Goal: Task Accomplishment & Management: Manage account settings

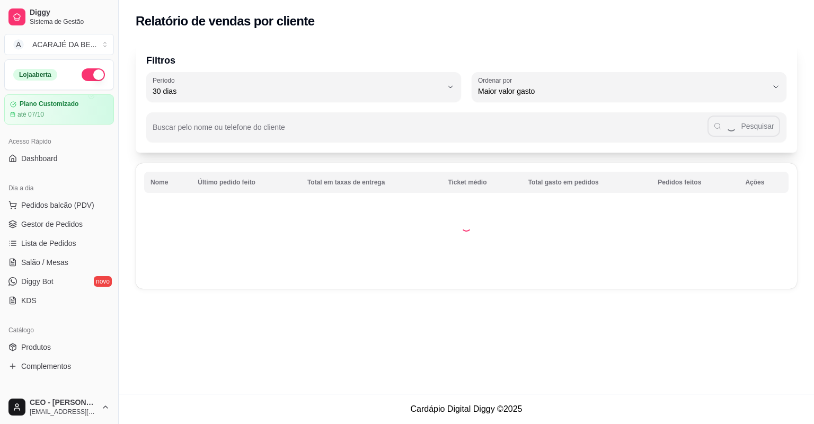
select select "30"
select select "HIGHEST_TOTAL_SPENT_WITH_ORDERS"
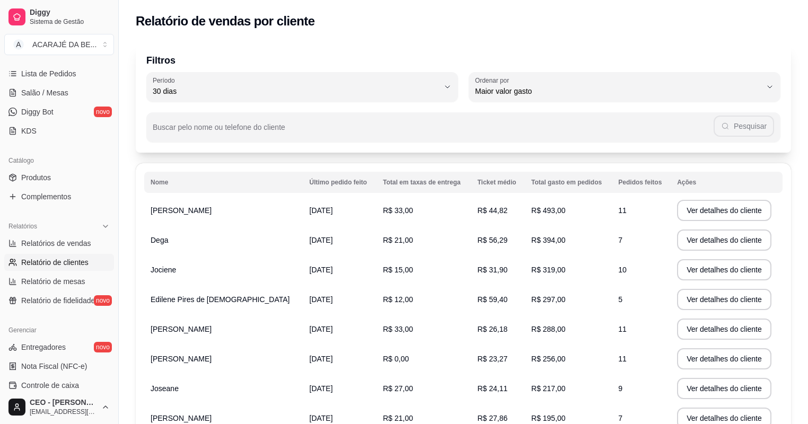
scroll to position [42, 0]
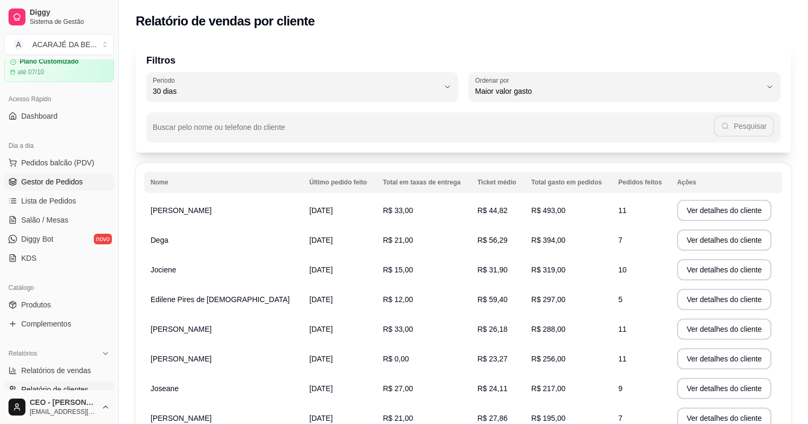
click at [43, 181] on span "Gestor de Pedidos" at bounding box center [52, 182] width 62 height 11
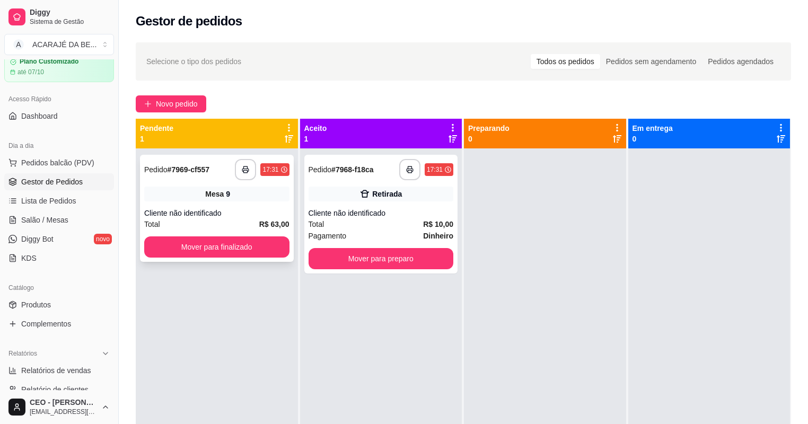
click at [244, 172] on icon "button" at bounding box center [245, 169] width 7 height 7
click at [222, 244] on button "Mover para finalizado" at bounding box center [216, 247] width 141 height 21
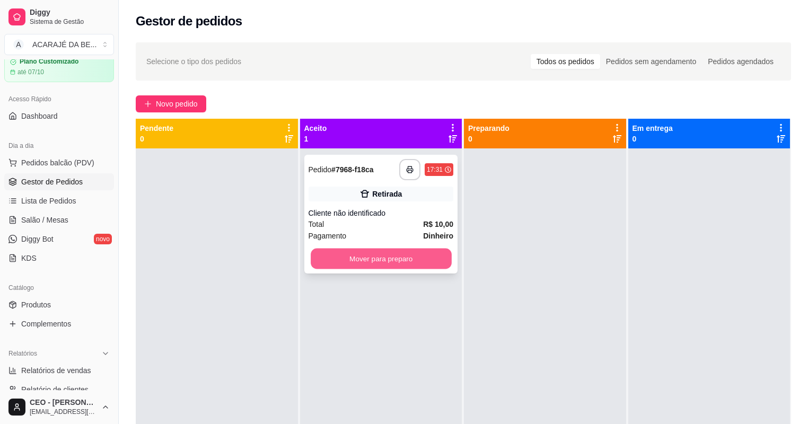
click at [376, 254] on button "Mover para preparo" at bounding box center [381, 259] width 141 height 21
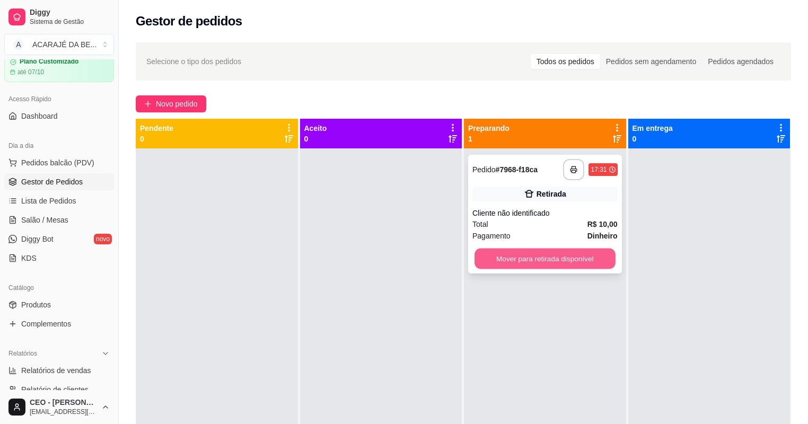
click at [497, 252] on button "Mover para retirada disponível" at bounding box center [545, 259] width 141 height 21
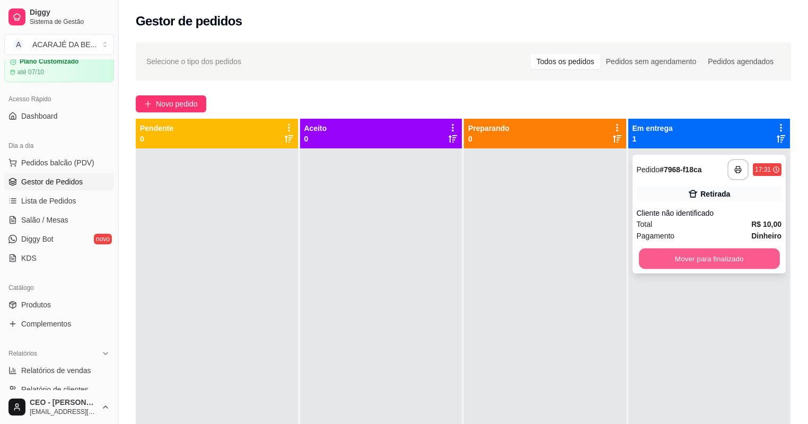
click at [751, 253] on button "Mover para finalizado" at bounding box center [709, 259] width 141 height 21
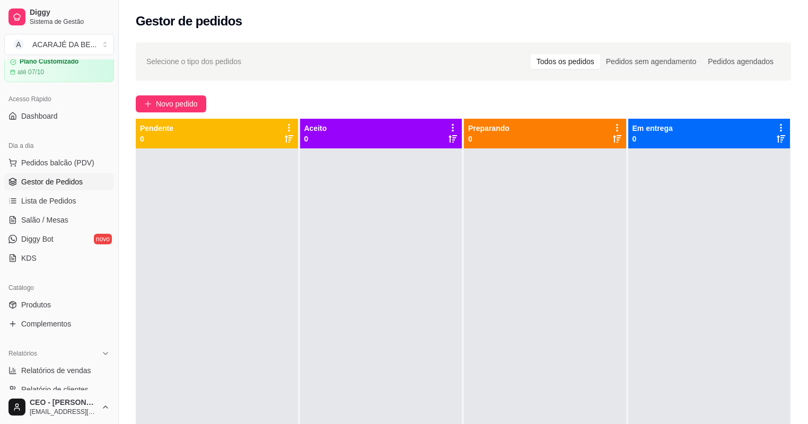
click at [564, 390] on div at bounding box center [545, 360] width 162 height 424
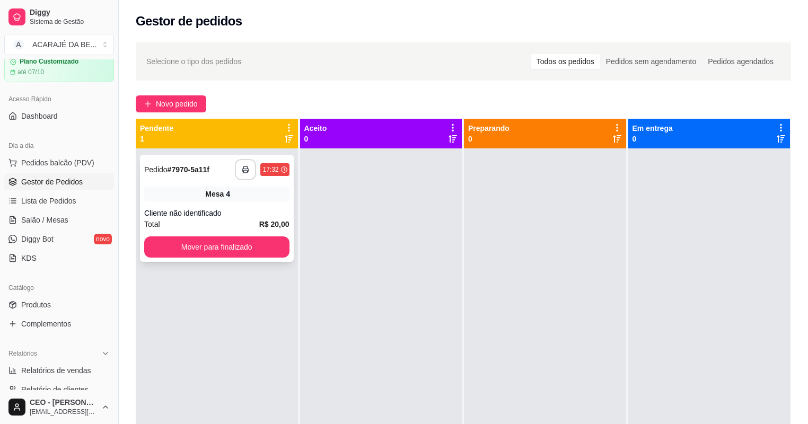
click at [244, 172] on rect "button" at bounding box center [246, 171] width 4 height 3
click at [240, 249] on button "Mover para finalizado" at bounding box center [216, 246] width 145 height 21
click at [240, 249] on button "Mover para finalizado" at bounding box center [216, 247] width 141 height 21
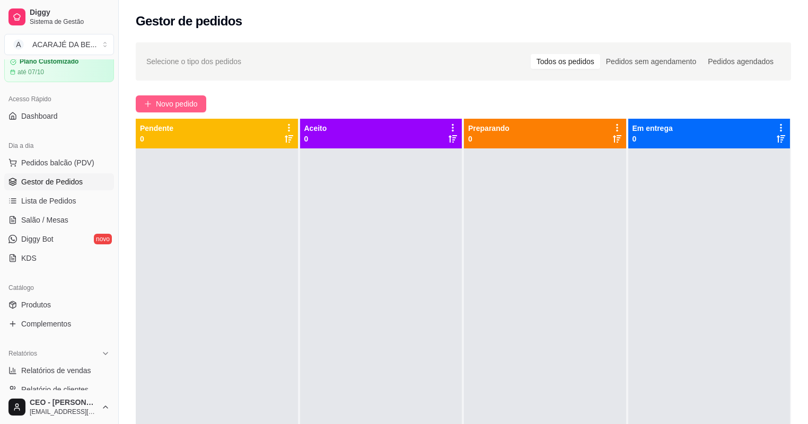
click at [169, 106] on span "Novo pedido" at bounding box center [177, 104] width 42 height 12
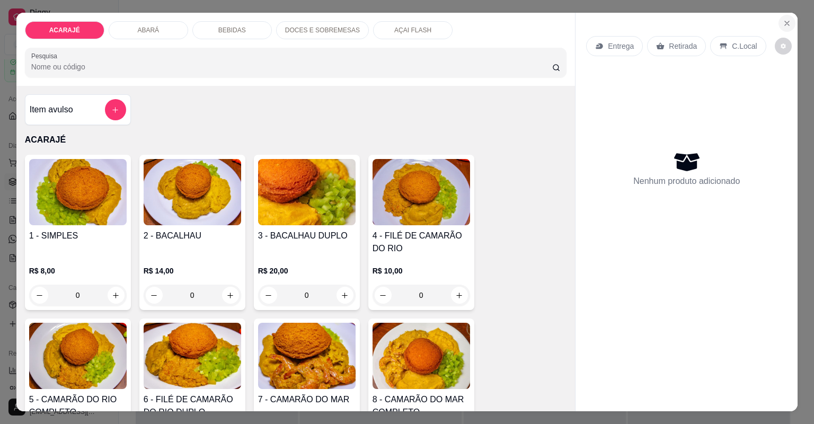
click at [785, 23] on icon "Close" at bounding box center [787, 23] width 8 height 8
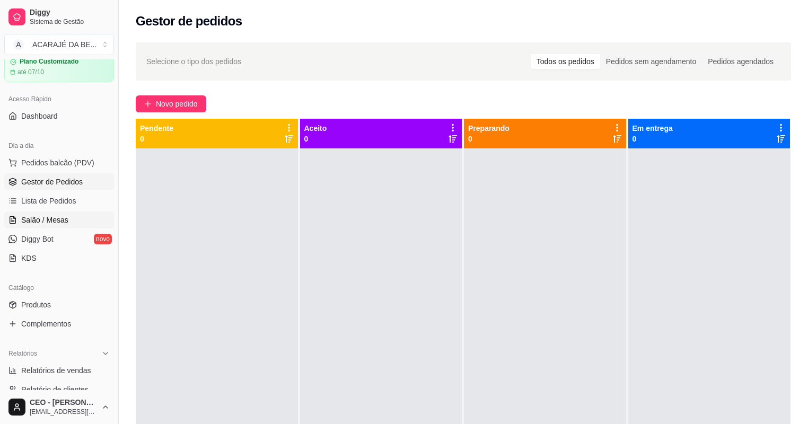
click at [50, 216] on span "Salão / Mesas" at bounding box center [44, 220] width 47 height 11
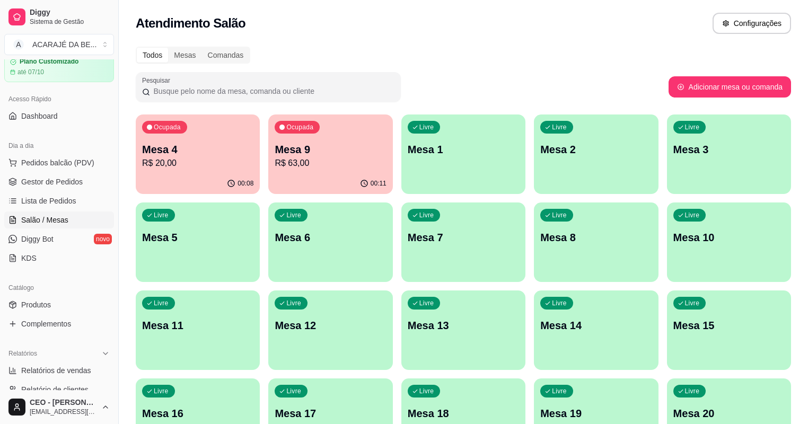
click at [201, 175] on div "00:08" at bounding box center [198, 183] width 124 height 21
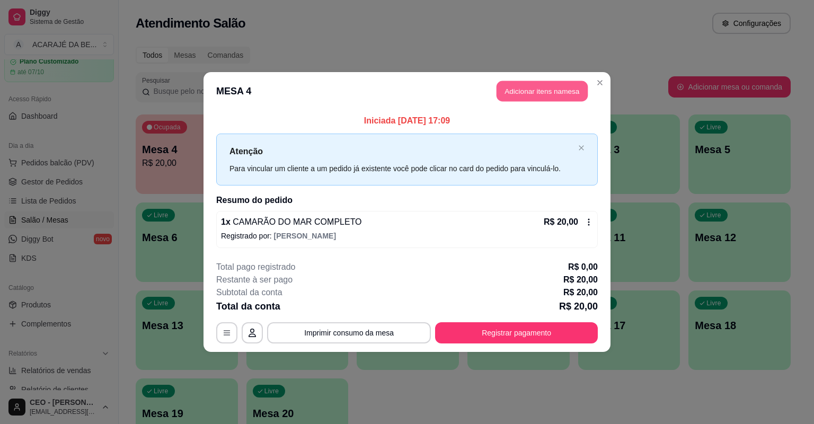
click at [555, 95] on button "Adicionar itens na mesa" at bounding box center [542, 91] width 91 height 21
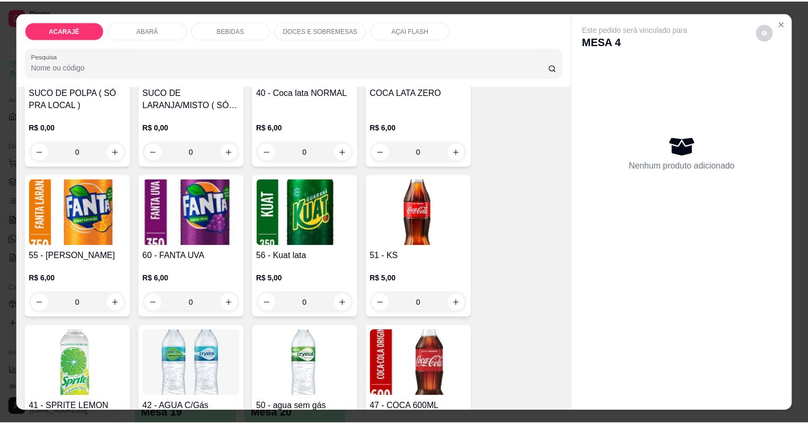
scroll to position [1230, 0]
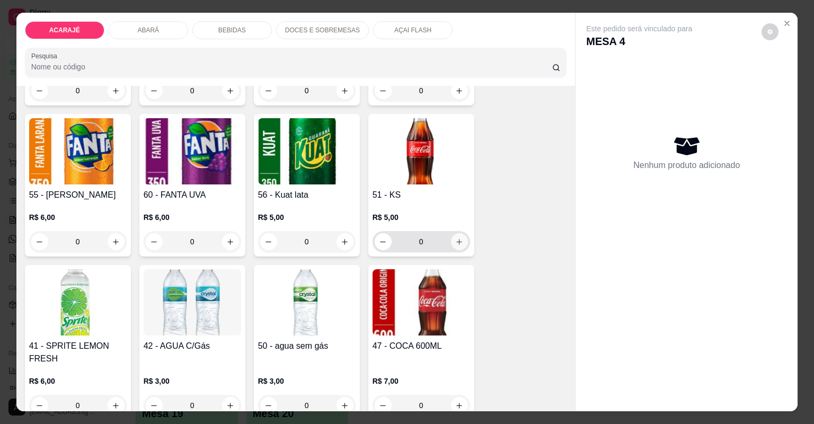
click at [451, 242] on button "increase-product-quantity" at bounding box center [459, 241] width 17 height 17
type input "1"
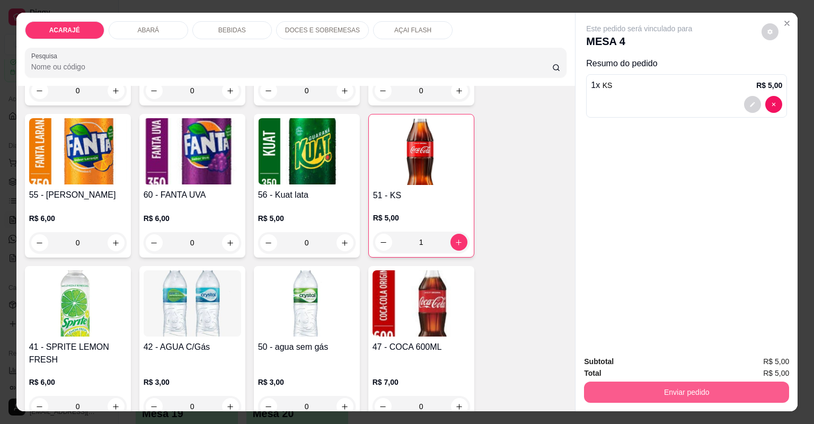
click at [652, 390] on button "Enviar pedido" at bounding box center [686, 392] width 205 height 21
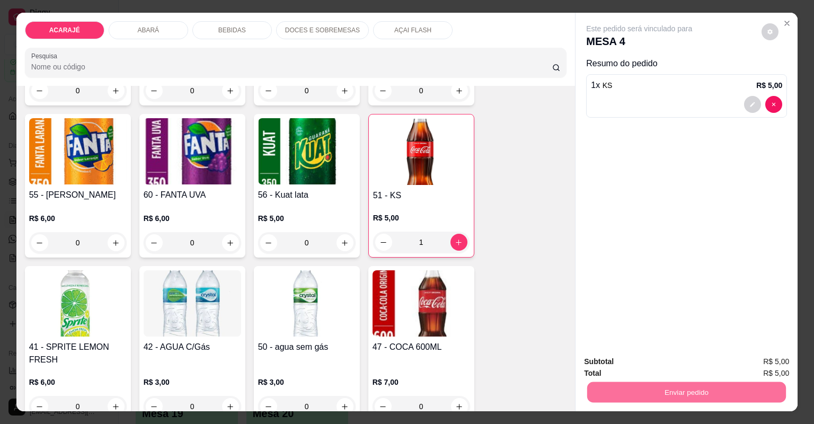
click at [605, 363] on button "Não registrar e enviar pedido" at bounding box center [653, 366] width 110 height 20
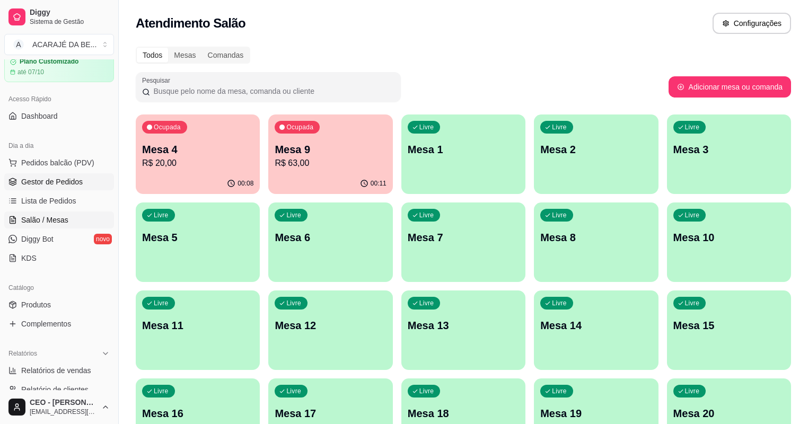
click at [66, 177] on span "Gestor de Pedidos" at bounding box center [52, 182] width 62 height 11
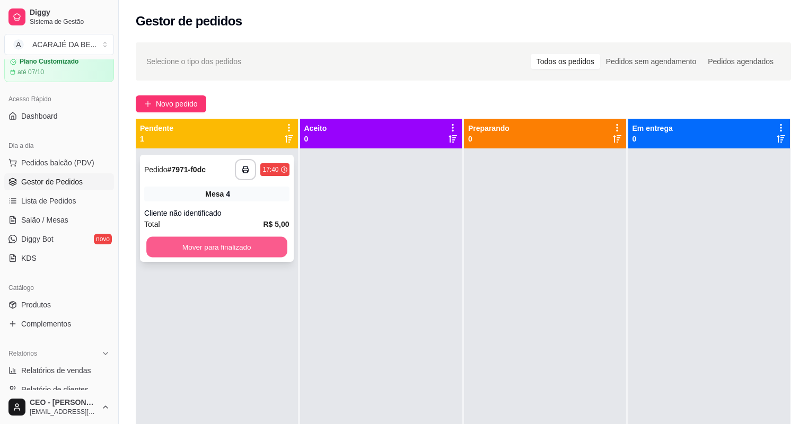
click at [214, 250] on button "Mover para finalizado" at bounding box center [216, 247] width 141 height 21
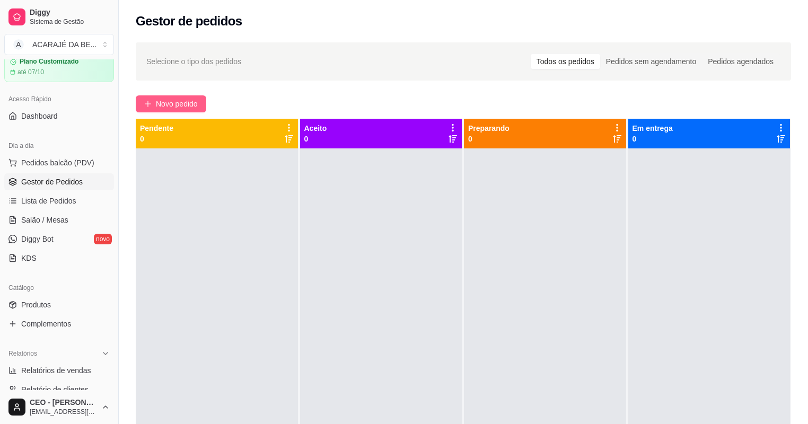
click at [169, 97] on button "Novo pedido" at bounding box center [171, 103] width 71 height 17
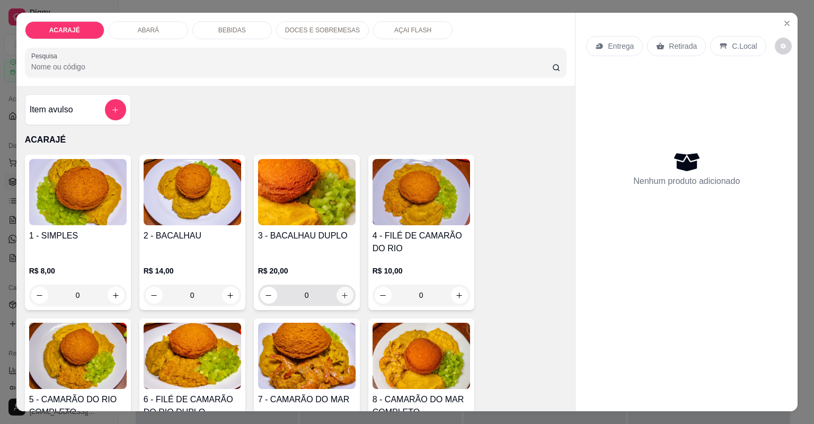
click at [337, 293] on button "increase-product-quantity" at bounding box center [345, 295] width 17 height 17
type input "1"
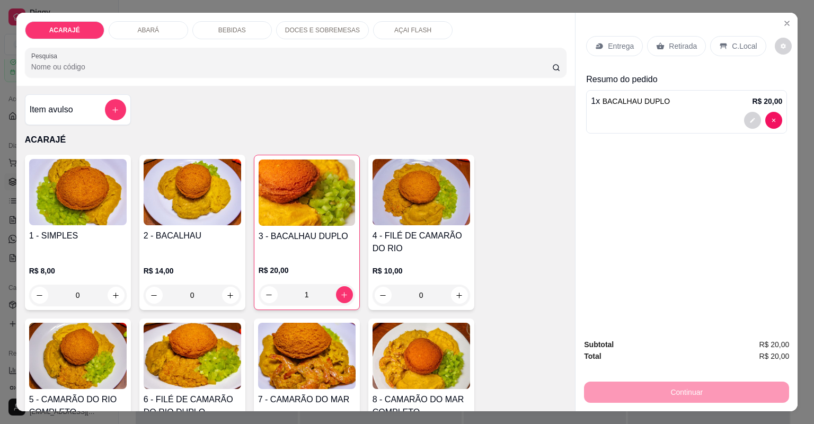
click at [679, 49] on p "Retirada" at bounding box center [683, 46] width 28 height 11
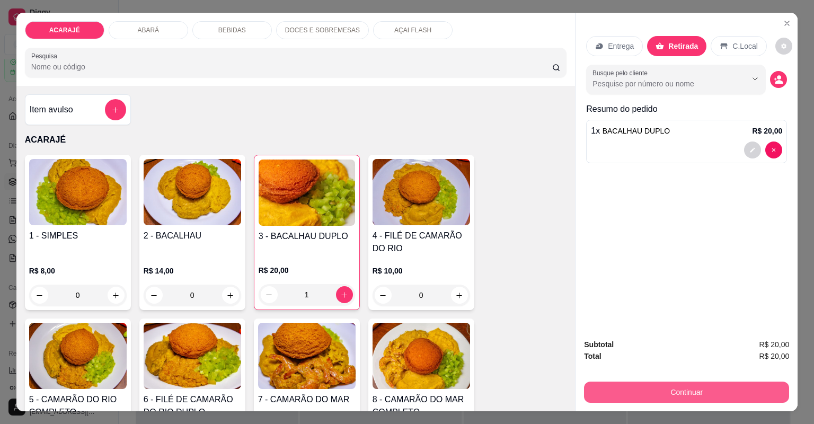
click at [619, 397] on button "Continuar" at bounding box center [686, 392] width 205 height 21
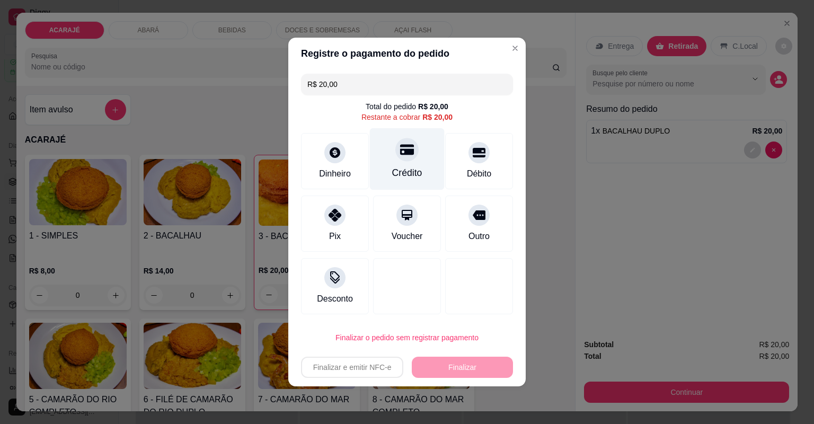
click at [422, 170] on div "Crédito" at bounding box center [407, 159] width 75 height 62
type input "R$ 0,00"
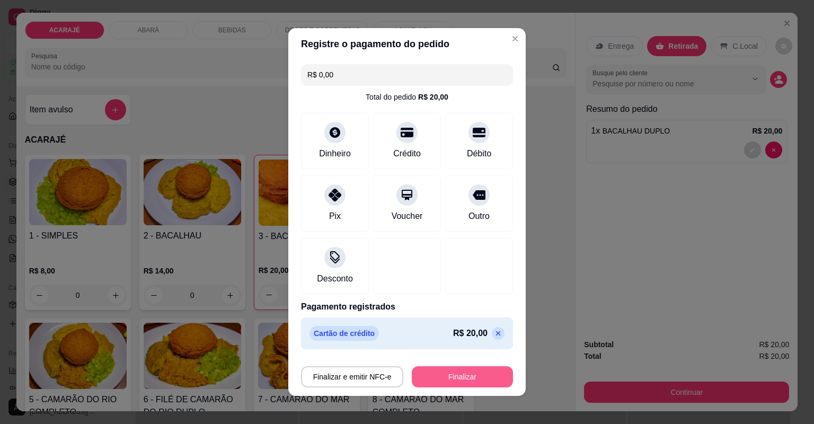
click at [467, 379] on button "Finalizar" at bounding box center [462, 376] width 101 height 21
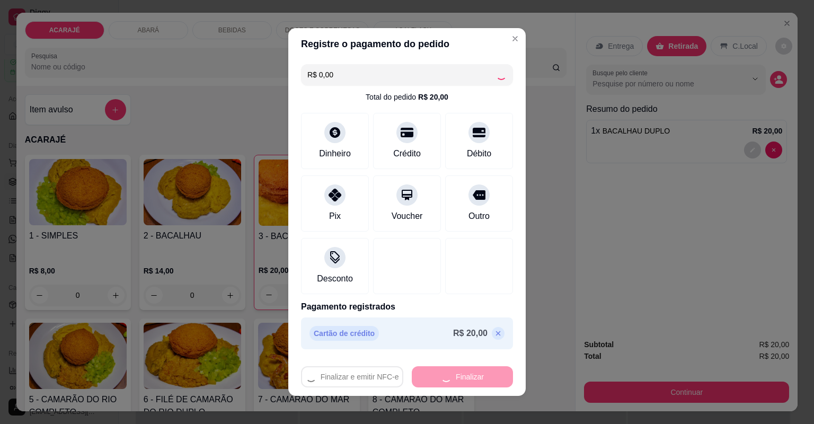
type input "0"
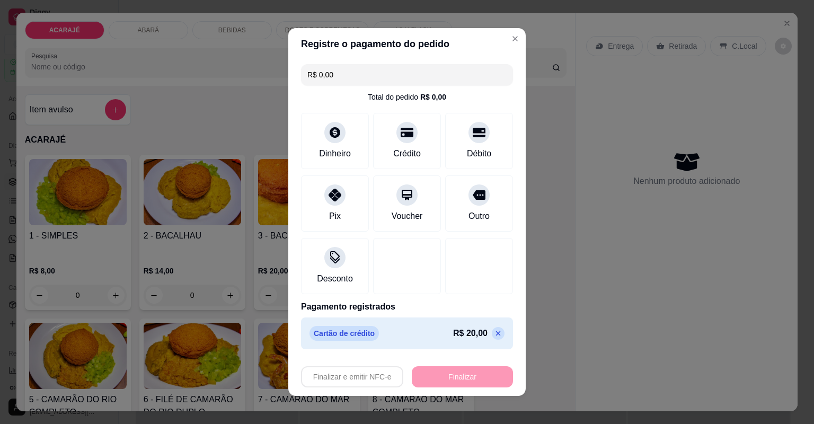
type input "-R$ 20,00"
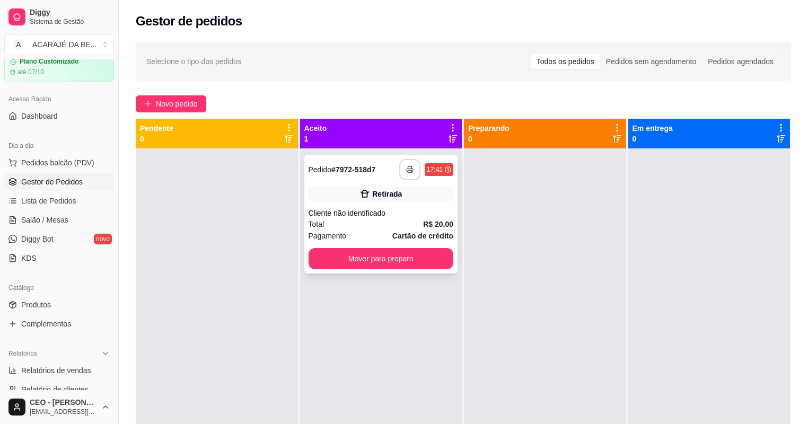
click at [407, 174] on button "button" at bounding box center [409, 169] width 21 height 21
click at [339, 255] on button "Mover para preparo" at bounding box center [381, 258] width 145 height 21
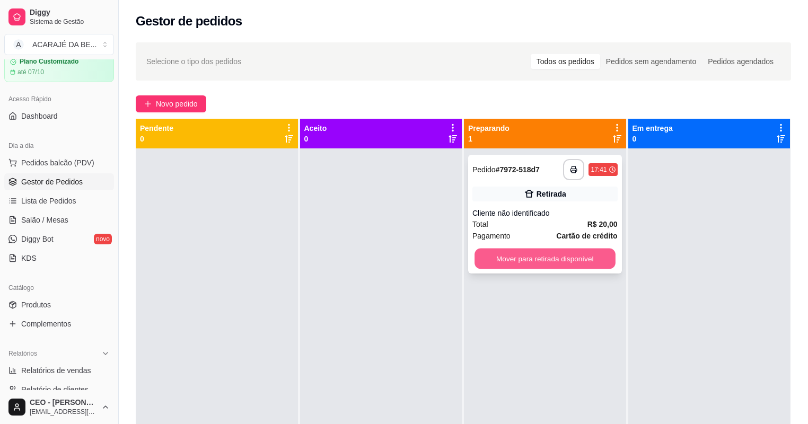
click at [512, 257] on button "Mover para retirada disponível" at bounding box center [545, 259] width 141 height 21
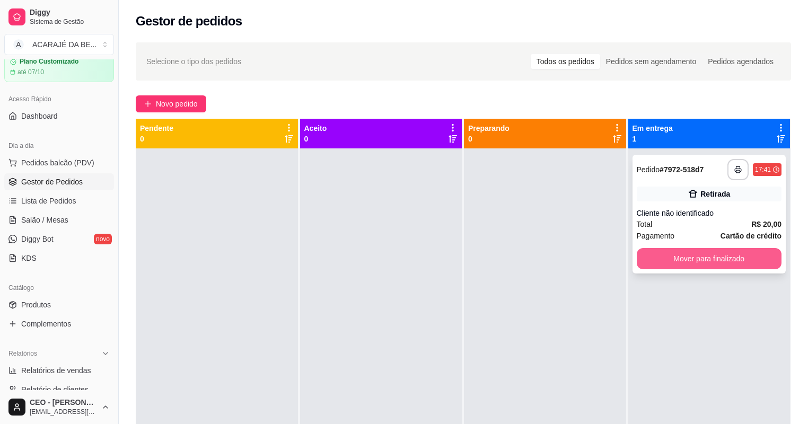
click at [736, 257] on button "Mover para finalizado" at bounding box center [709, 258] width 145 height 21
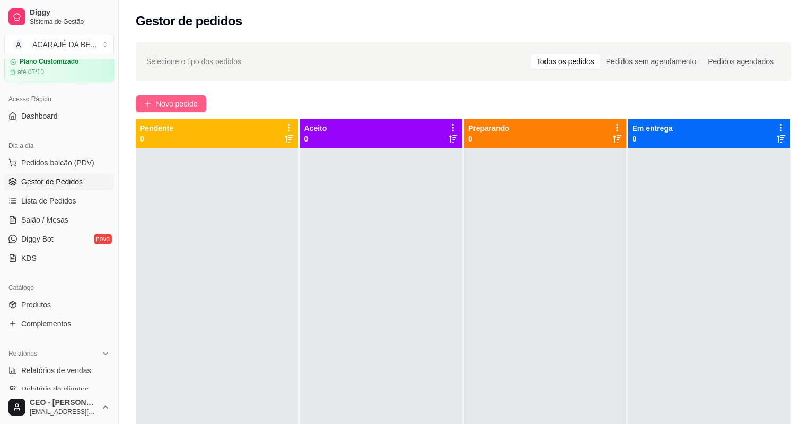
click at [189, 101] on span "Novo pedido" at bounding box center [177, 104] width 42 height 12
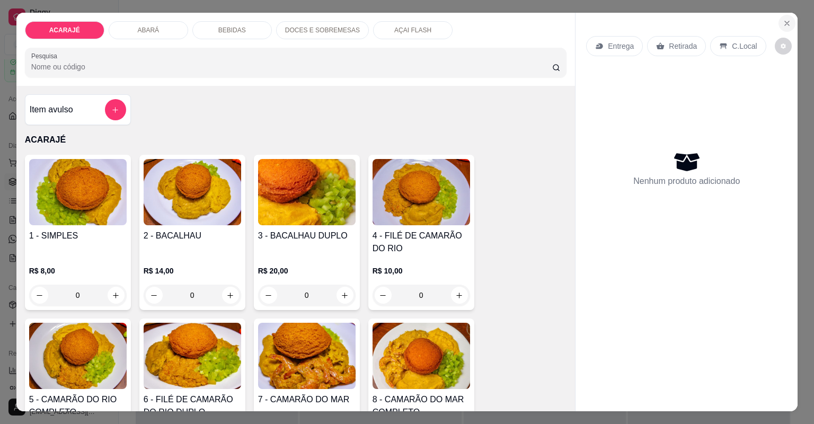
click at [786, 20] on icon "Close" at bounding box center [787, 23] width 8 height 8
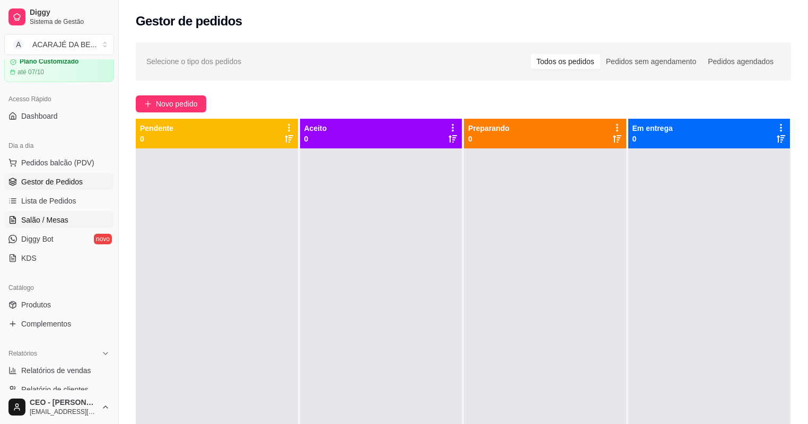
click at [45, 217] on span "Salão / Mesas" at bounding box center [44, 220] width 47 height 11
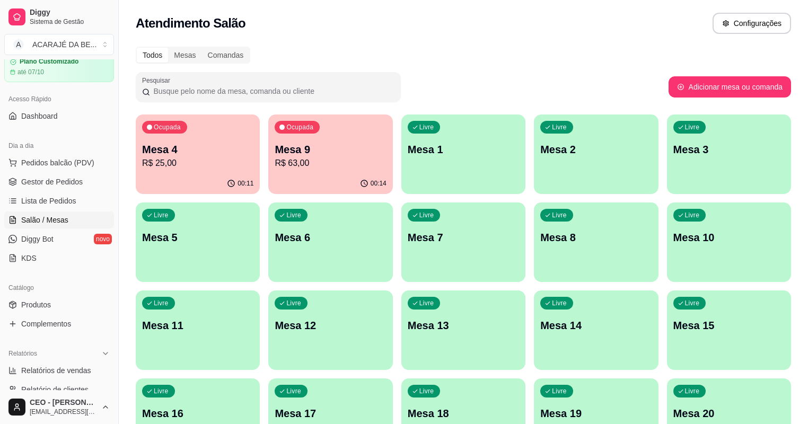
click at [667, 158] on div "Livre Mesa 3" at bounding box center [729, 148] width 124 height 67
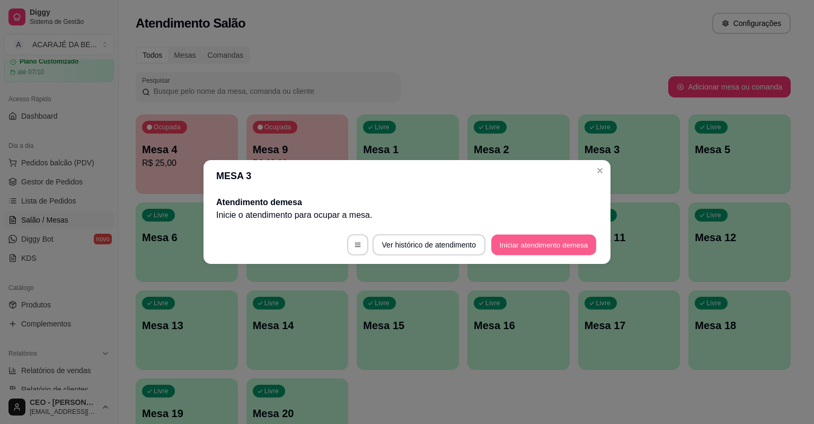
click at [502, 243] on button "Iniciar atendimento de mesa" at bounding box center [544, 245] width 105 height 21
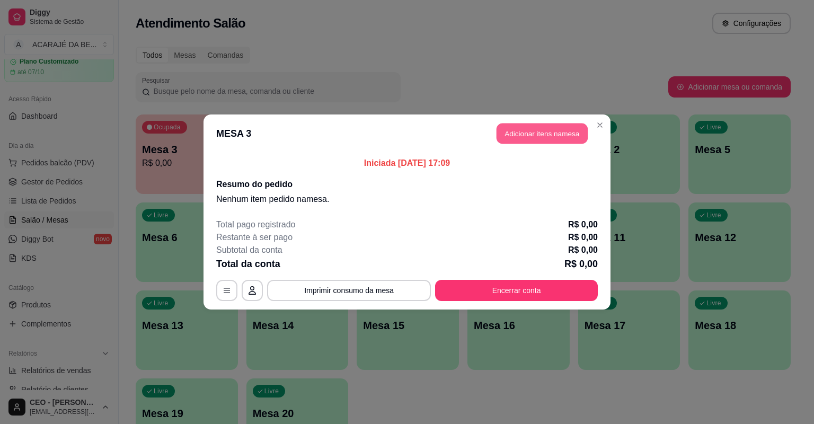
click at [542, 135] on button "Adicionar itens na mesa" at bounding box center [542, 134] width 91 height 21
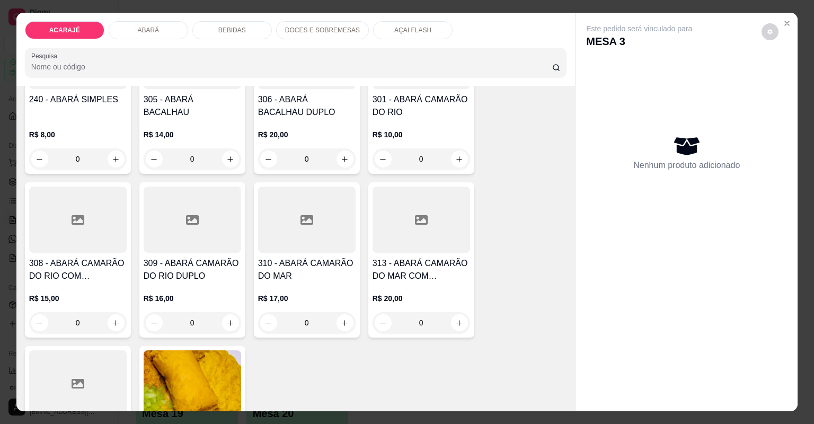
scroll to position [594, 0]
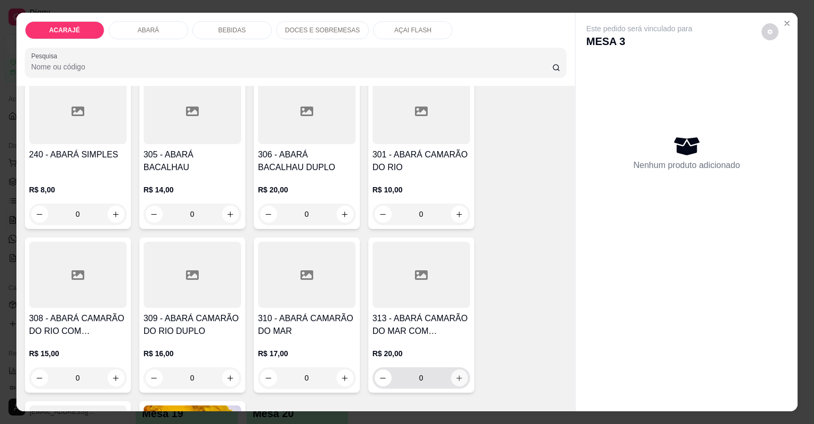
click at [460, 375] on button "increase-product-quantity" at bounding box center [459, 378] width 17 height 17
type input "1"
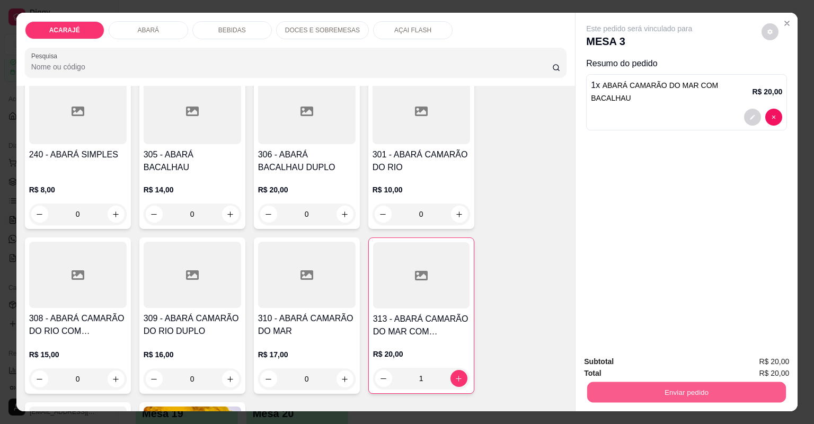
click at [633, 400] on button "Enviar pedido" at bounding box center [686, 392] width 199 height 21
click at [538, 324] on div "240 - ABARÁ SIMPLES R$ 8,00 0 305 - ABARÁ BACALHAU R$ 14,00 0 306 - ABARÁ BACAL…" at bounding box center [296, 316] width 542 height 484
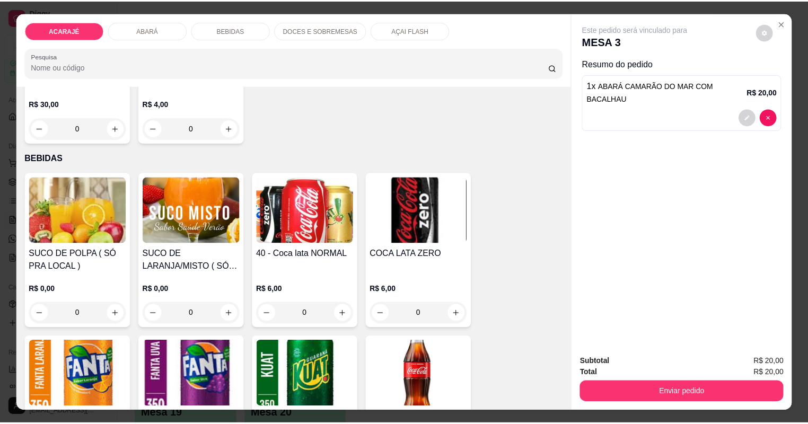
scroll to position [1060, 0]
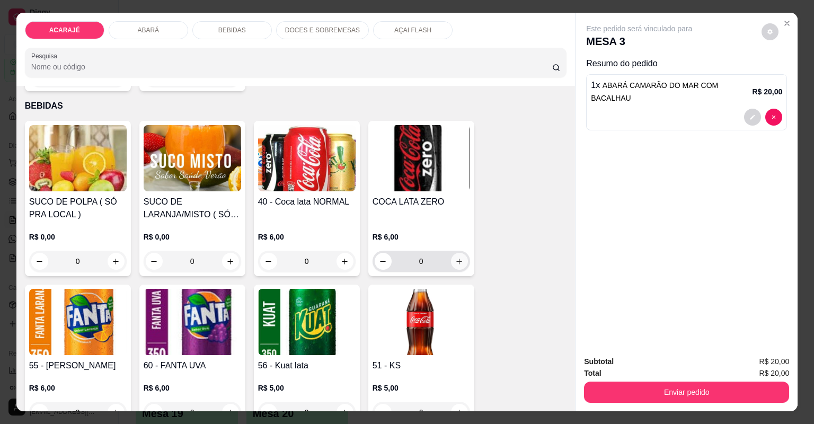
click at [457, 263] on icon "increase-product-quantity" at bounding box center [459, 262] width 8 height 8
type input "1"
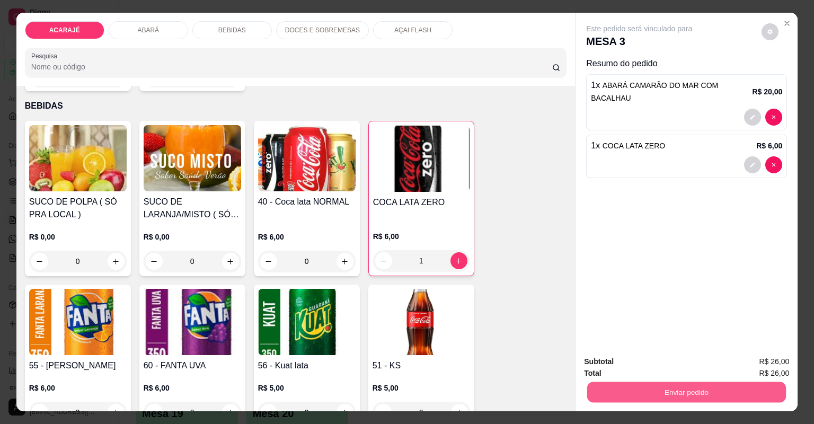
click at [660, 394] on button "Enviar pedido" at bounding box center [686, 392] width 199 height 21
click at [613, 360] on button "Não registrar e enviar pedido" at bounding box center [653, 366] width 110 height 20
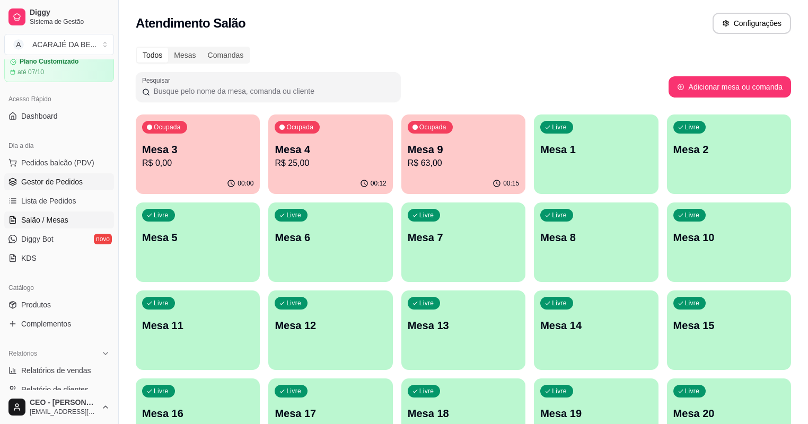
click at [55, 186] on span "Gestor de Pedidos" at bounding box center [52, 182] width 62 height 11
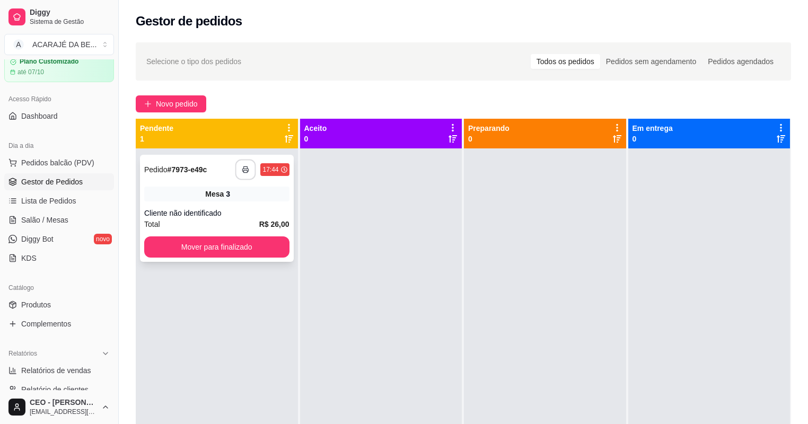
click at [248, 169] on icon "button" at bounding box center [245, 169] width 7 height 7
click at [238, 244] on button "Mover para finalizado" at bounding box center [216, 246] width 145 height 21
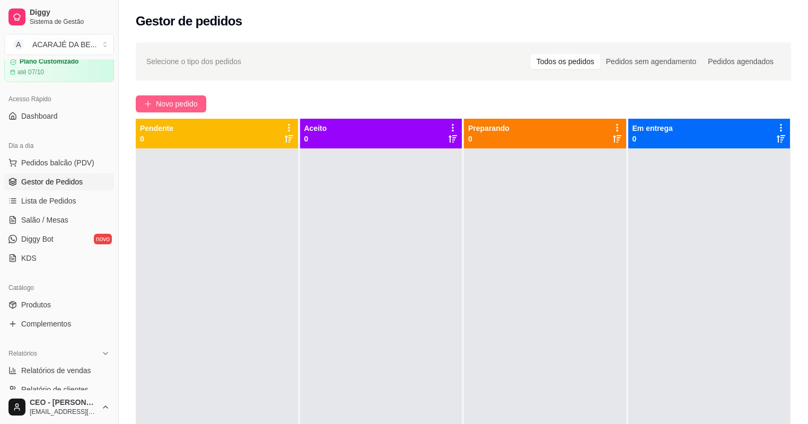
click at [170, 101] on span "Novo pedido" at bounding box center [177, 104] width 42 height 12
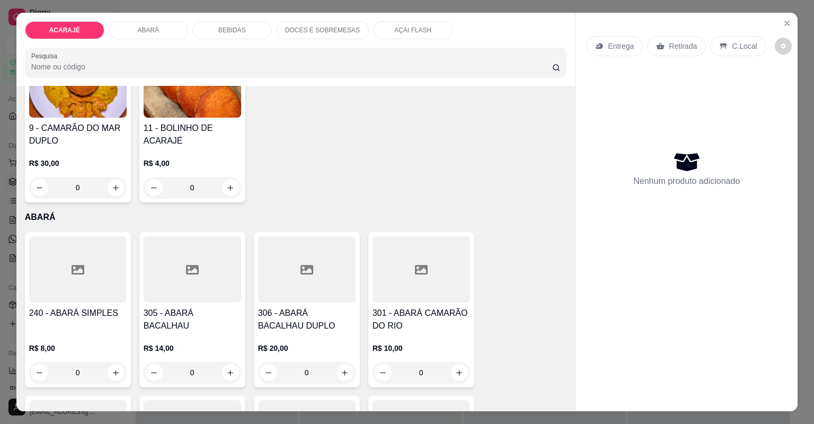
scroll to position [594, 0]
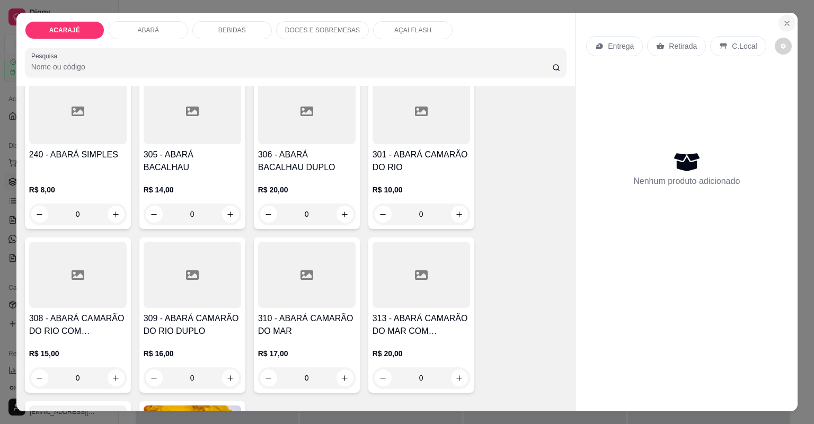
click at [787, 19] on icon "Close" at bounding box center [787, 23] width 8 height 8
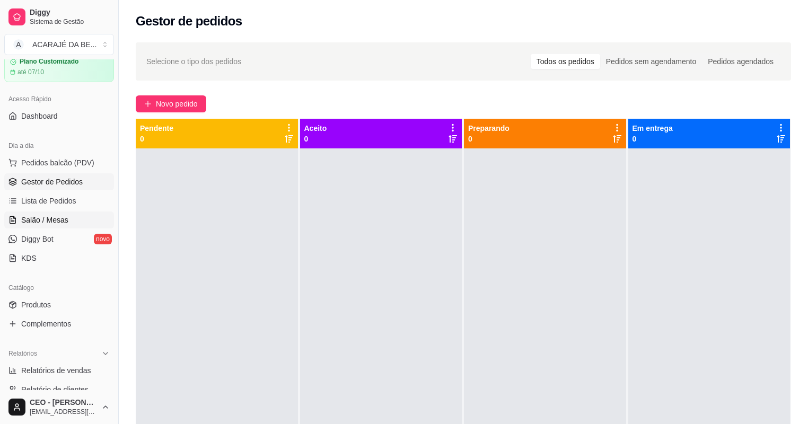
click at [51, 217] on span "Salão / Mesas" at bounding box center [44, 220] width 47 height 11
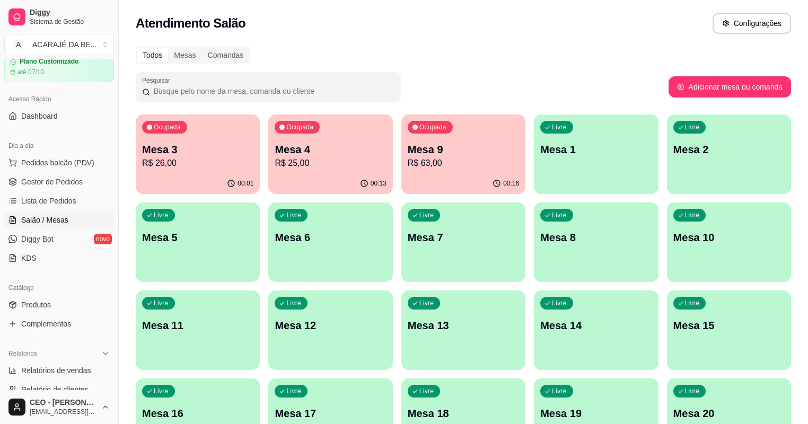
click at [408, 158] on p "R$ 63,00" at bounding box center [463, 163] width 111 height 13
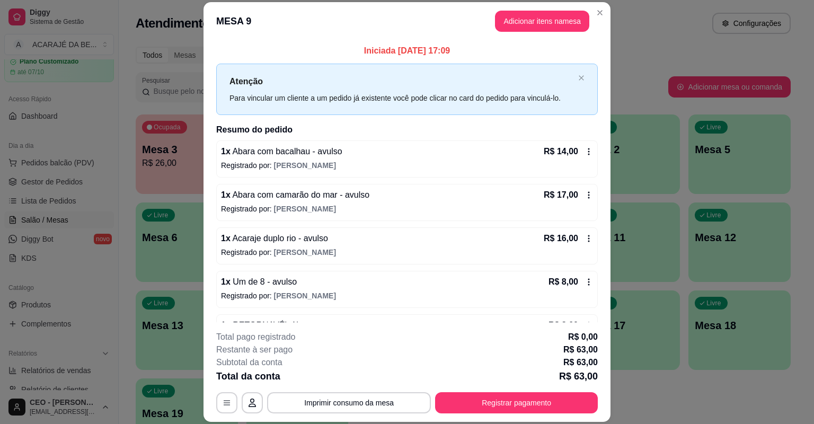
click at [520, 32] on header "MESA 9 Adicionar itens na mesa" at bounding box center [407, 21] width 407 height 38
click at [519, 28] on button "Adicionar itens na mesa" at bounding box center [542, 21] width 94 height 21
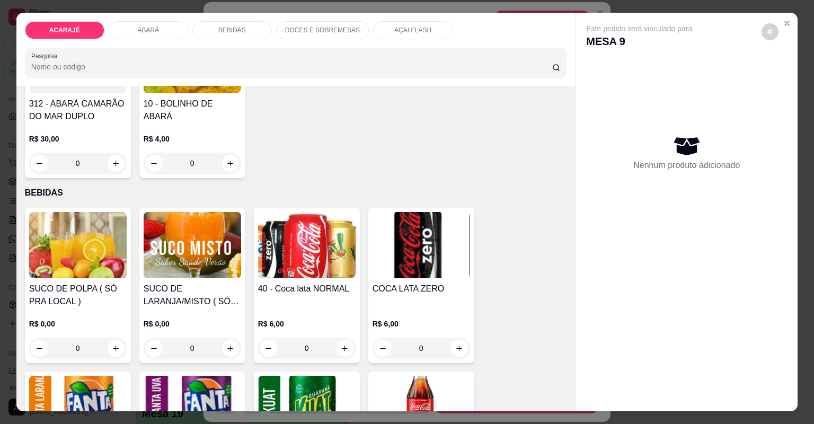
scroll to position [976, 0]
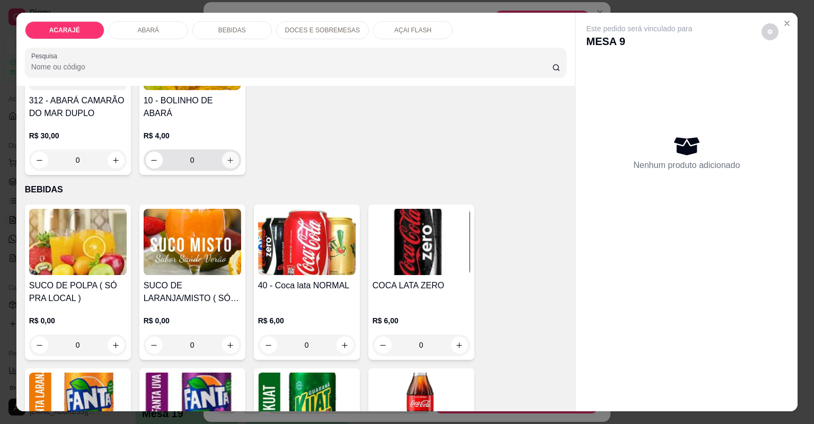
click at [227, 161] on icon "increase-product-quantity" at bounding box center [230, 160] width 8 height 8
type input "1"
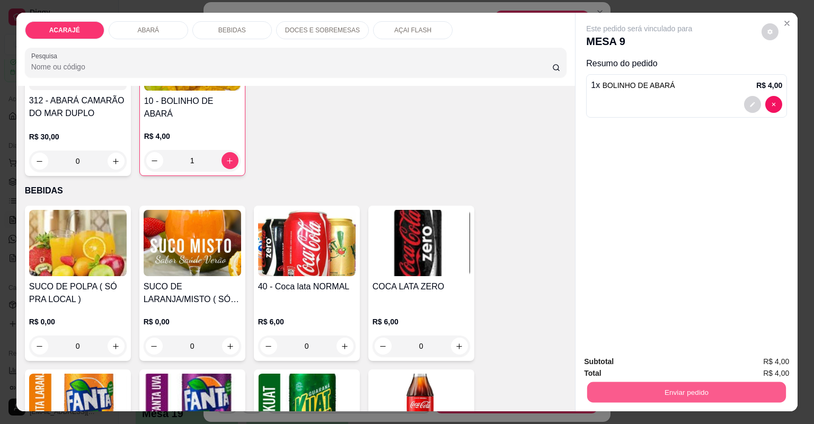
click at [674, 392] on button "Enviar pedido" at bounding box center [686, 392] width 199 height 21
click at [662, 364] on button "Não registrar e enviar pedido" at bounding box center [653, 366] width 110 height 20
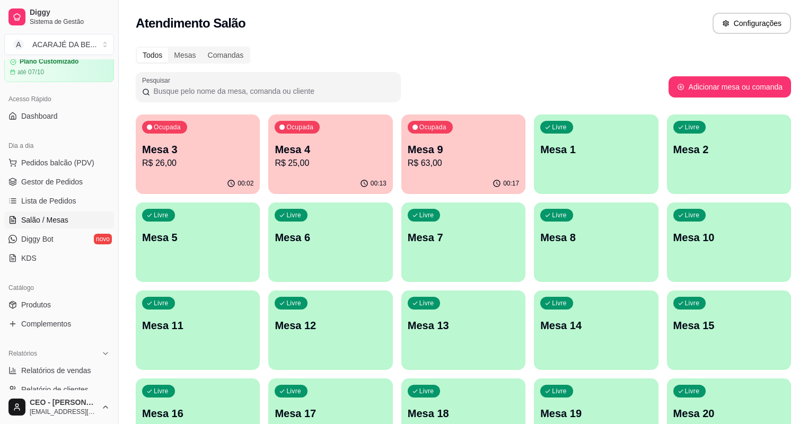
click at [268, 170] on div "Ocupada Mesa 4 R$ 25,00" at bounding box center [330, 144] width 124 height 59
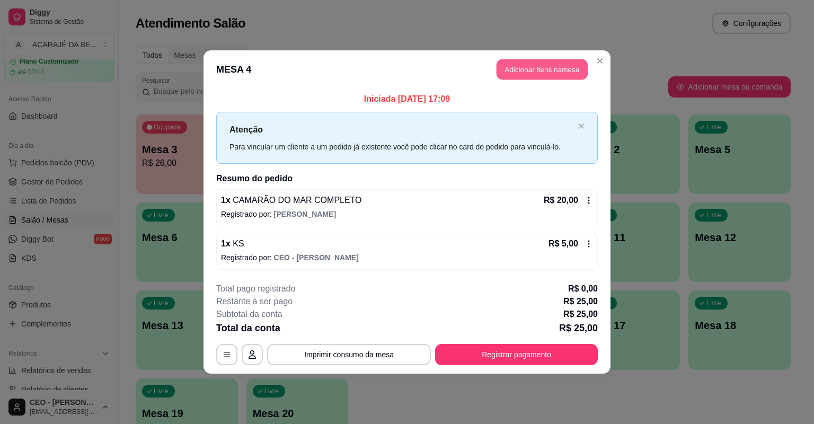
click at [508, 69] on button "Adicionar itens na mesa" at bounding box center [542, 69] width 91 height 21
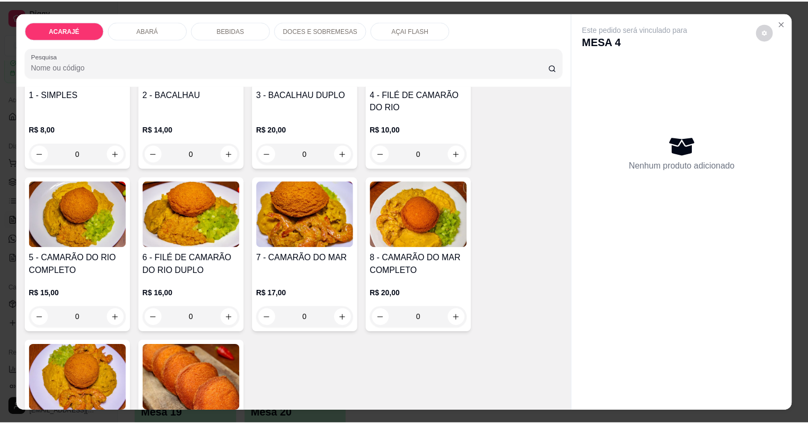
scroll to position [127, 0]
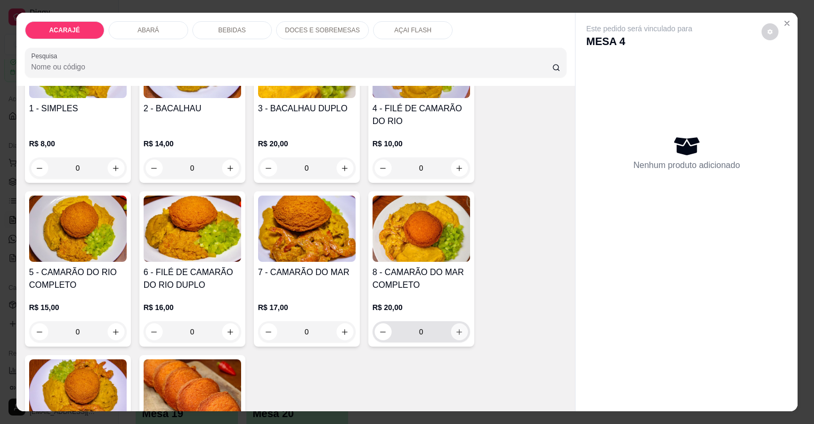
click at [454, 336] on button "increase-product-quantity" at bounding box center [459, 331] width 17 height 17
type input "1"
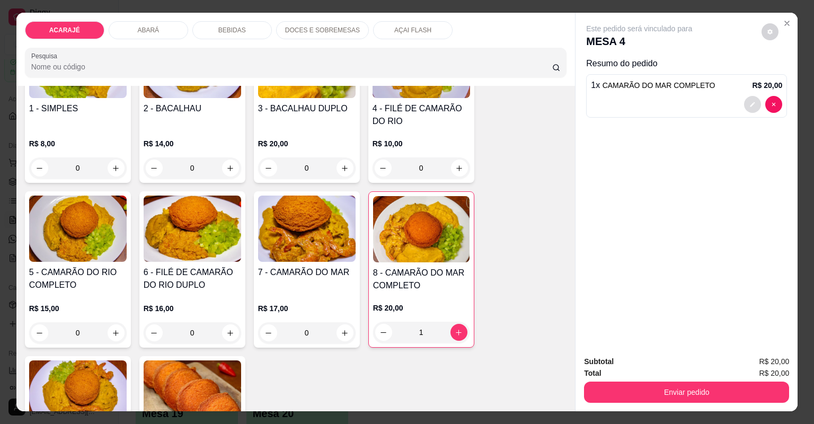
click at [752, 101] on icon "decrease-product-quantity" at bounding box center [753, 104] width 6 height 6
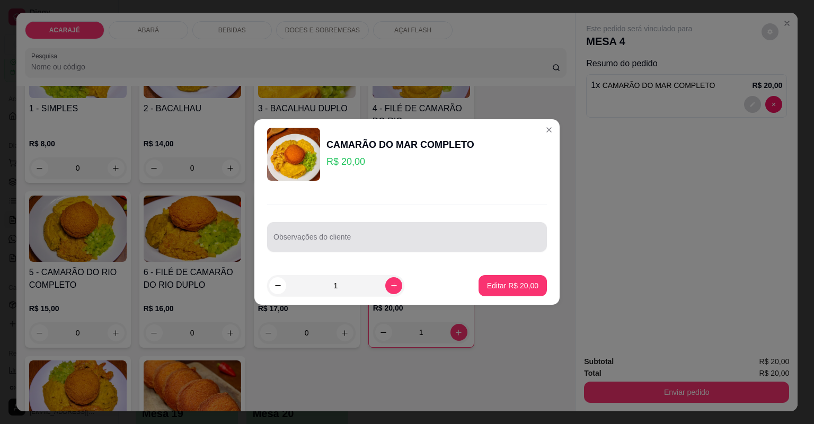
click at [372, 232] on div at bounding box center [407, 236] width 267 height 21
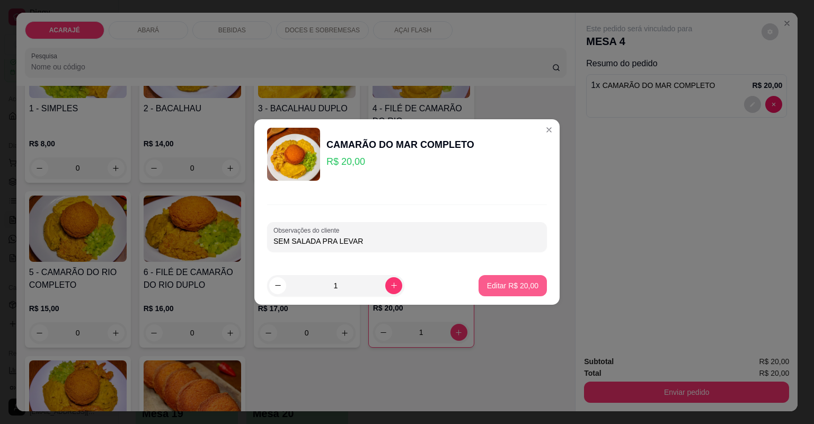
type input "SEM SALADA PRA LEVAR"
click at [528, 289] on p "Editar R$ 20,00" at bounding box center [513, 285] width 50 height 10
type input "0"
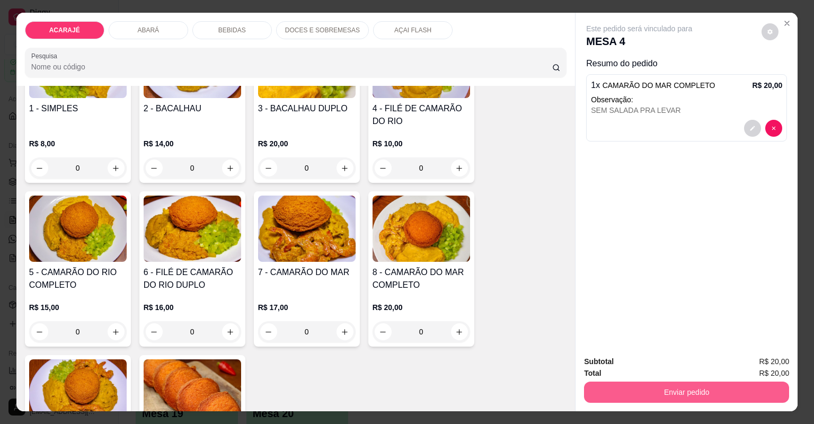
click at [635, 390] on button "Enviar pedido" at bounding box center [686, 392] width 205 height 21
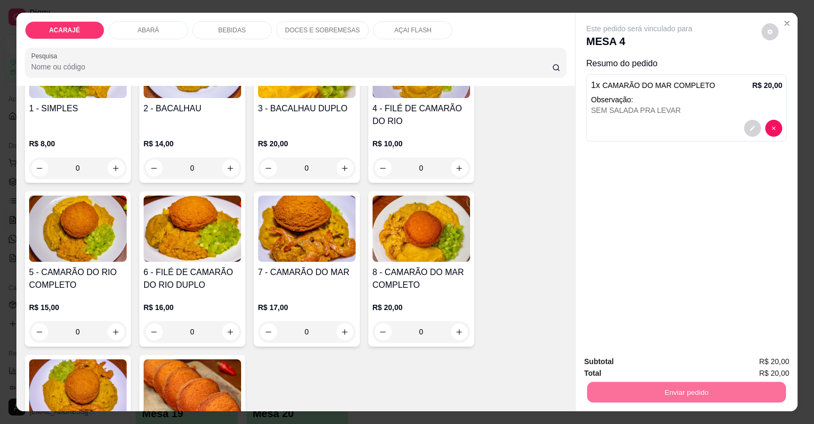
click at [665, 363] on button "Não registrar e enviar pedido" at bounding box center [653, 366] width 110 height 20
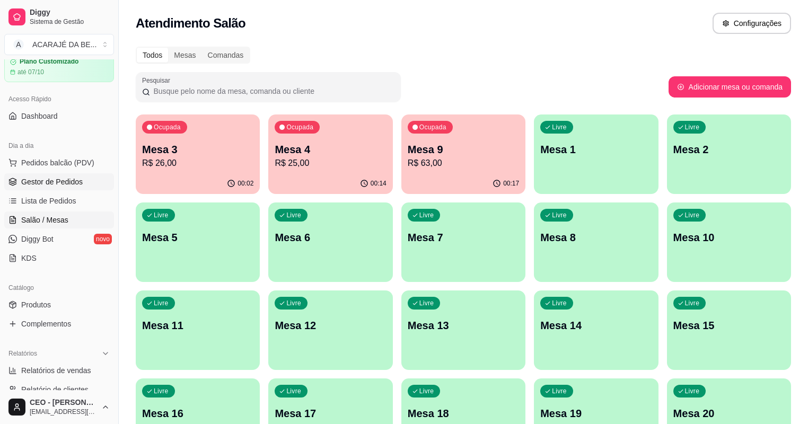
click at [50, 180] on span "Gestor de Pedidos" at bounding box center [52, 182] width 62 height 11
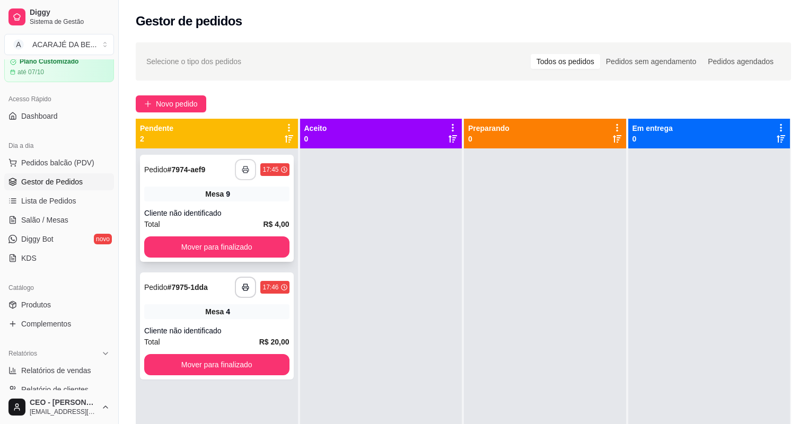
click at [244, 171] on rect "button" at bounding box center [246, 171] width 4 height 3
click at [239, 286] on button "button" at bounding box center [245, 287] width 21 height 21
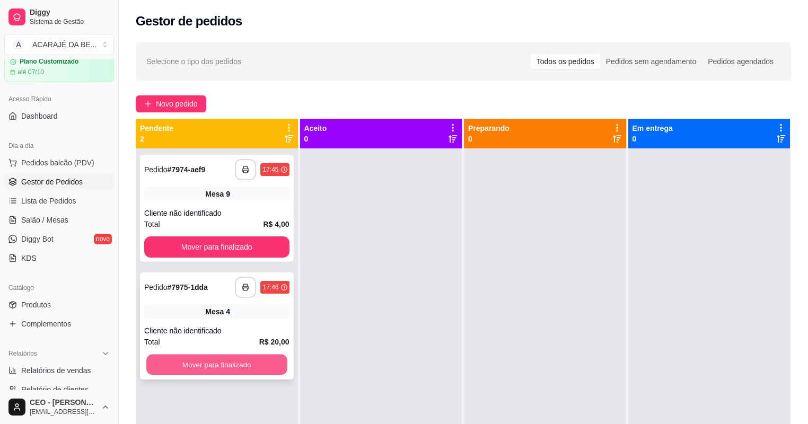
click at [212, 369] on button "Mover para finalizado" at bounding box center [216, 365] width 141 height 21
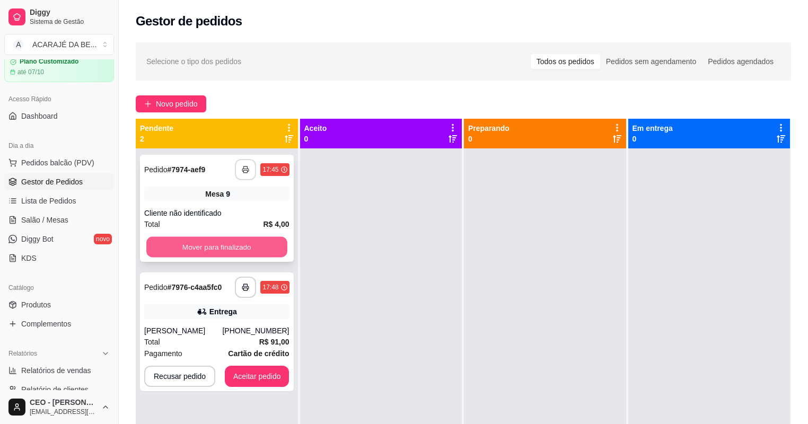
click at [220, 248] on button "Mover para finalizado" at bounding box center [216, 247] width 141 height 21
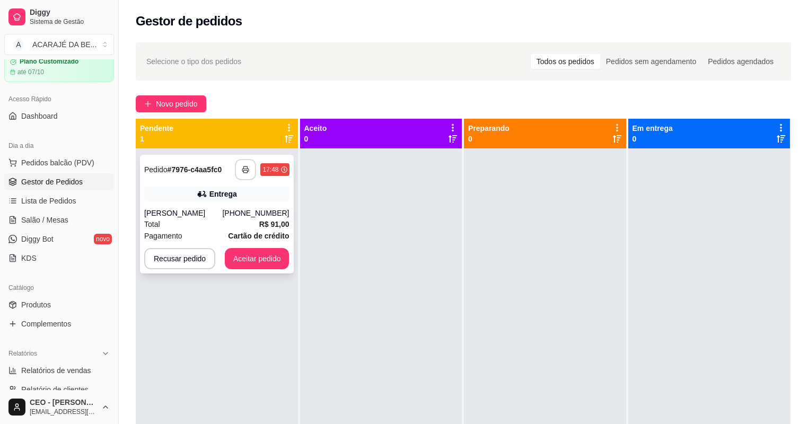
click at [245, 174] on button "button" at bounding box center [245, 169] width 21 height 21
click at [253, 258] on button "Aceitar pedido" at bounding box center [257, 258] width 65 height 21
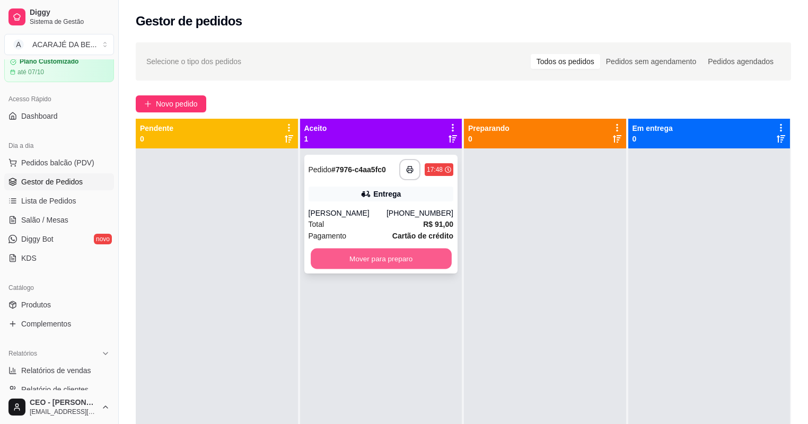
click at [337, 258] on button "Mover para preparo" at bounding box center [381, 259] width 141 height 21
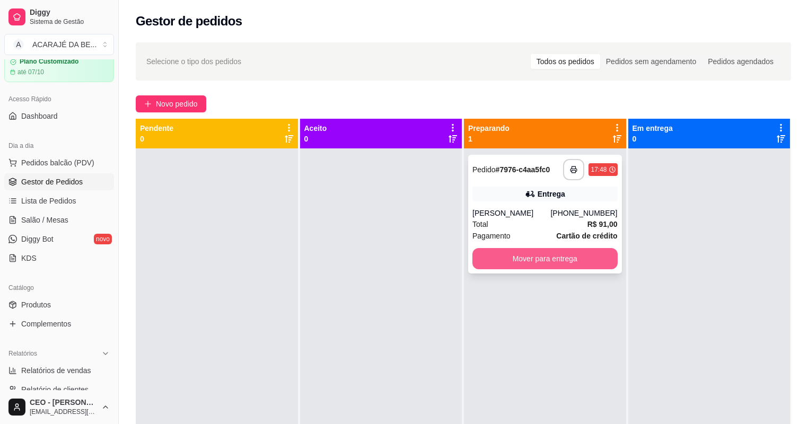
click at [533, 261] on button "Mover para entrega" at bounding box center [544, 258] width 145 height 21
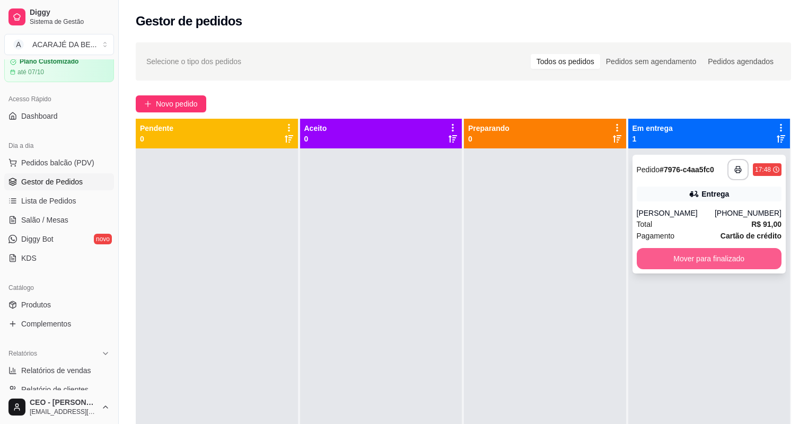
click at [674, 260] on button "Mover para finalizado" at bounding box center [709, 258] width 145 height 21
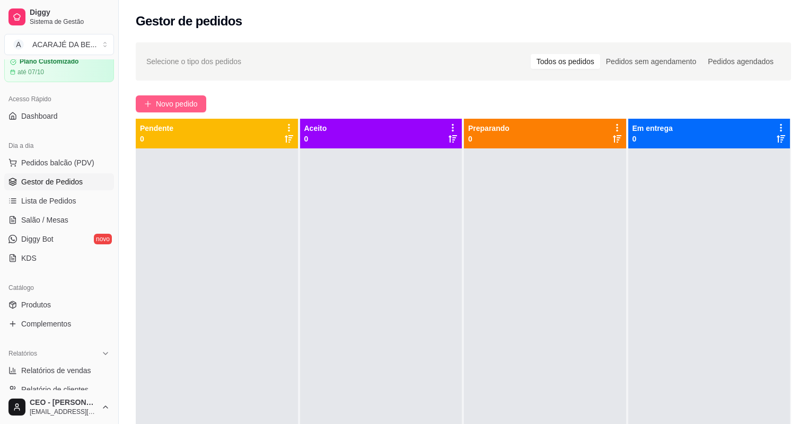
click at [198, 102] on span "Novo pedido" at bounding box center [177, 104] width 42 height 12
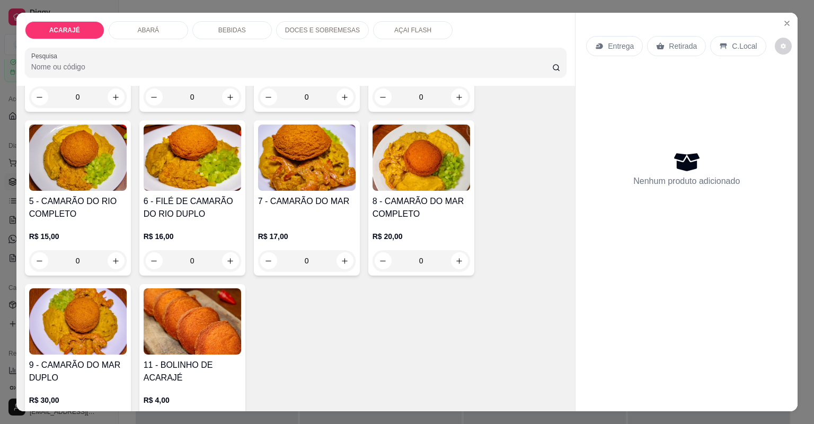
scroll to position [212, 0]
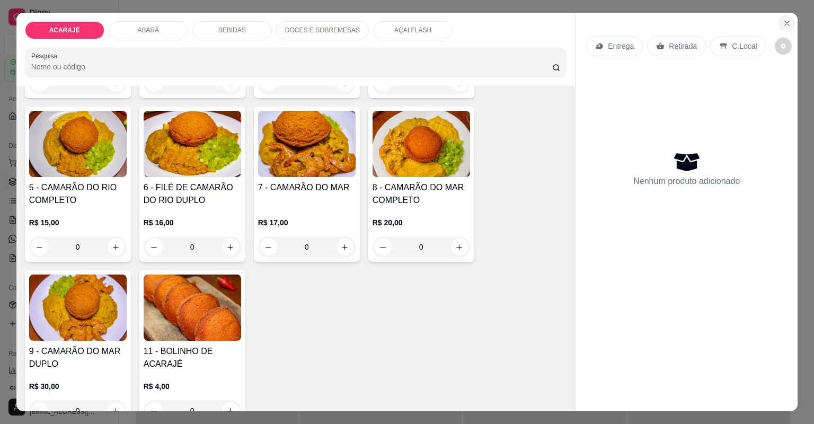
click at [783, 23] on icon "Close" at bounding box center [787, 23] width 8 height 8
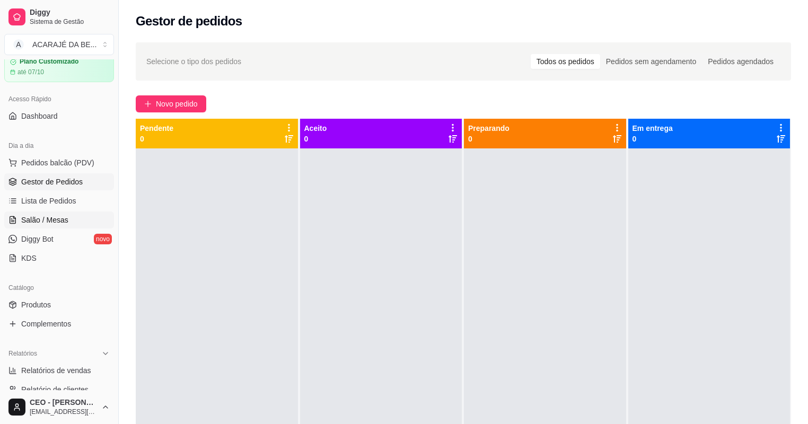
click at [57, 223] on span "Salão / Mesas" at bounding box center [44, 220] width 47 height 11
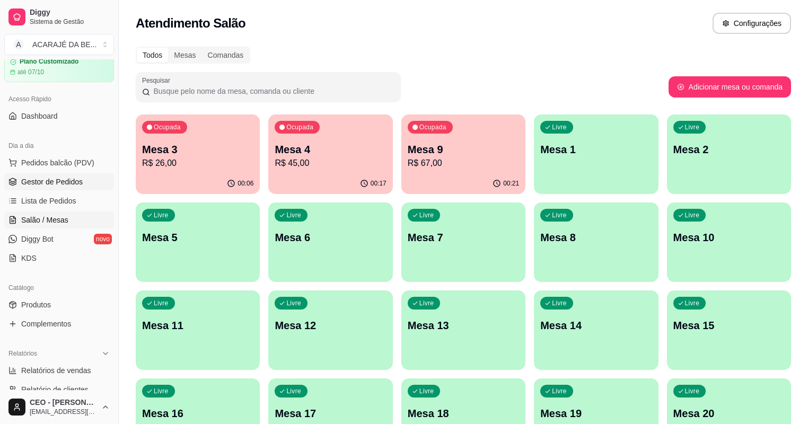
click at [60, 185] on span "Gestor de Pedidos" at bounding box center [52, 182] width 62 height 11
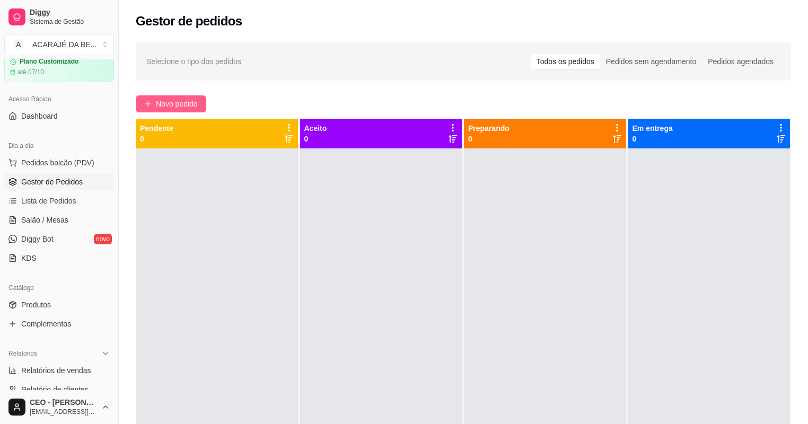
click at [183, 100] on span "Novo pedido" at bounding box center [177, 104] width 42 height 12
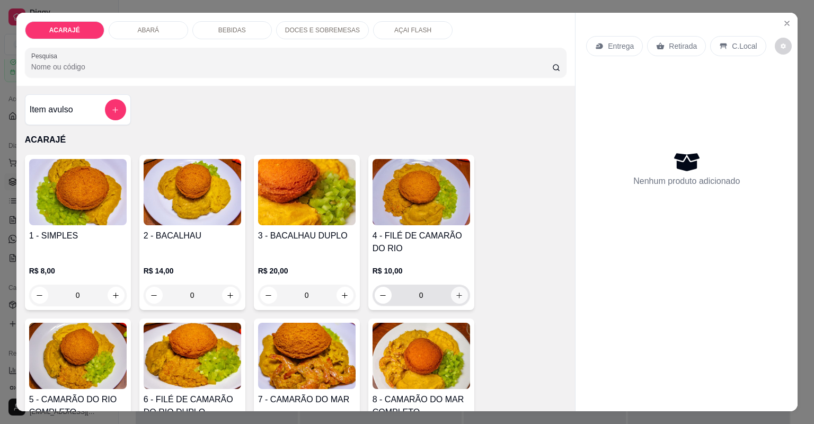
click at [458, 295] on icon "increase-product-quantity" at bounding box center [459, 296] width 8 height 8
type input "1"
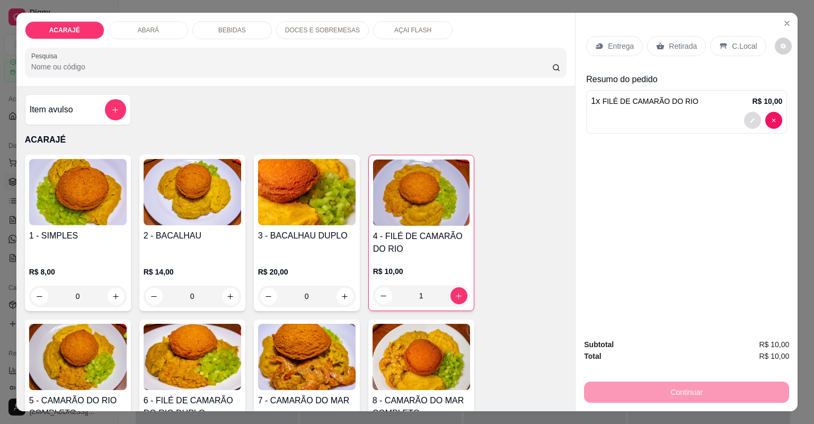
click at [750, 119] on icon "decrease-product-quantity" at bounding box center [753, 120] width 6 height 6
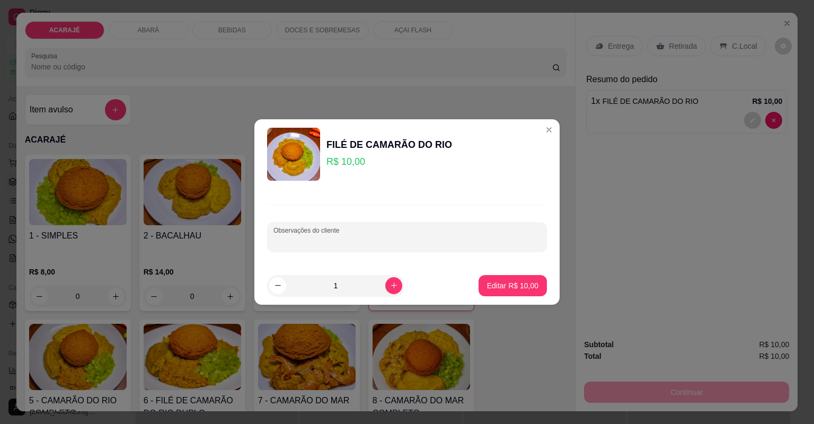
click at [429, 239] on input "Observações do cliente" at bounding box center [407, 241] width 267 height 11
type input "NO PAPEL"
click at [488, 285] on p "Editar R$ 10,00" at bounding box center [513, 285] width 50 height 10
type input "0"
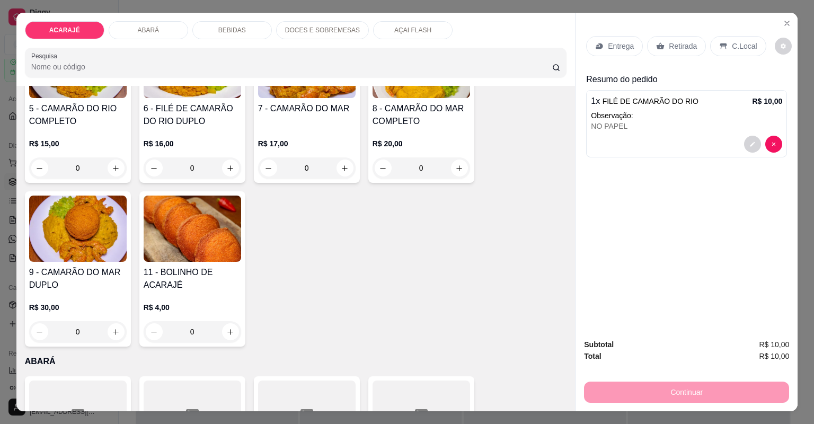
scroll to position [255, 0]
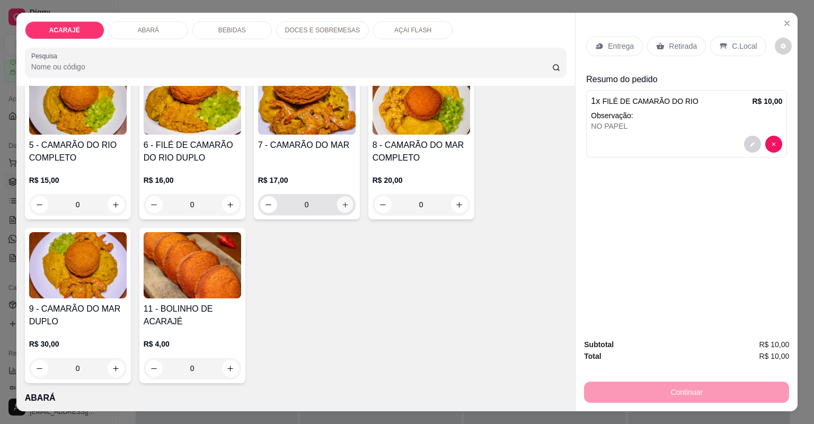
click at [343, 209] on button "increase-product-quantity" at bounding box center [345, 204] width 16 height 16
type input "1"
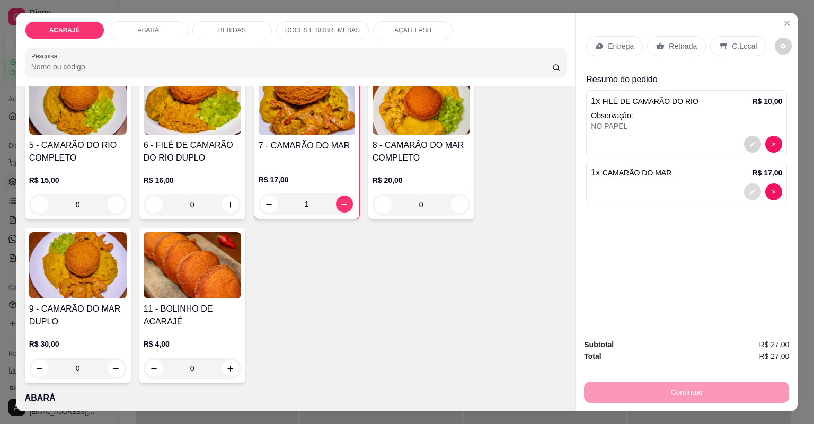
click at [751, 191] on icon "decrease-product-quantity" at bounding box center [753, 191] width 5 height 5
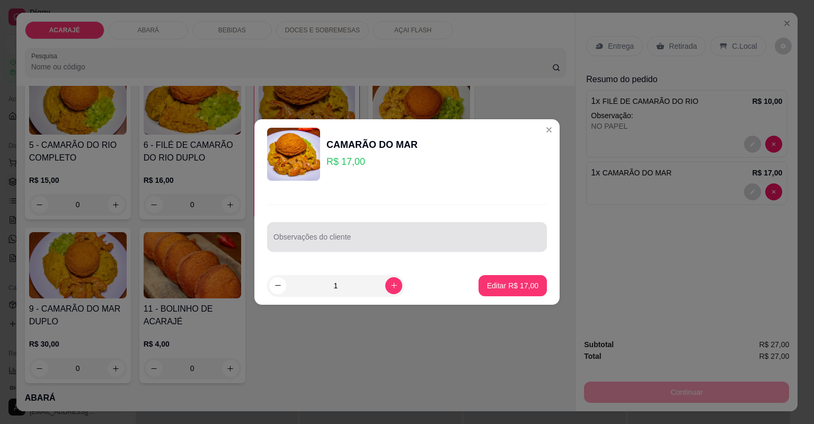
click at [427, 234] on div at bounding box center [407, 236] width 267 height 21
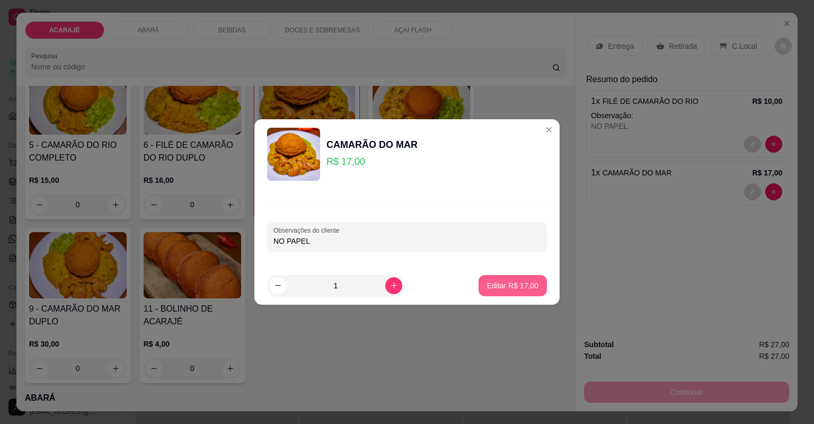
type input "NO PAPEL"
click at [488, 280] on p "Editar R$ 17,00" at bounding box center [513, 285] width 50 height 10
type input "0"
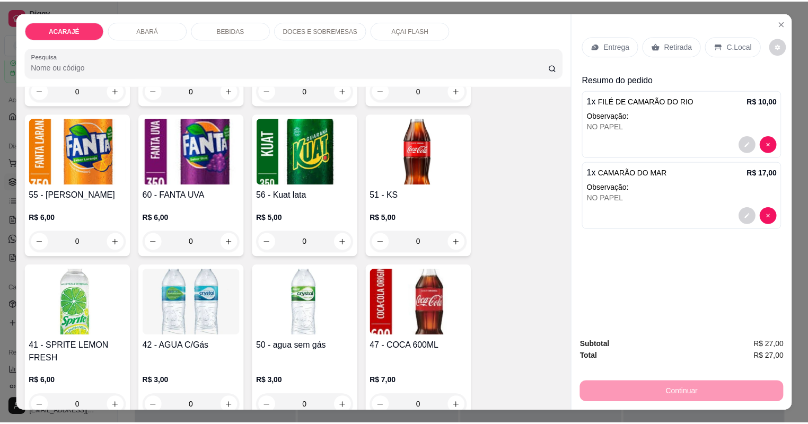
scroll to position [1273, 0]
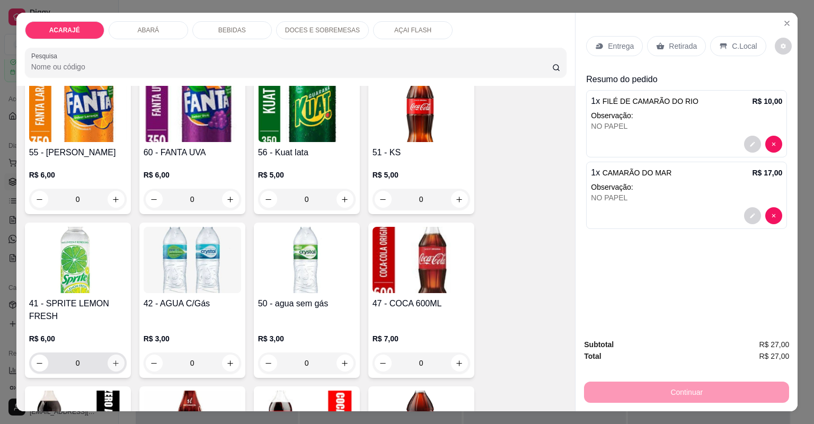
click at [108, 362] on button "increase-product-quantity" at bounding box center [116, 363] width 17 height 17
type input "1"
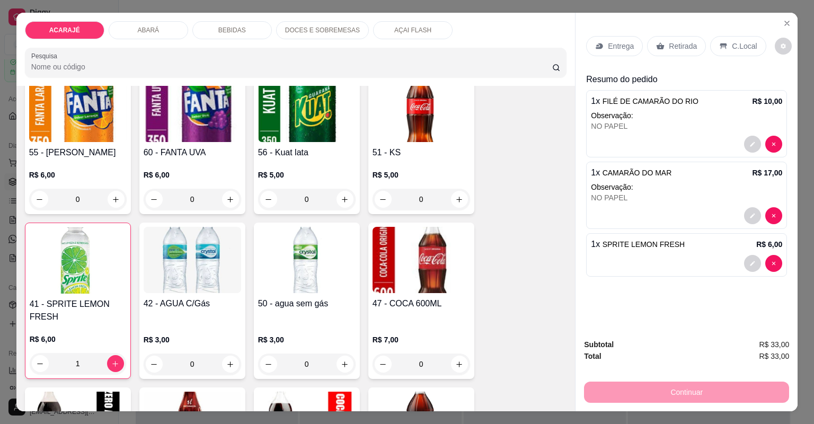
click at [675, 47] on p "Retirada" at bounding box center [683, 46] width 28 height 11
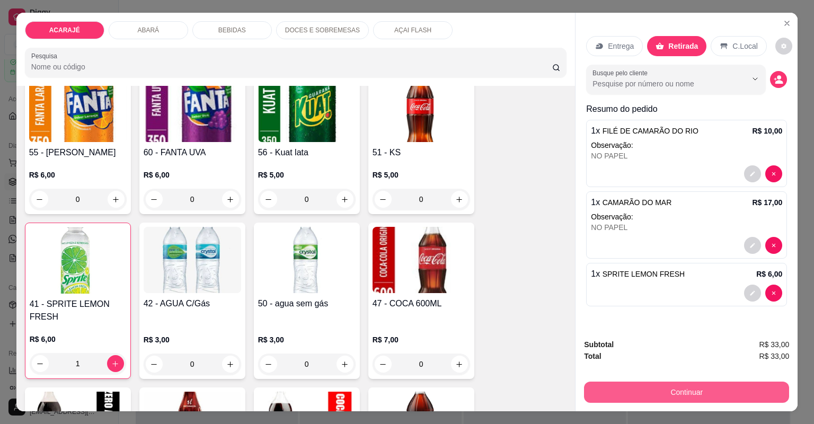
click at [590, 387] on button "Continuar" at bounding box center [686, 392] width 205 height 21
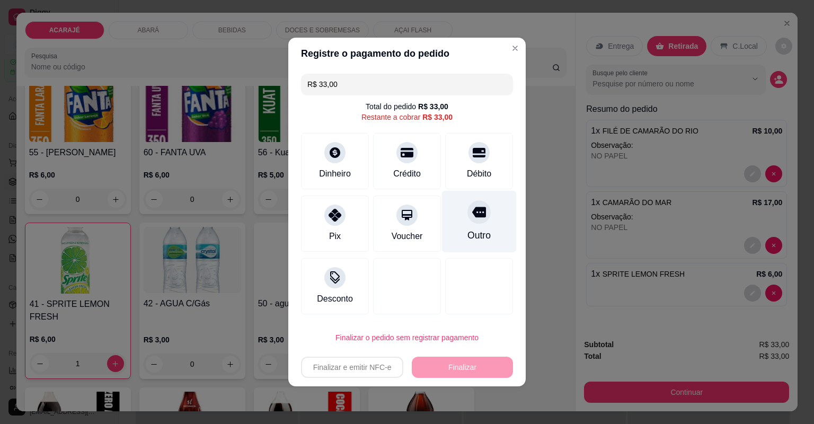
click at [480, 222] on div at bounding box center [479, 211] width 23 height 23
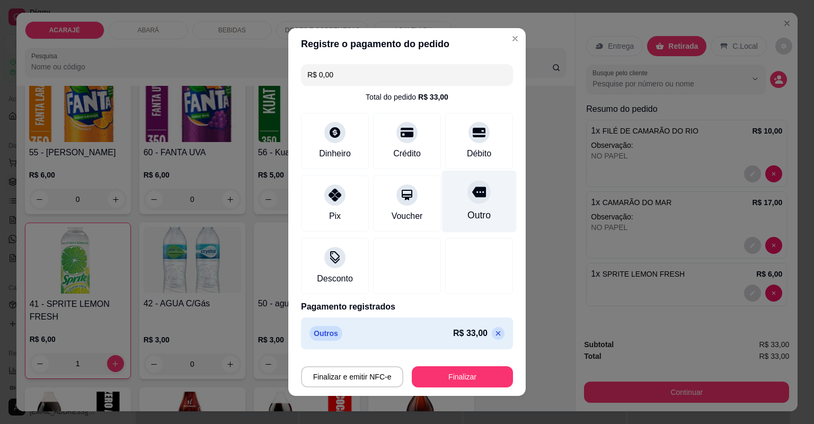
type input "R$ 0,00"
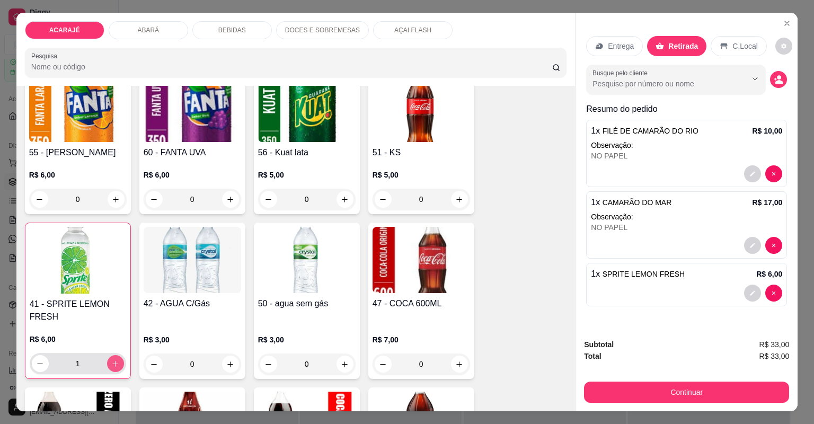
click at [111, 361] on icon "increase-product-quantity" at bounding box center [115, 364] width 8 height 8
type input "2"
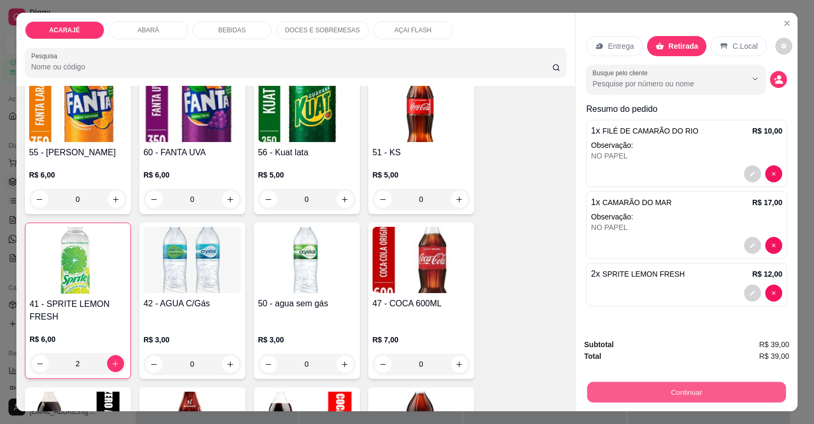
click at [630, 394] on button "Continuar" at bounding box center [686, 392] width 199 height 21
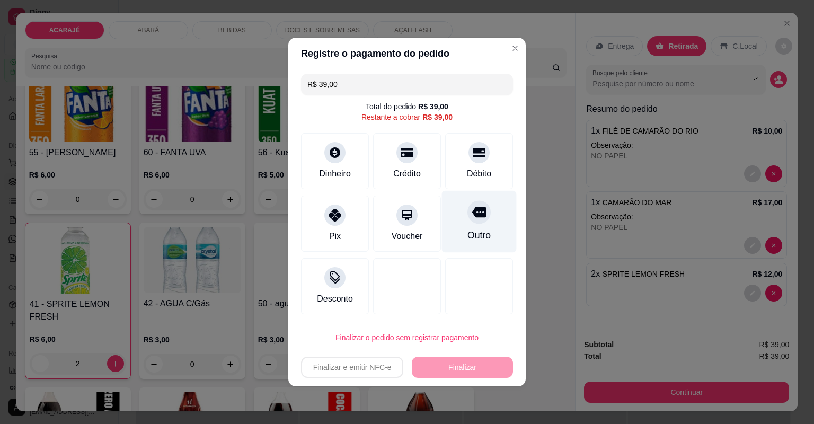
click at [475, 218] on icon at bounding box center [479, 212] width 14 height 14
type input "R$ 0,00"
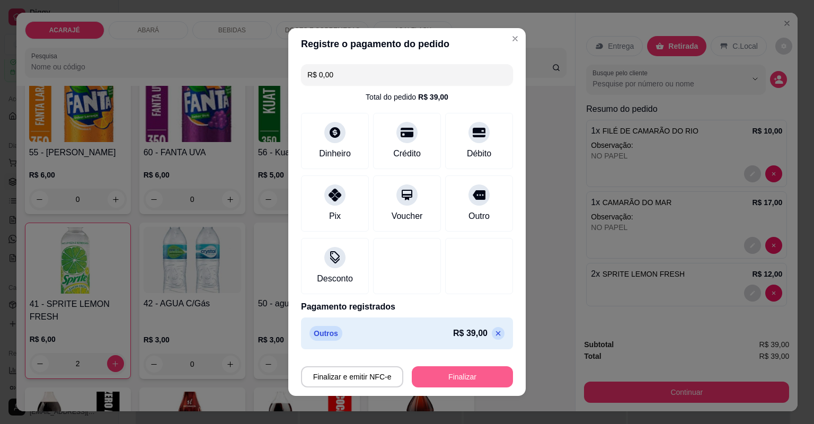
click at [444, 380] on button "Finalizar" at bounding box center [462, 376] width 101 height 21
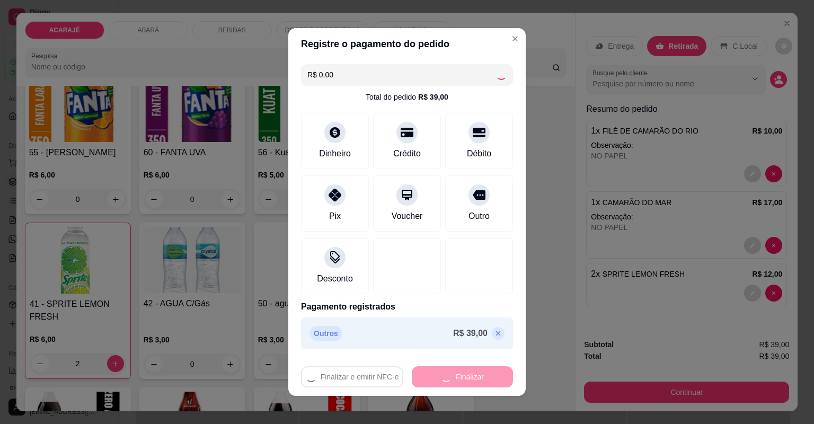
type input "0"
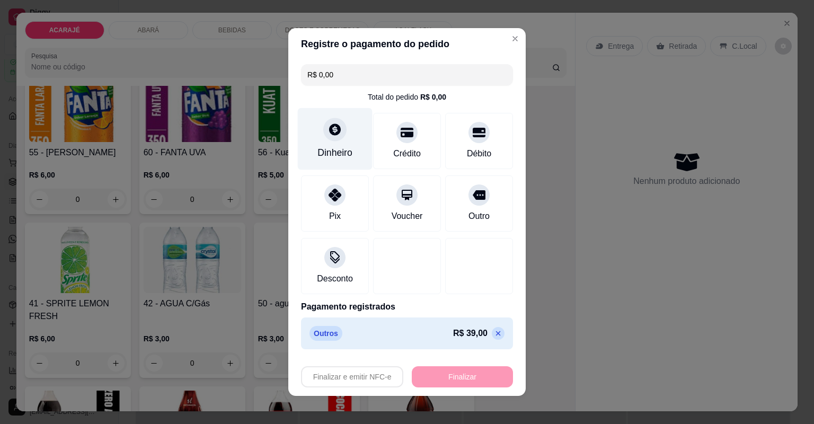
type input "-R$ 39,00"
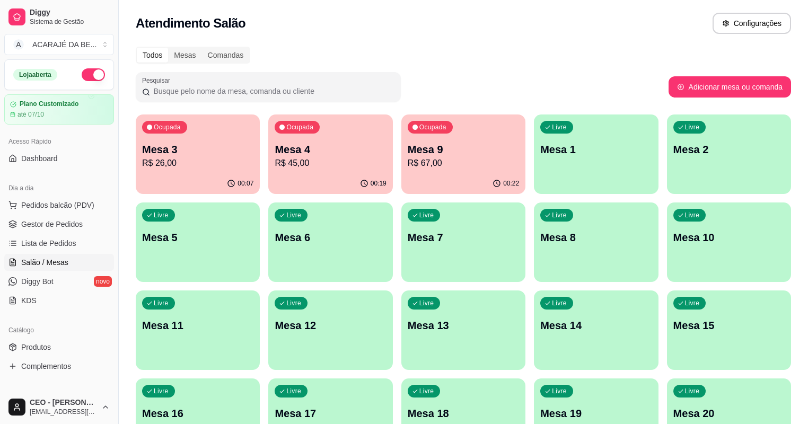
click at [283, 163] on p "R$ 45,00" at bounding box center [330, 163] width 111 height 13
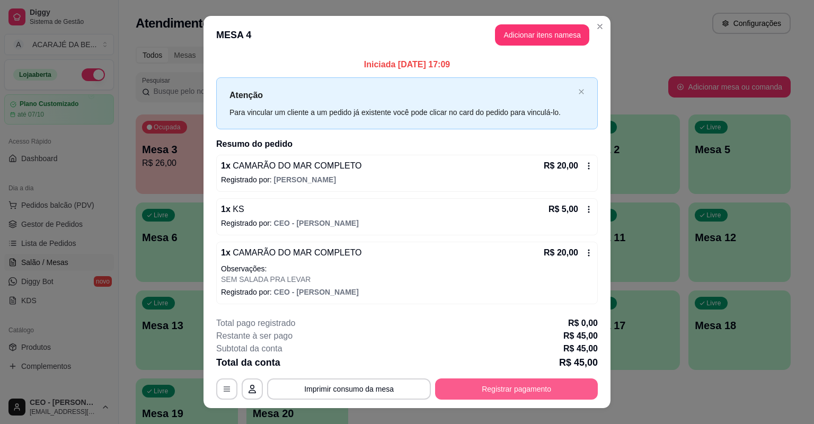
click at [509, 384] on button "Registrar pagamento" at bounding box center [516, 389] width 163 height 21
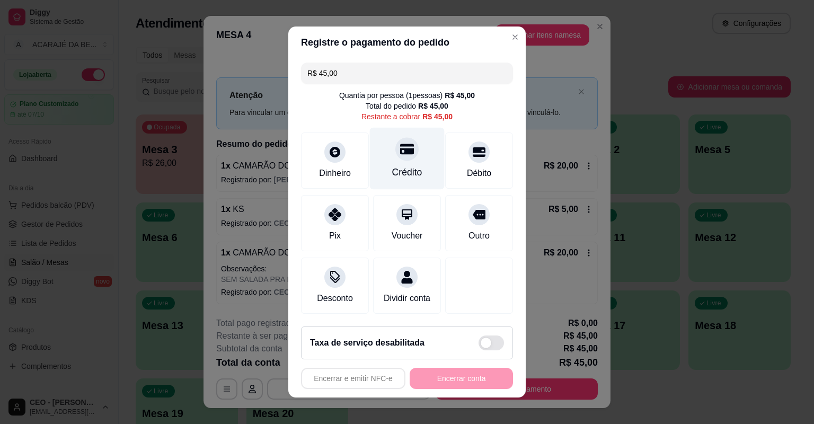
click at [414, 152] on div "Crédito" at bounding box center [407, 159] width 75 height 62
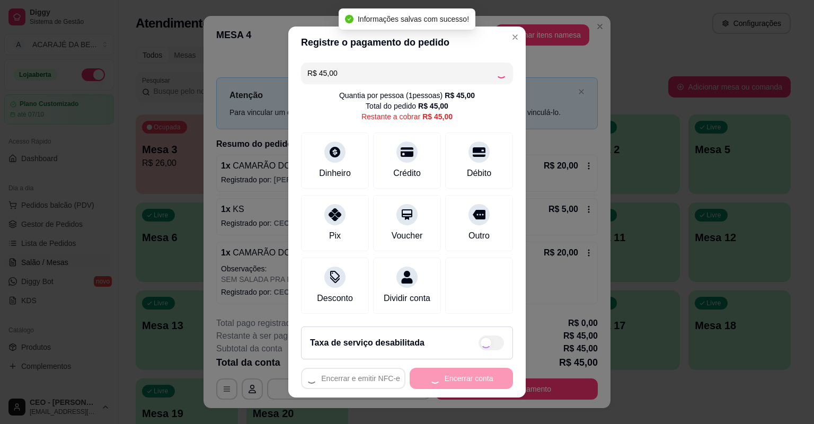
type input "R$ 0,00"
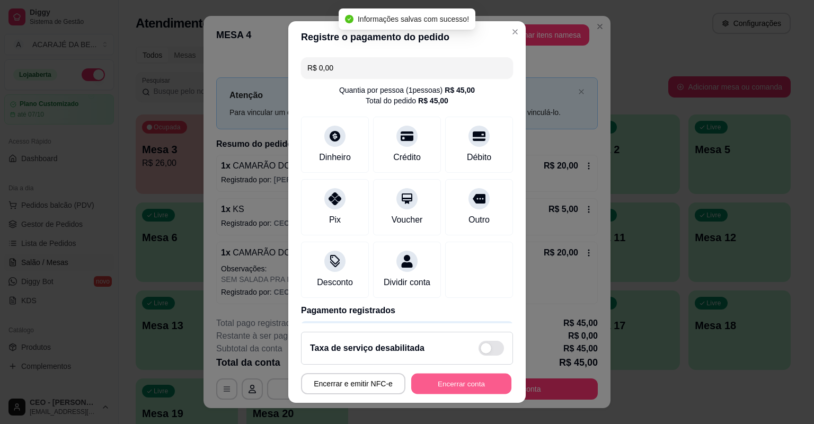
click at [457, 390] on button "Encerrar conta" at bounding box center [461, 384] width 100 height 21
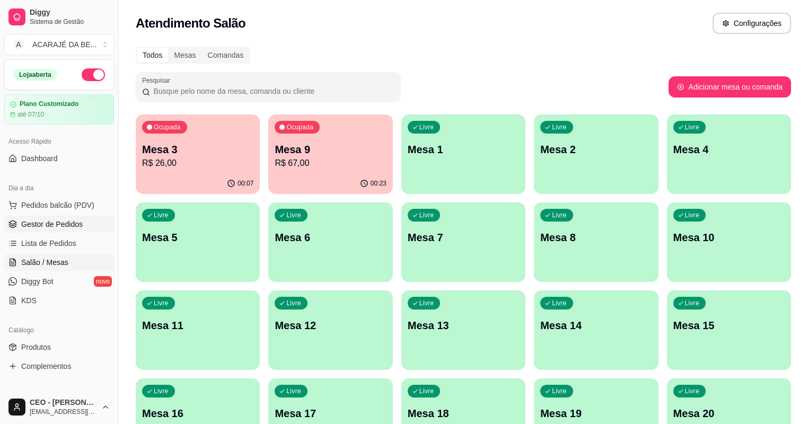
click at [67, 222] on span "Gestor de Pedidos" at bounding box center [52, 224] width 62 height 11
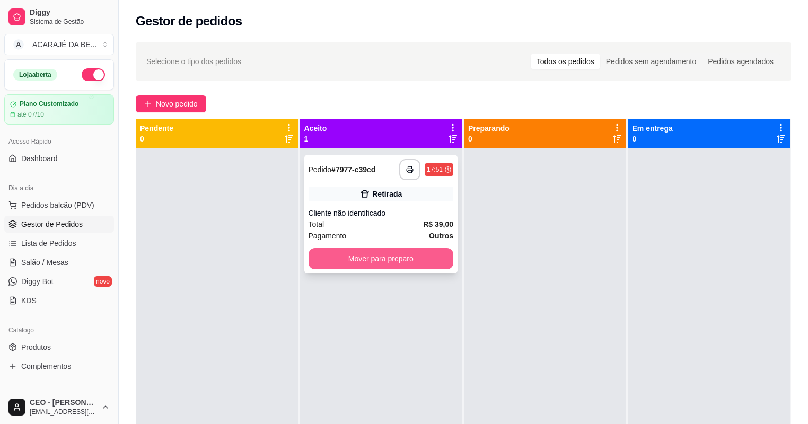
click at [423, 263] on button "Mover para preparo" at bounding box center [381, 258] width 145 height 21
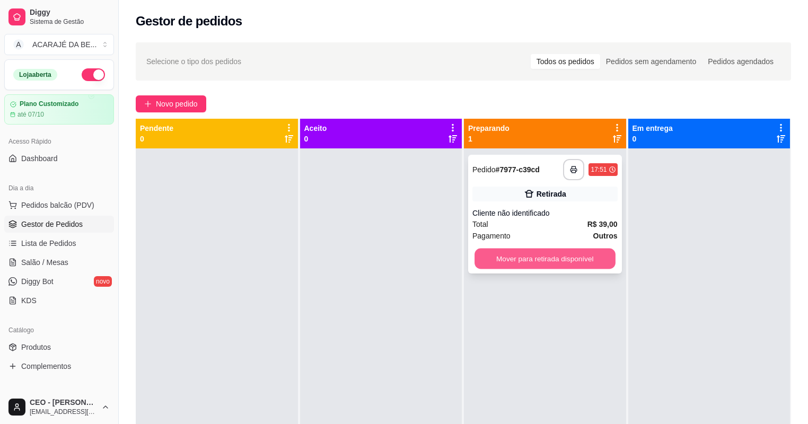
click at [595, 262] on button "Mover para retirada disponível" at bounding box center [545, 259] width 141 height 21
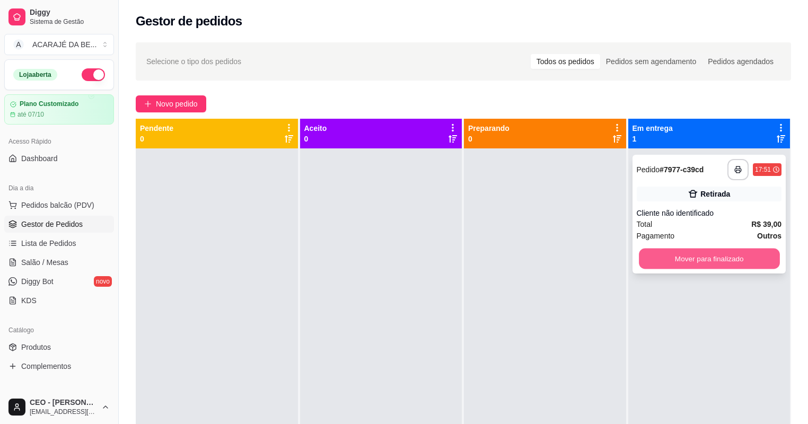
click at [764, 261] on button "Mover para finalizado" at bounding box center [709, 259] width 141 height 21
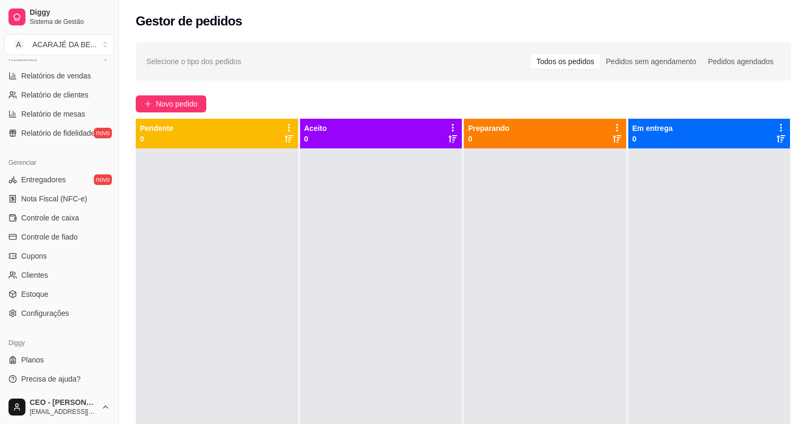
scroll to position [338, 0]
click at [78, 213] on link "Controle de caixa" at bounding box center [59, 216] width 110 height 17
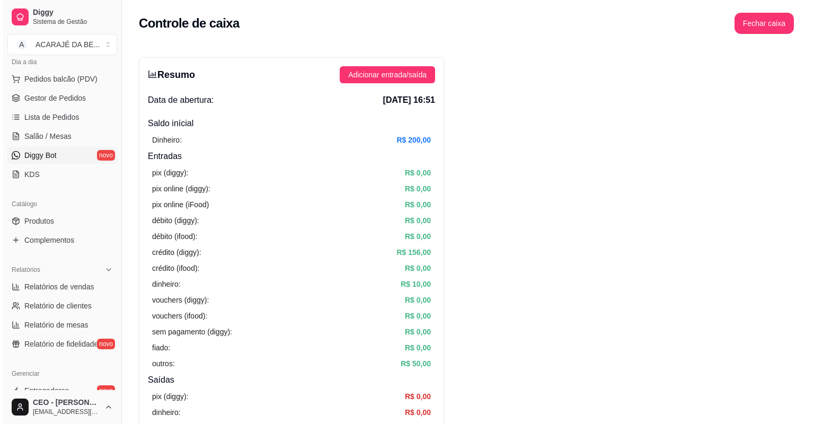
scroll to position [41, 0]
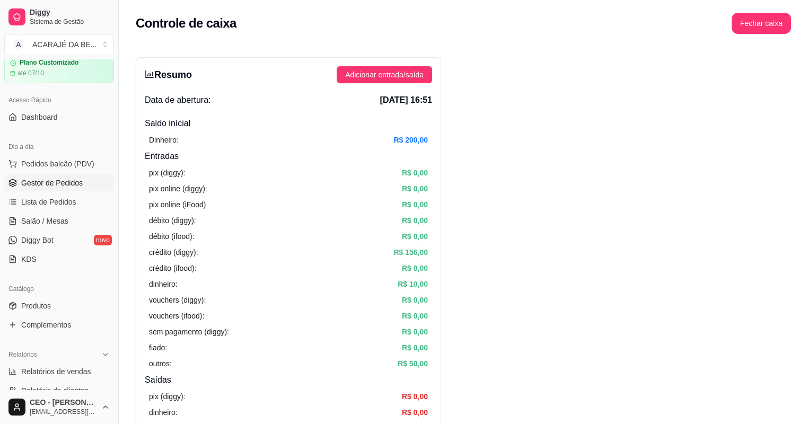
click at [69, 189] on link "Gestor de Pedidos" at bounding box center [59, 182] width 110 height 17
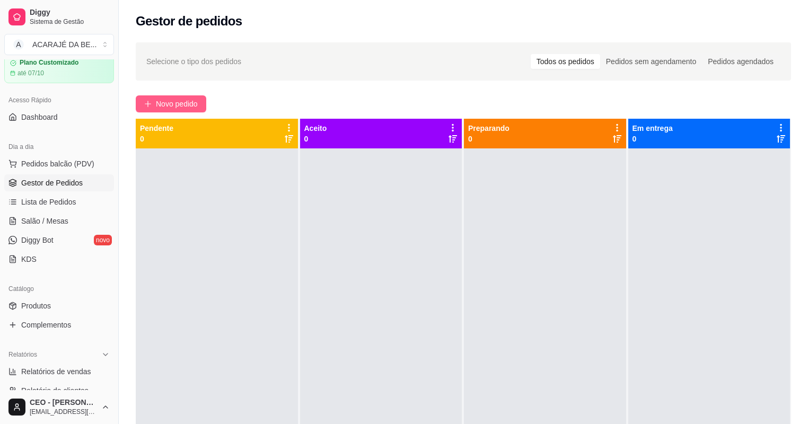
click at [157, 108] on span "Novo pedido" at bounding box center [177, 104] width 42 height 12
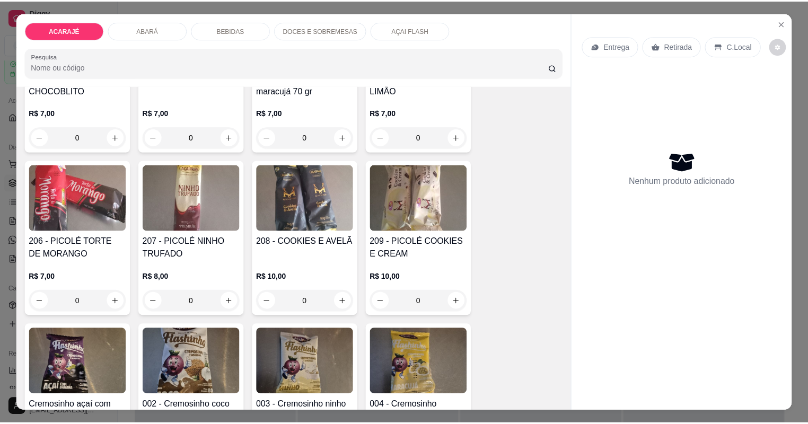
scroll to position [2927, 0]
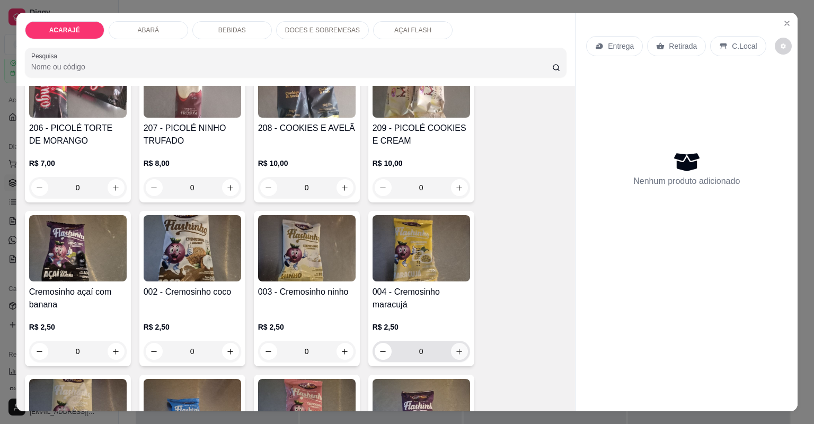
click at [461, 354] on button "increase-product-quantity" at bounding box center [459, 351] width 17 height 17
type input "2"
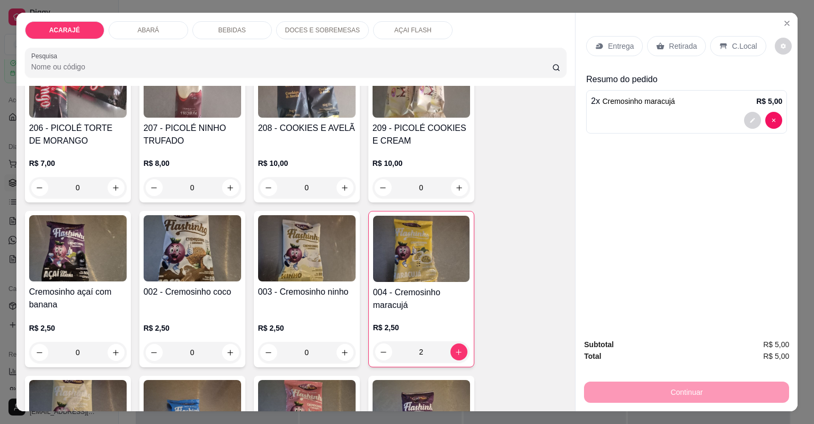
click at [660, 45] on icon at bounding box center [661, 45] width 8 height 7
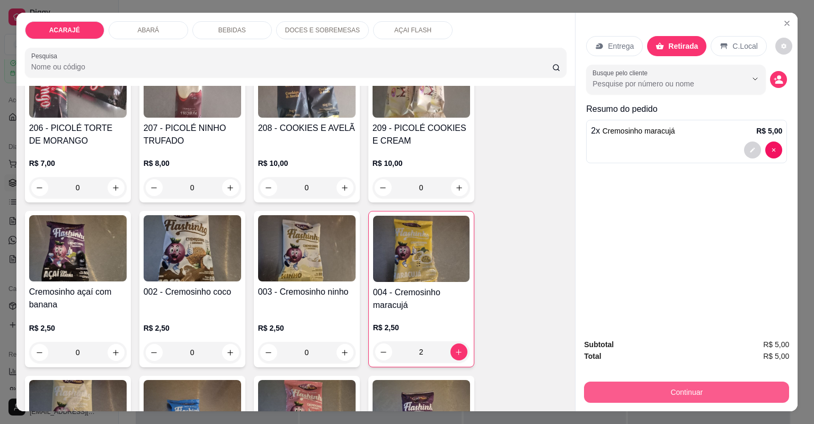
click at [625, 390] on button "Continuar" at bounding box center [686, 392] width 205 height 21
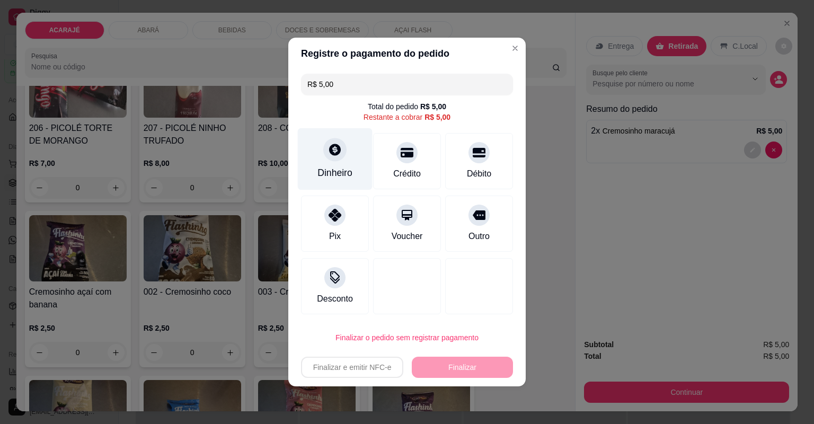
click at [338, 159] on div at bounding box center [334, 149] width 23 height 23
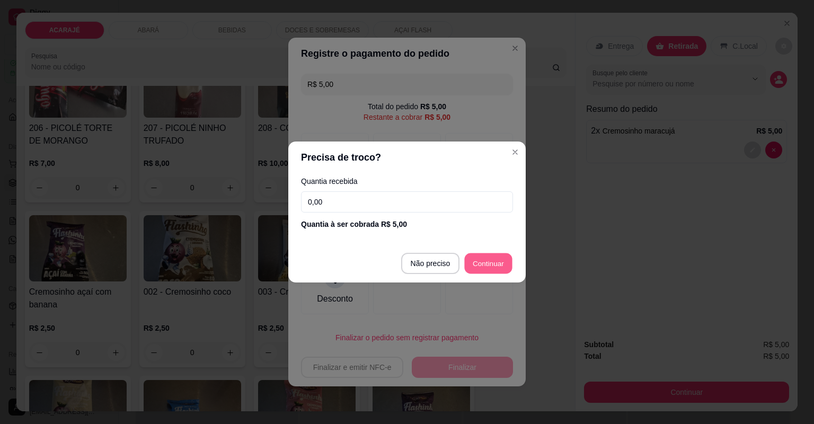
type input "R$ 0,00"
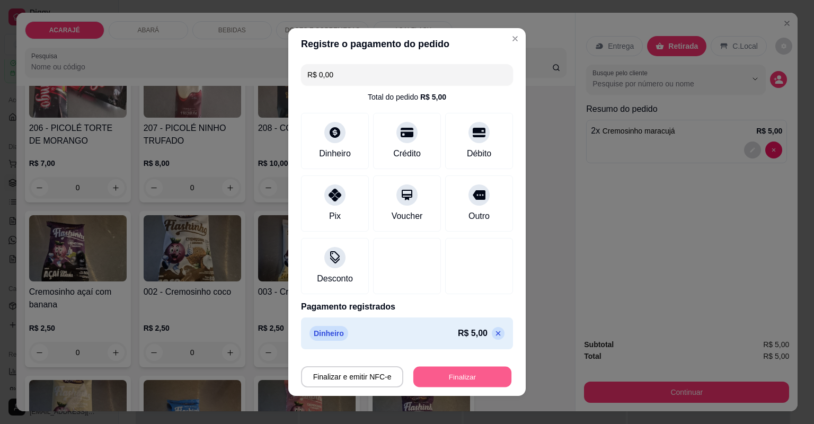
click at [440, 381] on button "Finalizar" at bounding box center [463, 377] width 98 height 21
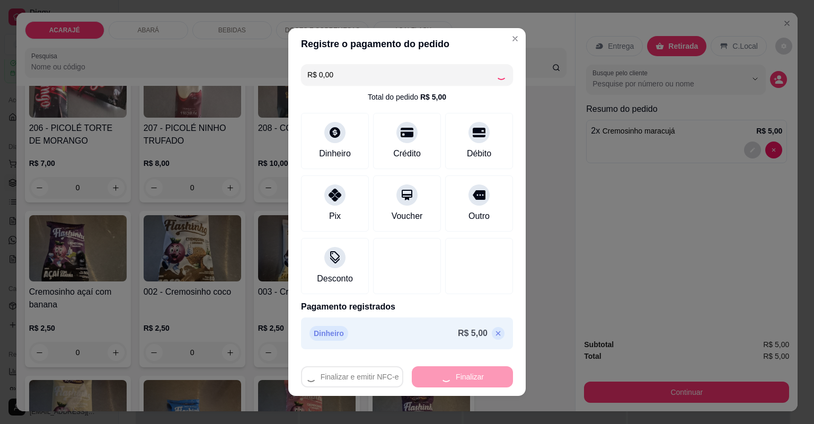
type input "0"
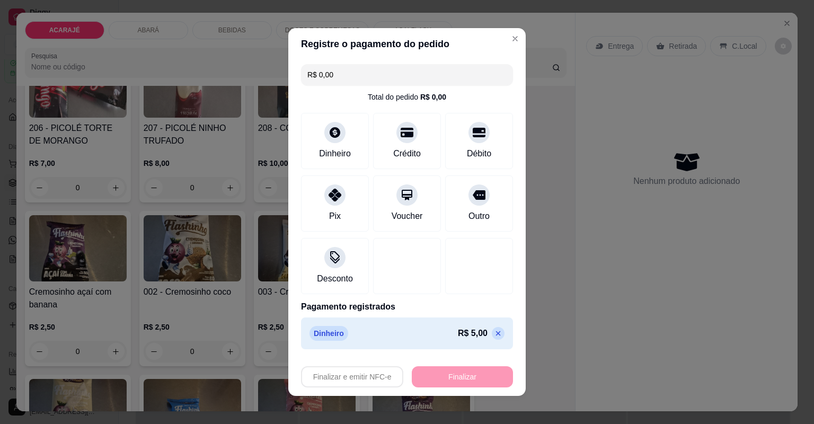
type input "-R$ 5,00"
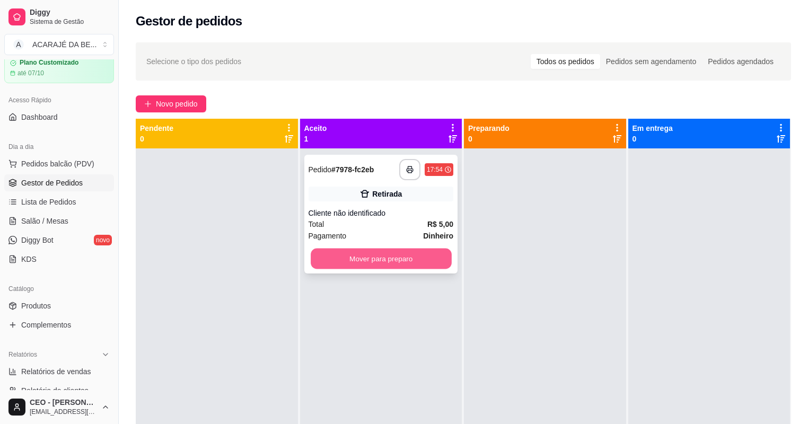
click at [399, 267] on button "Mover para preparo" at bounding box center [381, 259] width 141 height 21
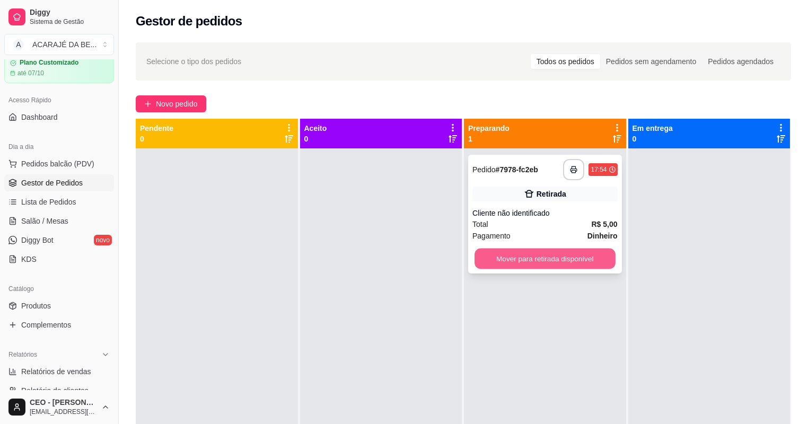
click at [516, 263] on button "Mover para retirada disponível" at bounding box center [545, 259] width 141 height 21
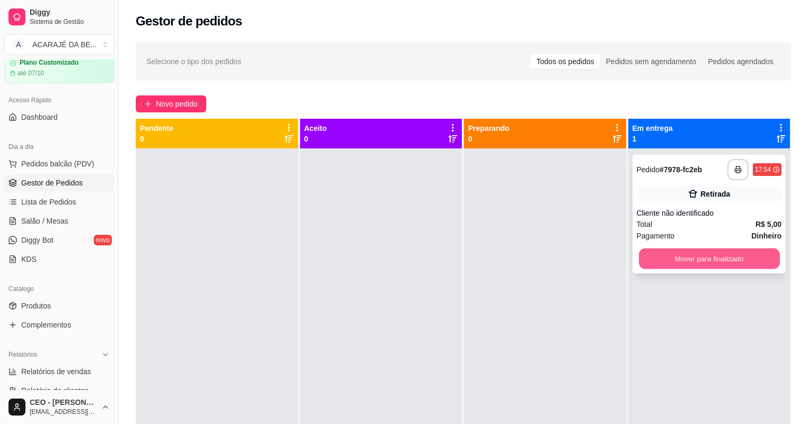
click at [773, 261] on button "Mover para finalizado" at bounding box center [709, 259] width 141 height 21
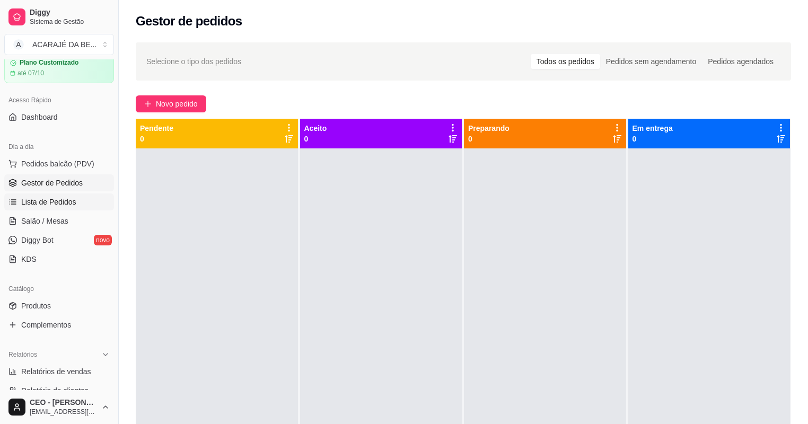
click at [52, 205] on span "Lista de Pedidos" at bounding box center [48, 202] width 55 height 11
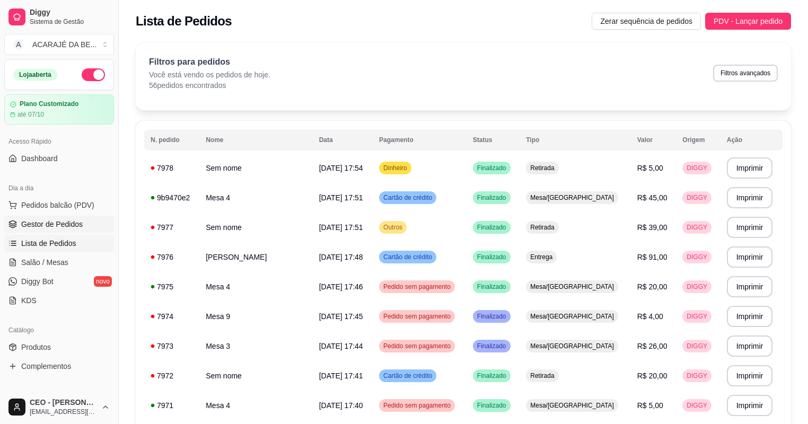
click at [76, 221] on span "Gestor de Pedidos" at bounding box center [52, 224] width 62 height 11
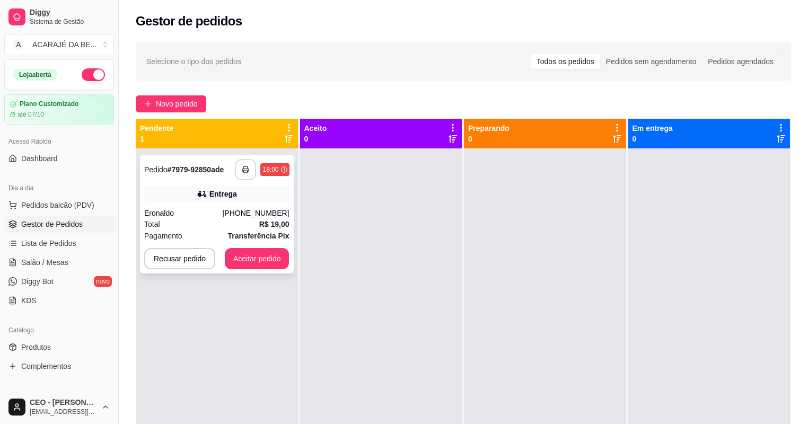
click at [246, 174] on button "button" at bounding box center [245, 169] width 21 height 21
click at [256, 261] on button "Aceitar pedido" at bounding box center [257, 258] width 65 height 21
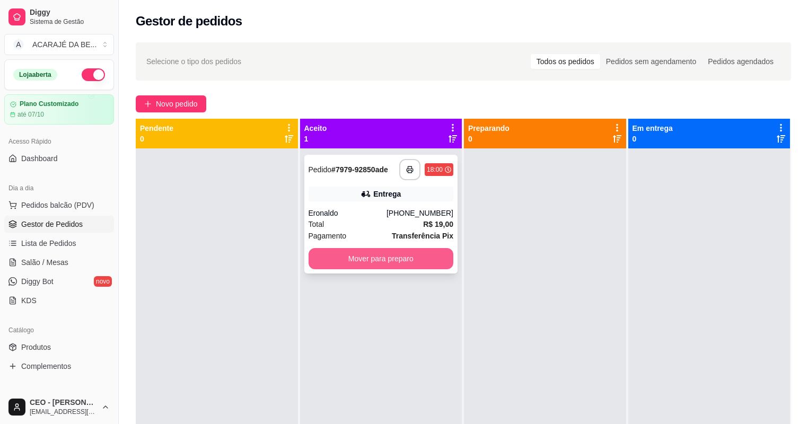
click at [330, 256] on button "Mover para preparo" at bounding box center [381, 258] width 145 height 21
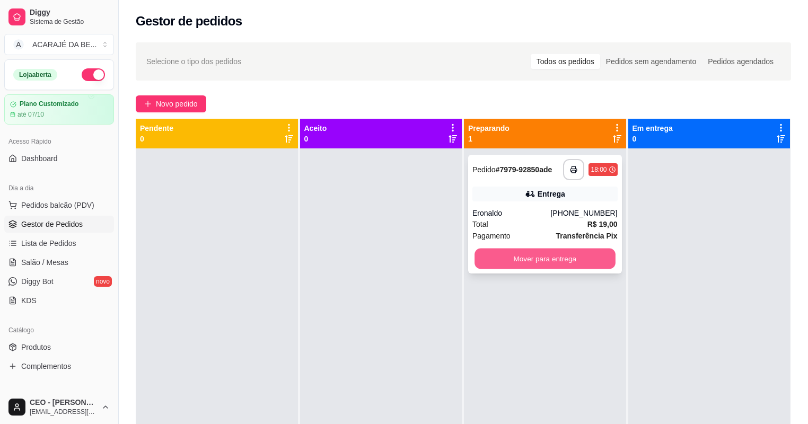
click at [505, 252] on button "Mover para entrega" at bounding box center [545, 259] width 141 height 21
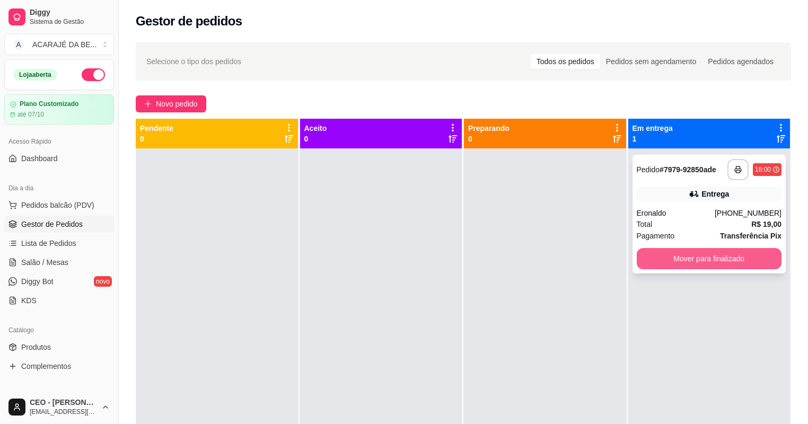
click at [674, 255] on button "Mover para finalizado" at bounding box center [709, 258] width 145 height 21
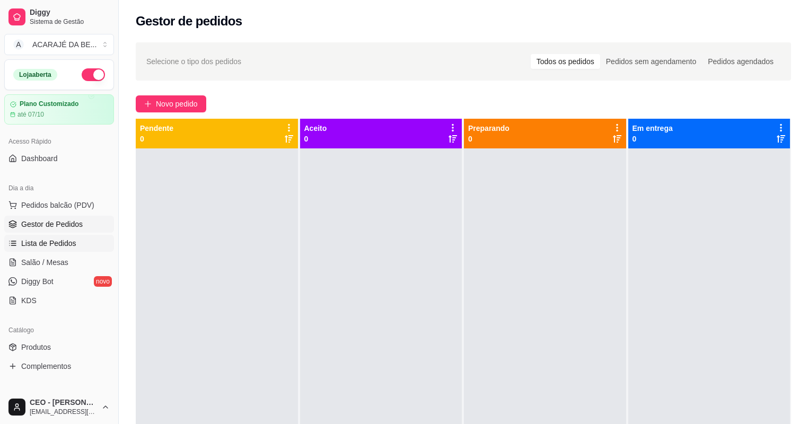
click at [51, 240] on span "Lista de Pedidos" at bounding box center [48, 243] width 55 height 11
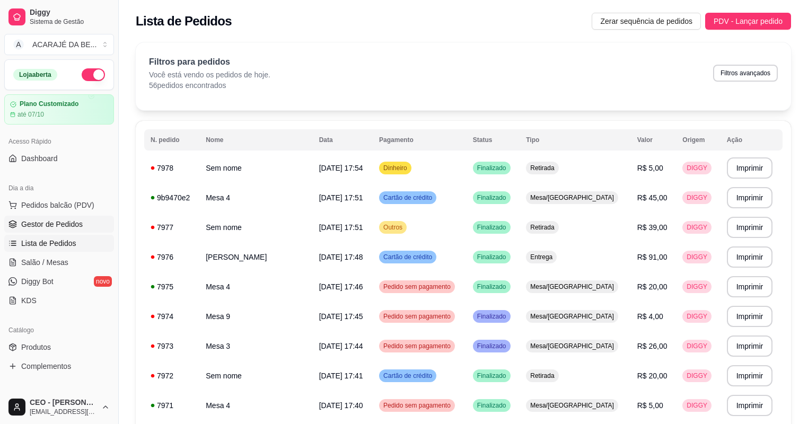
click at [46, 223] on span "Gestor de Pedidos" at bounding box center [52, 224] width 62 height 11
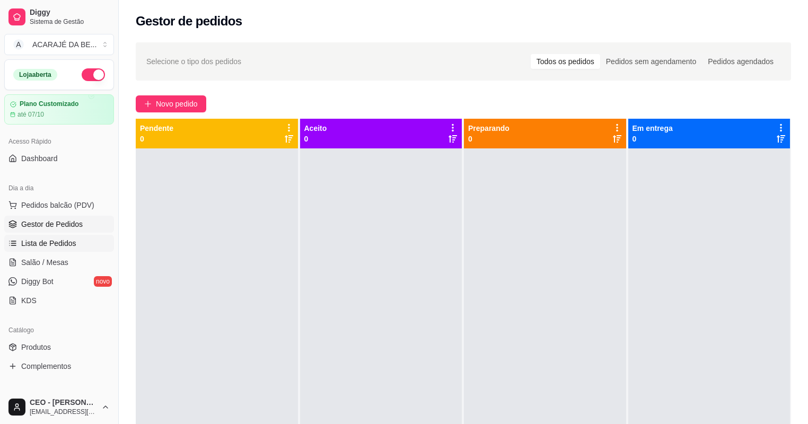
click at [71, 246] on span "Lista de Pedidos" at bounding box center [48, 243] width 55 height 11
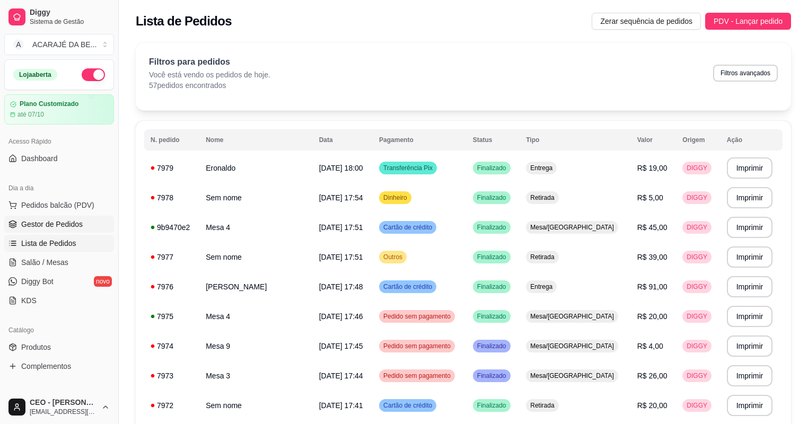
click at [71, 228] on span "Gestor de Pedidos" at bounding box center [52, 224] width 62 height 11
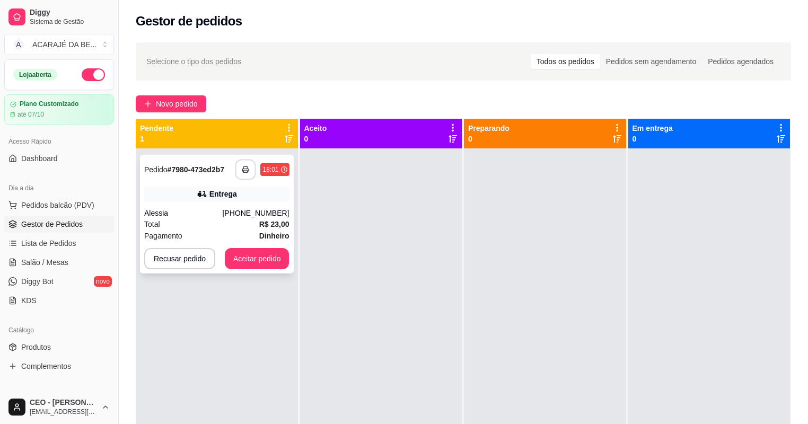
click at [241, 178] on button "button" at bounding box center [245, 170] width 21 height 21
click at [263, 256] on button "Aceitar pedido" at bounding box center [257, 259] width 63 height 21
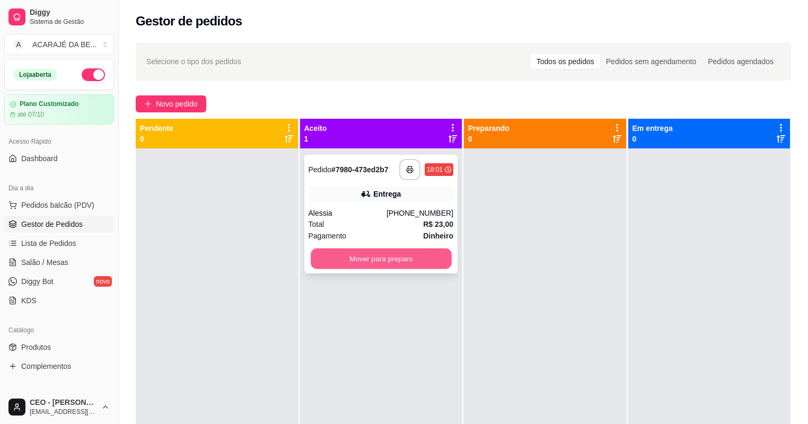
click at [339, 251] on button "Mover para preparo" at bounding box center [381, 259] width 141 height 21
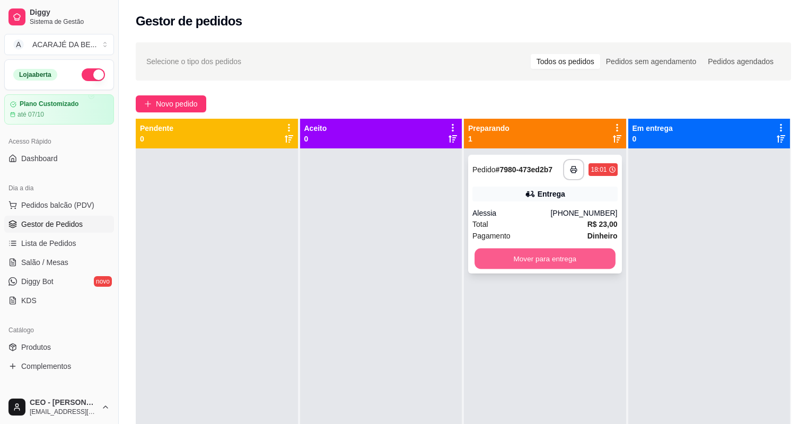
click at [508, 261] on button "Mover para entrega" at bounding box center [545, 259] width 141 height 21
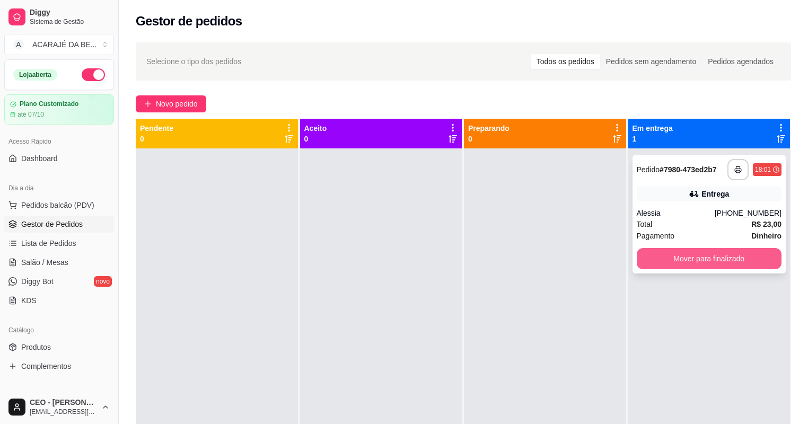
click at [660, 252] on button "Mover para finalizado" at bounding box center [709, 258] width 145 height 21
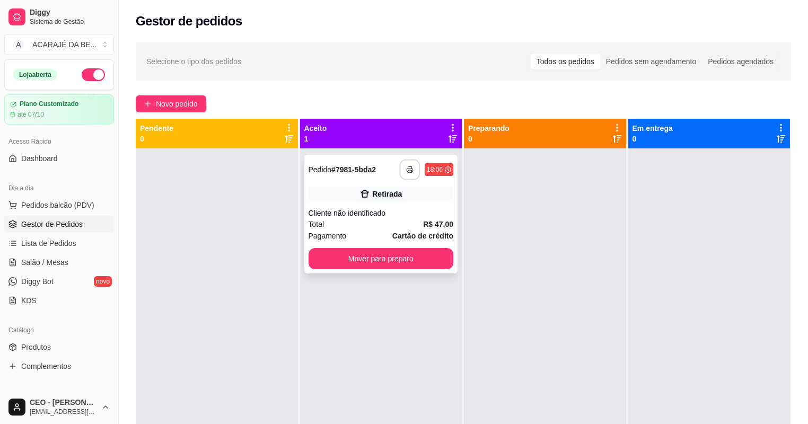
click at [411, 173] on icon "button" at bounding box center [409, 169] width 7 height 7
click at [445, 258] on button "Mover para preparo" at bounding box center [381, 258] width 145 height 21
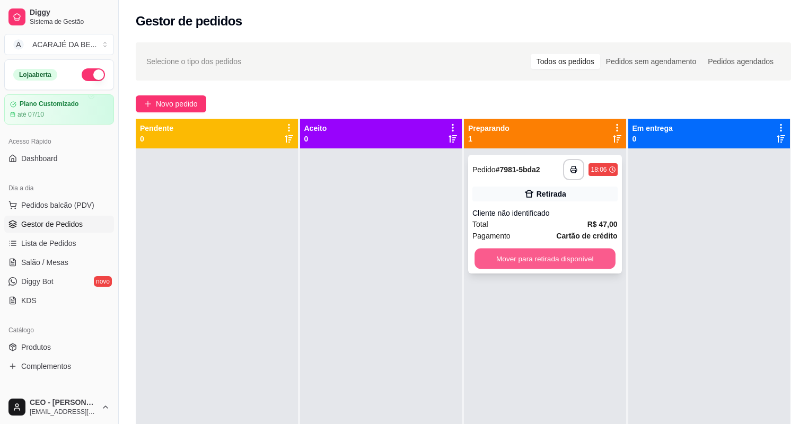
click at [558, 250] on button "Mover para retirada disponível" at bounding box center [545, 259] width 141 height 21
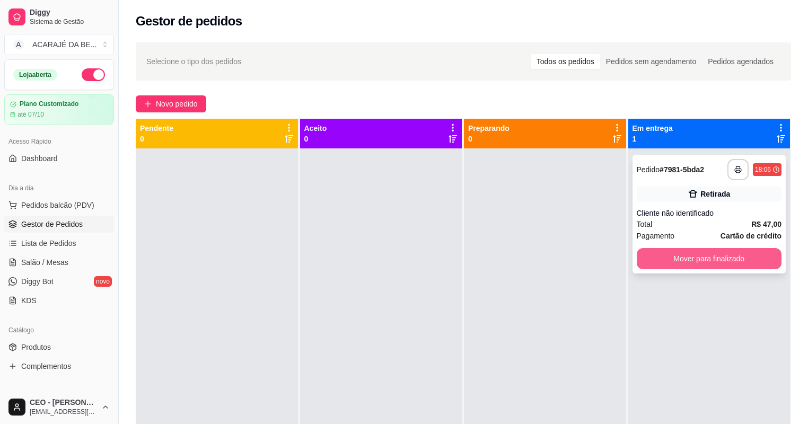
click at [639, 265] on button "Mover para finalizado" at bounding box center [709, 258] width 145 height 21
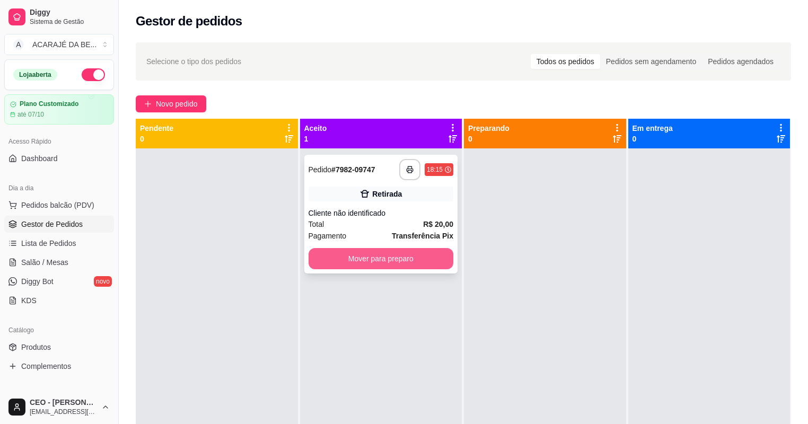
click at [406, 257] on button "Mover para preparo" at bounding box center [381, 258] width 145 height 21
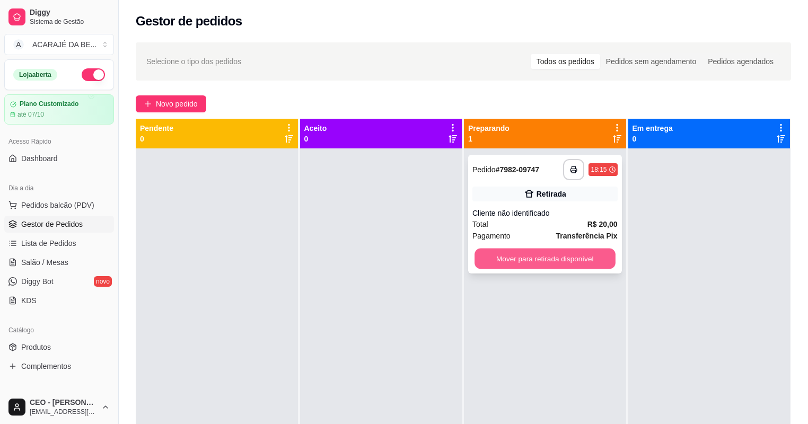
click at [575, 259] on button "Mover para retirada disponível" at bounding box center [545, 259] width 141 height 21
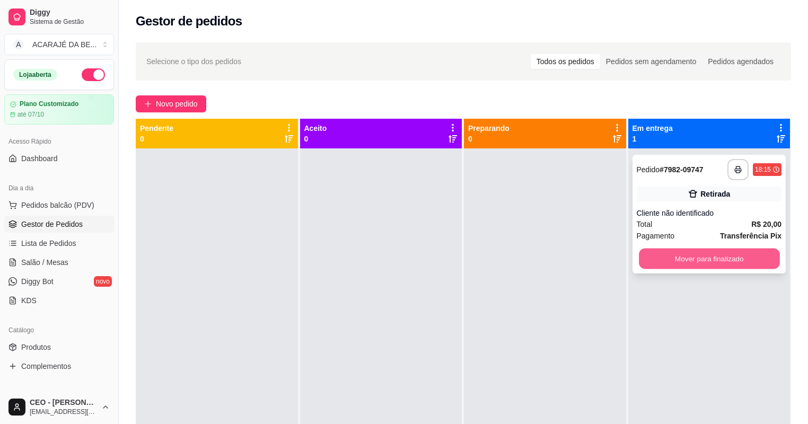
click at [694, 252] on button "Mover para finalizado" at bounding box center [709, 259] width 141 height 21
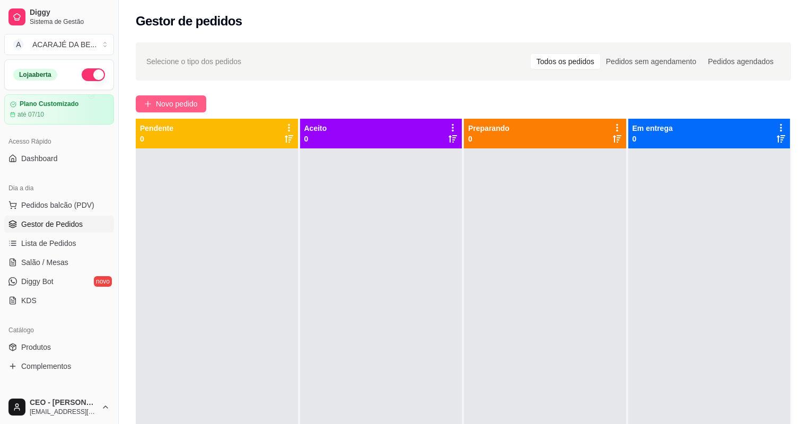
click at [140, 106] on button "Novo pedido" at bounding box center [171, 103] width 71 height 17
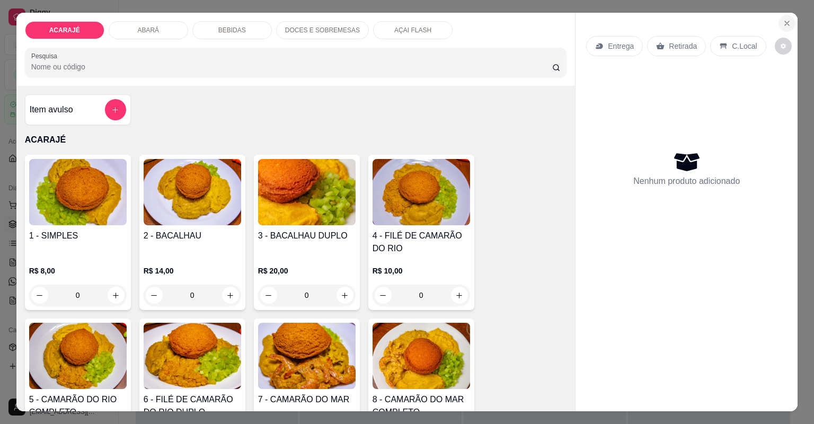
click at [785, 29] on button "Close" at bounding box center [787, 23] width 17 height 17
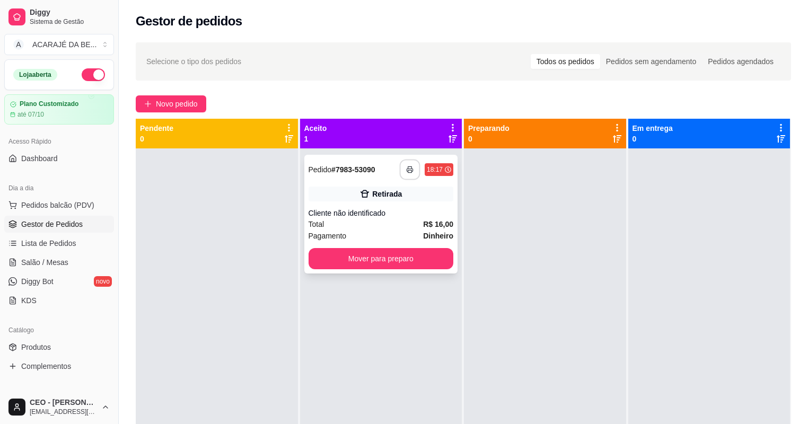
click at [414, 165] on button "button" at bounding box center [410, 170] width 21 height 21
click at [399, 259] on button "Mover para preparo" at bounding box center [381, 258] width 145 height 21
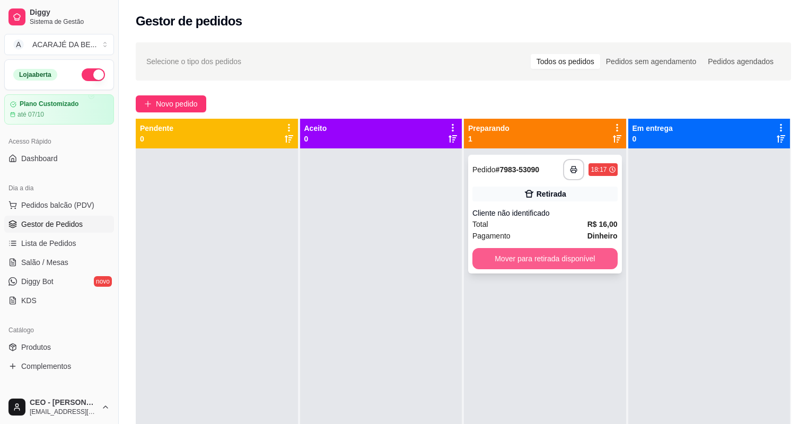
click at [554, 250] on button "Mover para retirada disponível" at bounding box center [544, 258] width 145 height 21
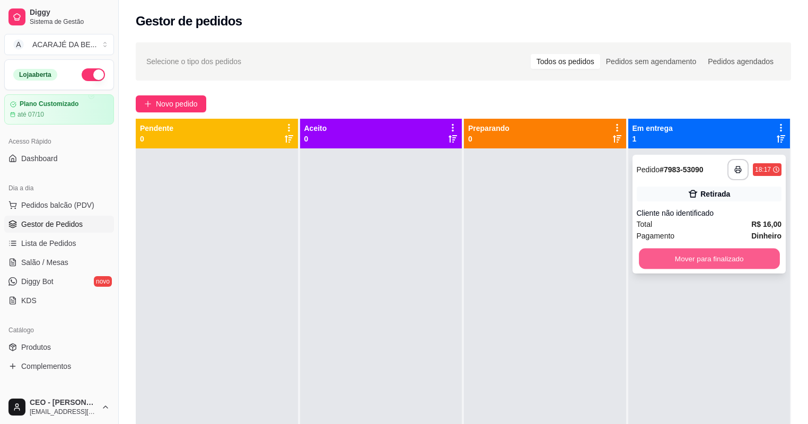
click at [653, 252] on button "Mover para finalizado" at bounding box center [709, 259] width 141 height 21
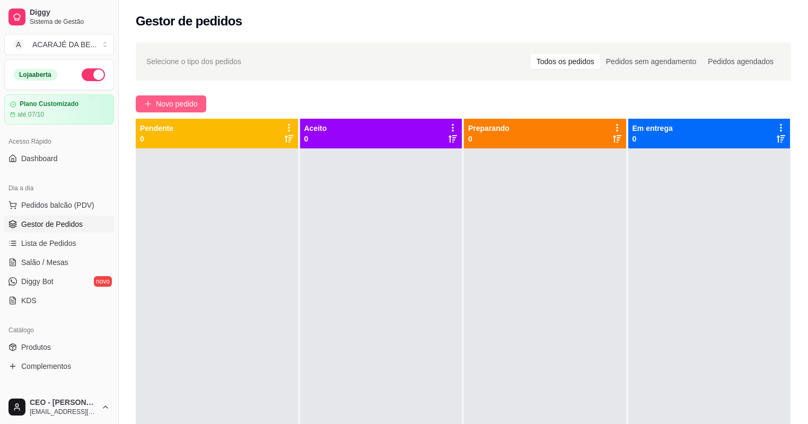
click at [152, 101] on button "Novo pedido" at bounding box center [171, 103] width 71 height 17
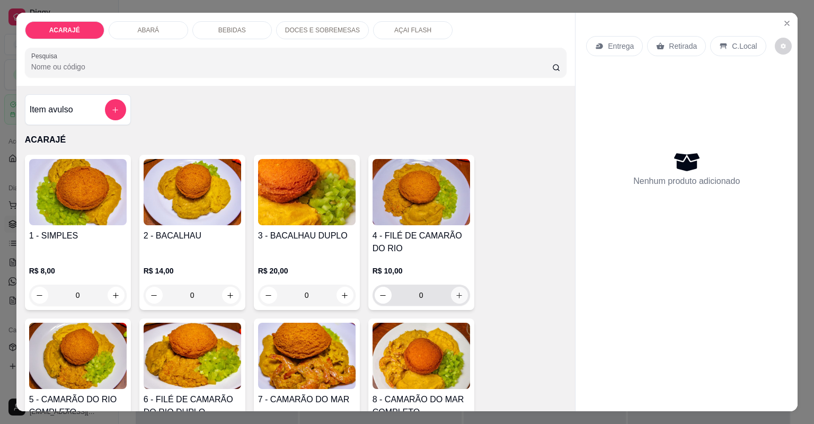
click at [461, 297] on button "increase-product-quantity" at bounding box center [459, 295] width 17 height 17
type input "1"
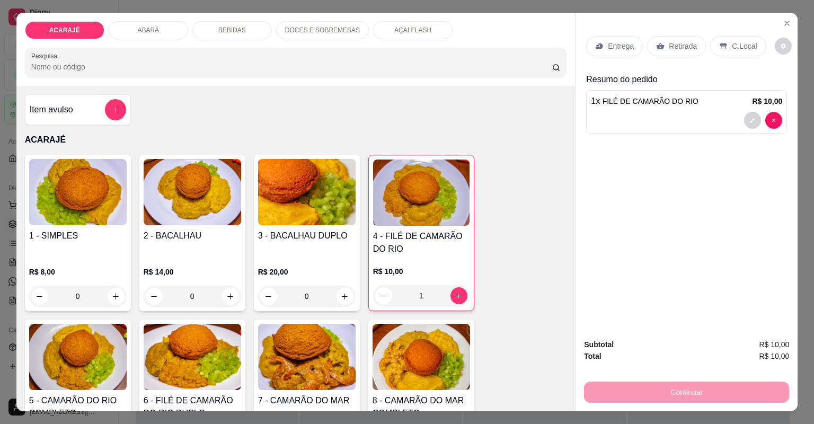
click at [602, 54] on div "Entrega" at bounding box center [614, 46] width 57 height 20
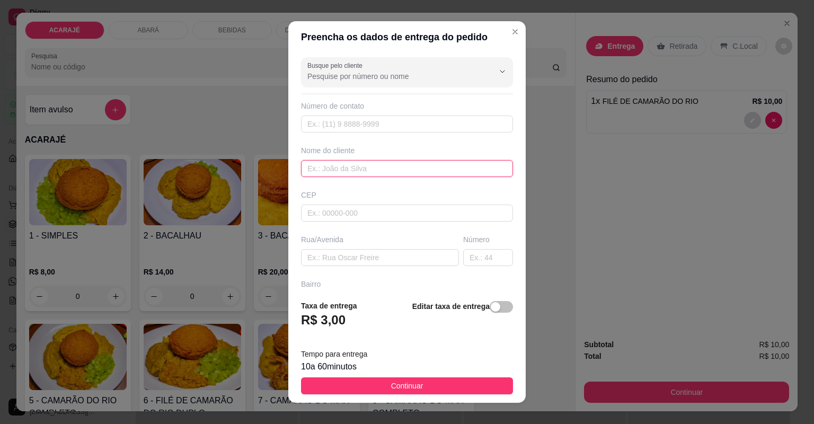
click at [373, 167] on input "text" at bounding box center [407, 168] width 212 height 17
type input "larissa"
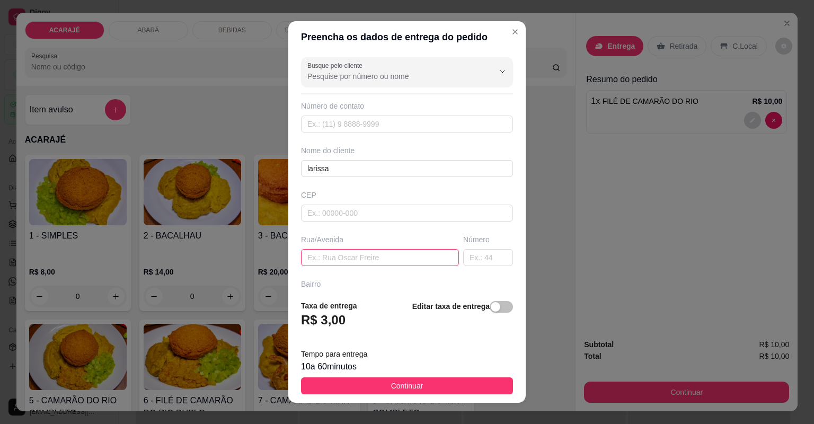
paste input "Rua B bairro novo camamuzinho número 10 vou dar 10 em mãos e 3 no pix"
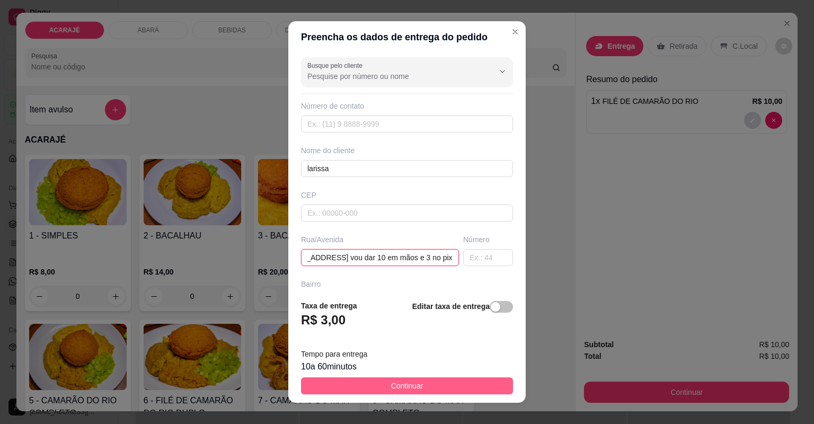
type input "Rua B bairro novo camamuzinho número 10 vou dar 10 em mãos e 3 no pix"
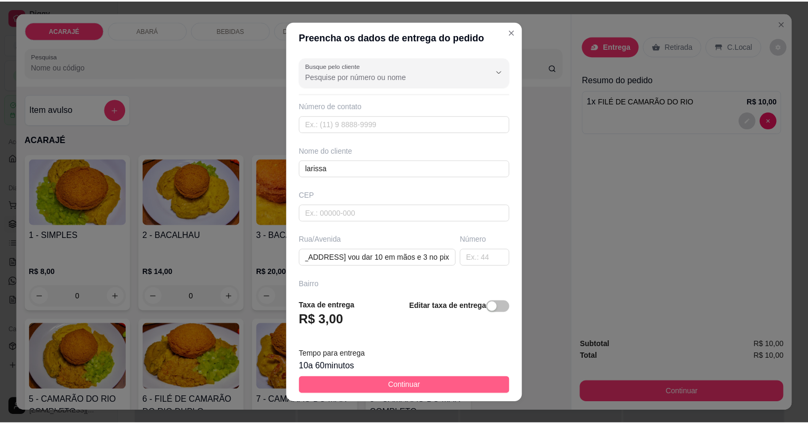
scroll to position [0, 0]
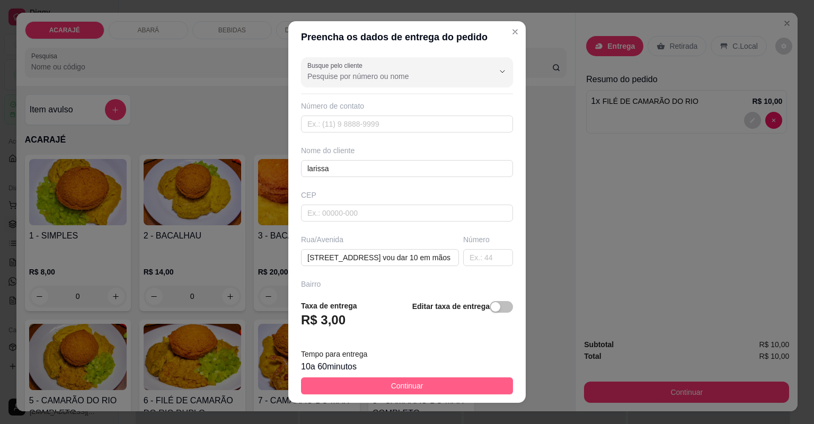
click at [410, 385] on span "Continuar" at bounding box center [407, 386] width 32 height 12
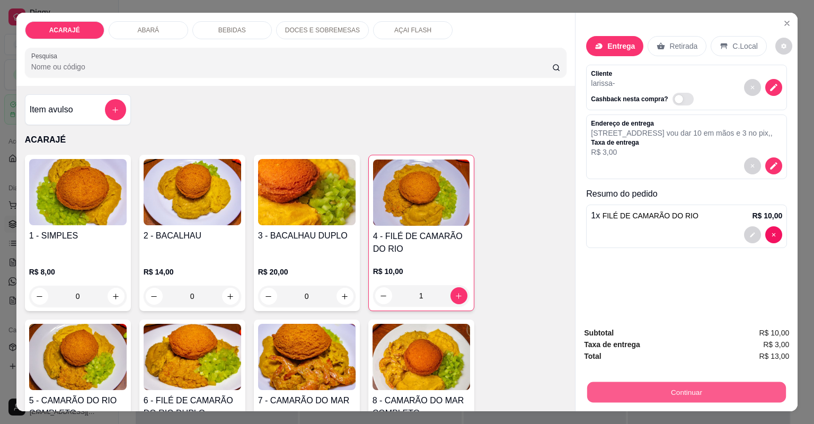
click at [635, 389] on button "Continuar" at bounding box center [686, 392] width 199 height 21
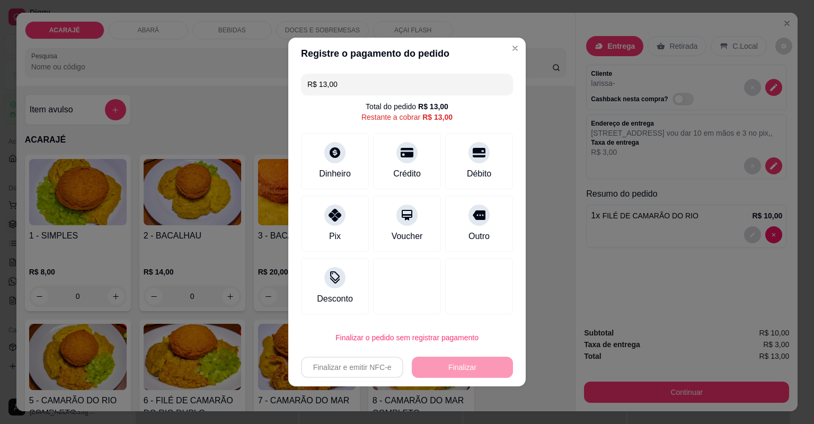
drag, startPoint x: 334, startPoint y: 84, endPoint x: 320, endPoint y: 83, distance: 14.3
click at [320, 83] on input "R$ 13,00" at bounding box center [407, 84] width 199 height 21
click at [325, 158] on div "Dinheiro" at bounding box center [335, 159] width 75 height 62
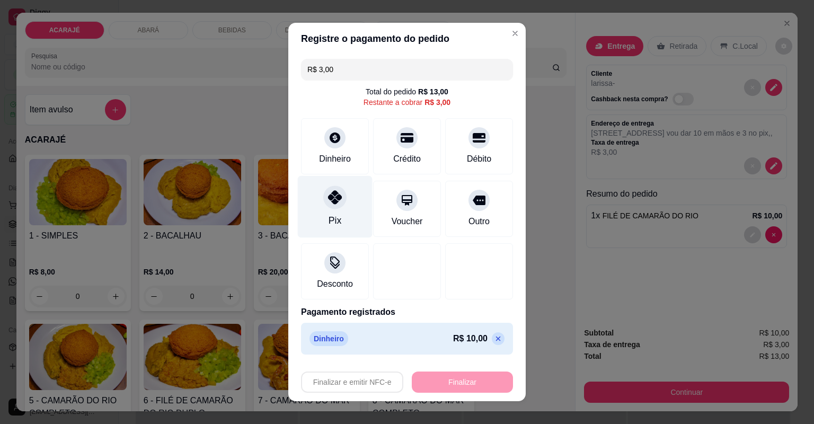
click at [331, 199] on icon at bounding box center [335, 197] width 14 height 14
type input "R$ 0,00"
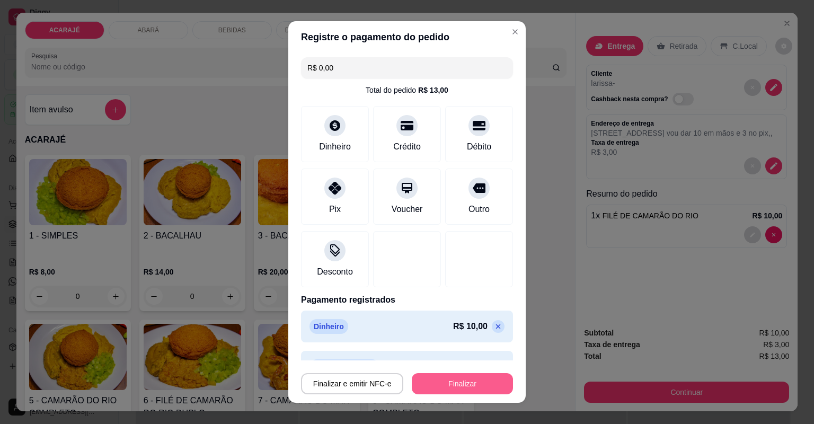
click at [469, 384] on button "Finalizar" at bounding box center [462, 383] width 101 height 21
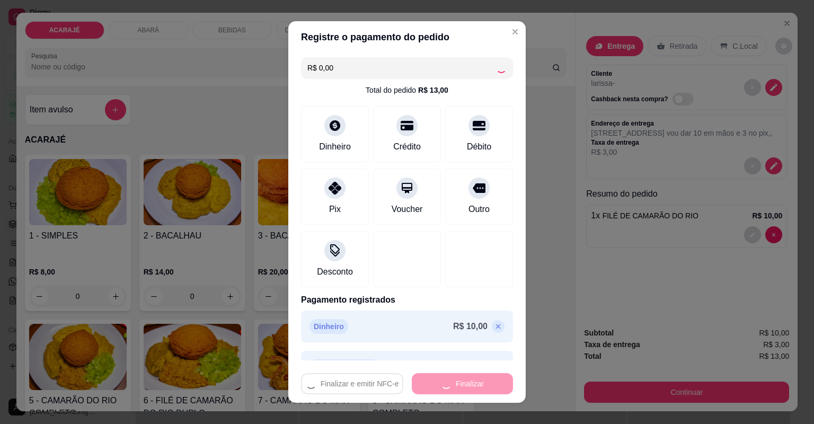
type input "0"
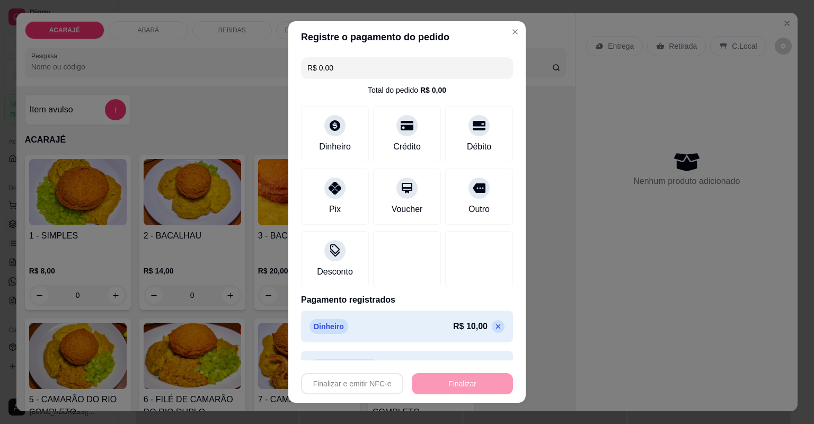
type input "-R$ 13,00"
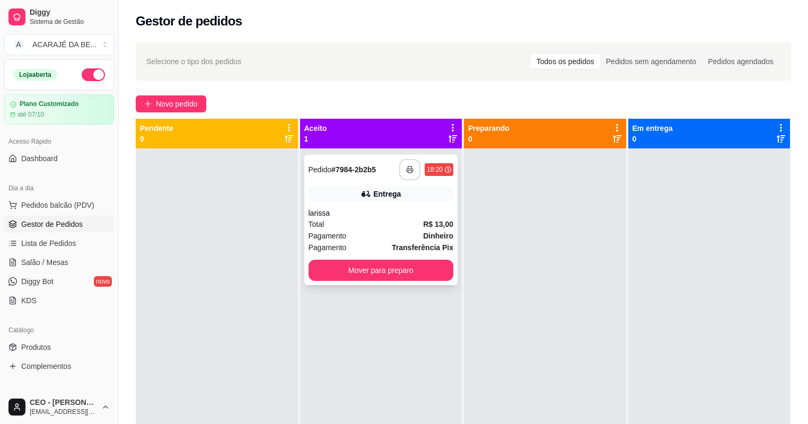
click at [409, 165] on button "button" at bounding box center [409, 169] width 21 height 21
click at [380, 274] on button "Mover para preparo" at bounding box center [381, 270] width 141 height 21
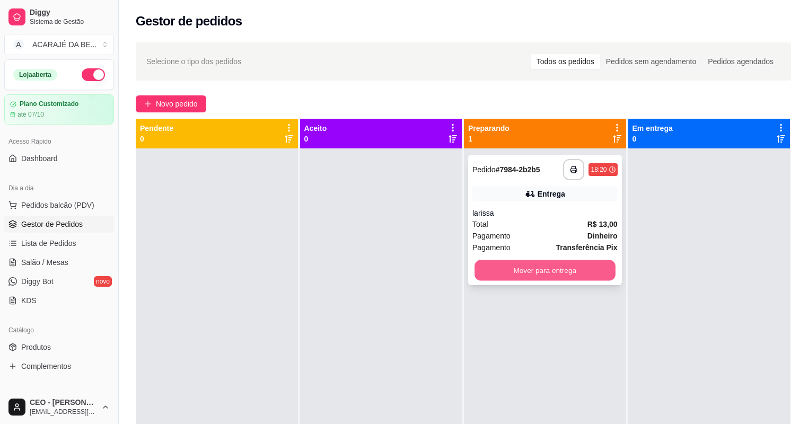
click at [582, 271] on button "Mover para entrega" at bounding box center [545, 270] width 141 height 21
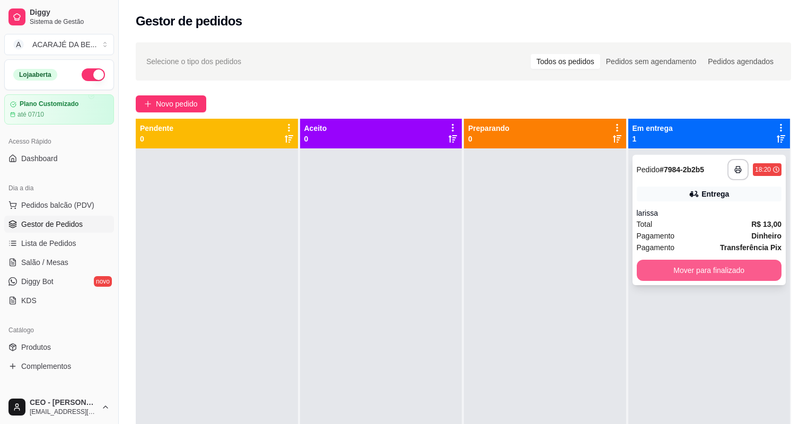
click at [665, 266] on button "Mover para finalizado" at bounding box center [709, 270] width 145 height 21
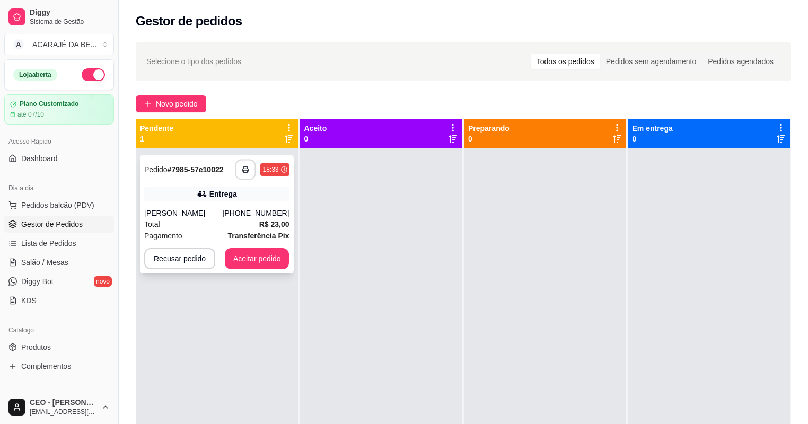
click at [246, 175] on button "button" at bounding box center [245, 170] width 21 height 21
click at [255, 256] on button "Aceitar pedido" at bounding box center [257, 259] width 63 height 21
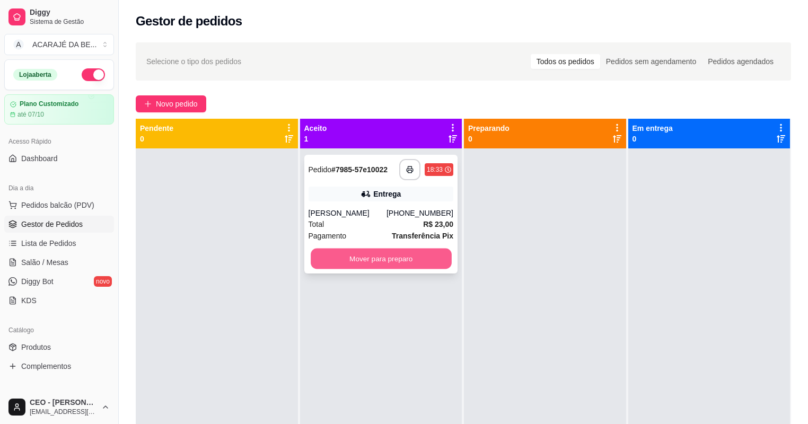
click at [353, 262] on button "Mover para preparo" at bounding box center [381, 259] width 141 height 21
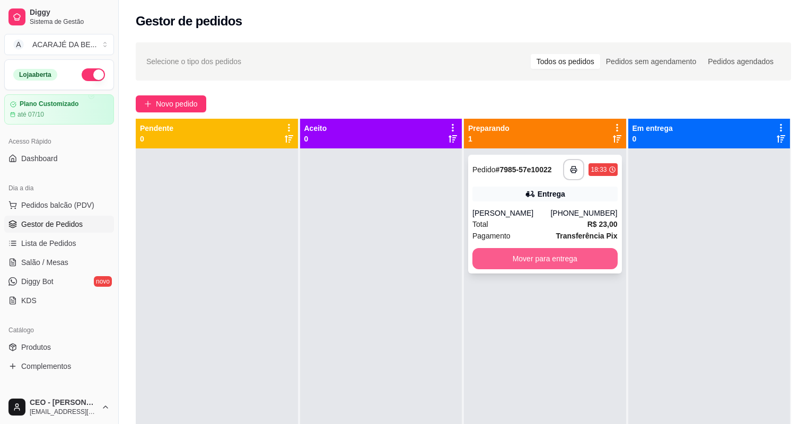
click at [484, 257] on button "Mover para entrega" at bounding box center [544, 258] width 145 height 21
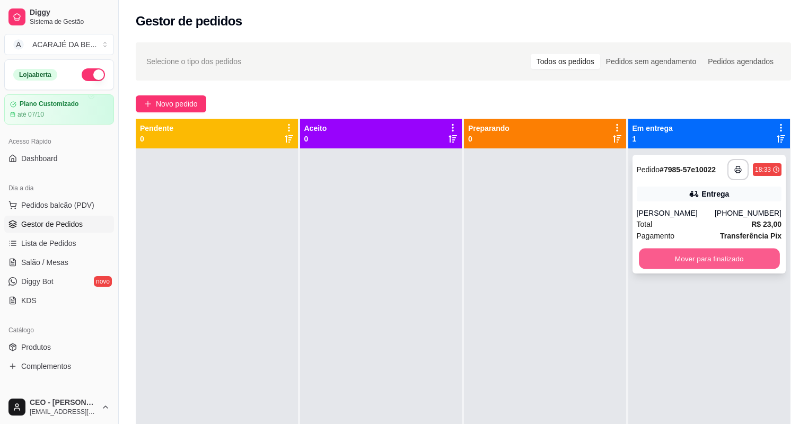
click at [646, 257] on button "Mover para finalizado" at bounding box center [709, 259] width 141 height 21
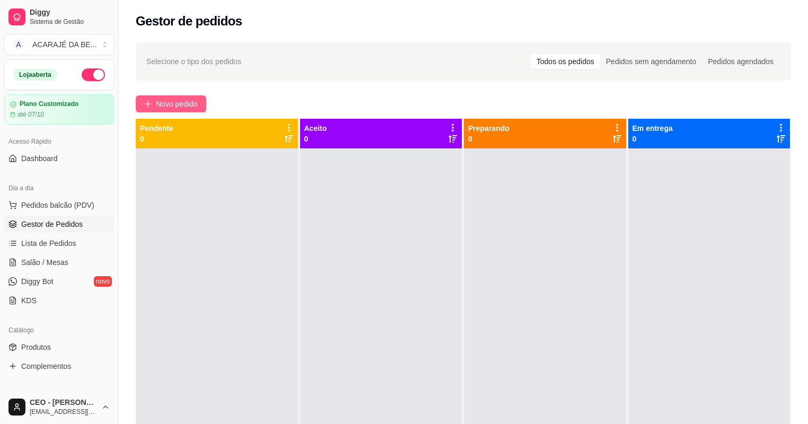
click at [193, 111] on button "Novo pedido" at bounding box center [171, 103] width 71 height 17
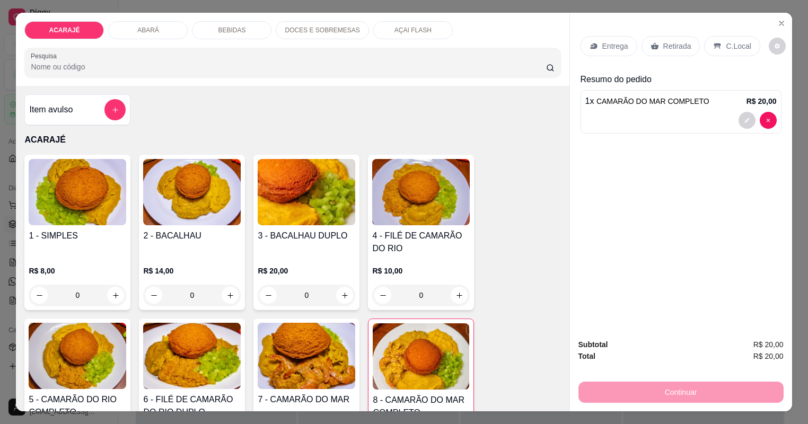
type input "3"
click at [679, 49] on p "Retirada" at bounding box center [677, 46] width 28 height 11
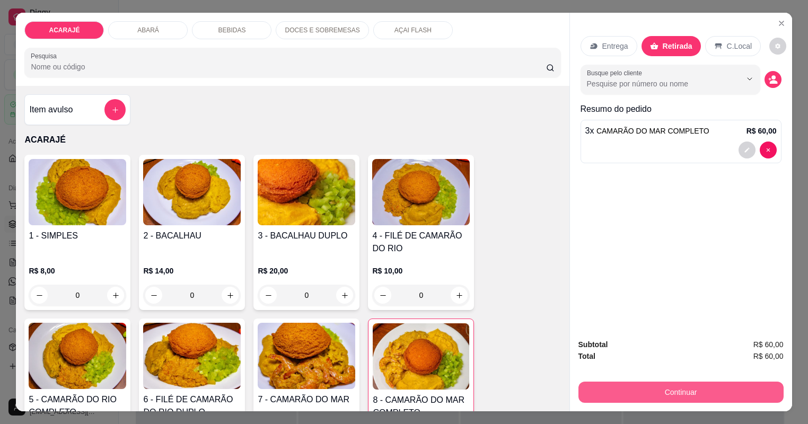
click at [598, 391] on button "Continuar" at bounding box center [680, 392] width 205 height 21
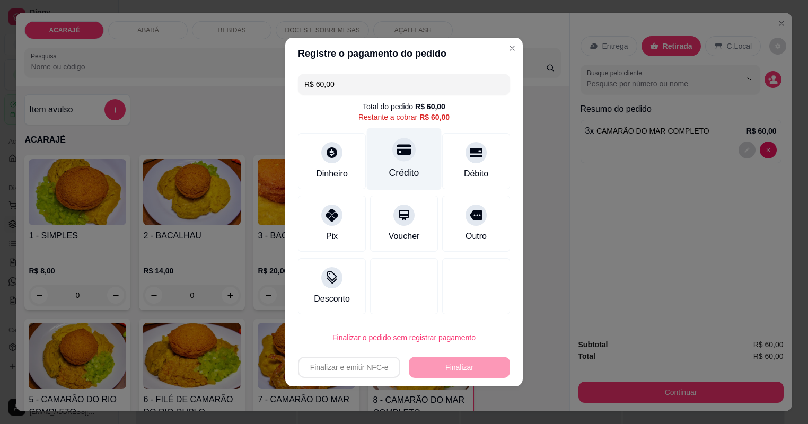
click at [408, 161] on div "Crédito" at bounding box center [404, 159] width 75 height 62
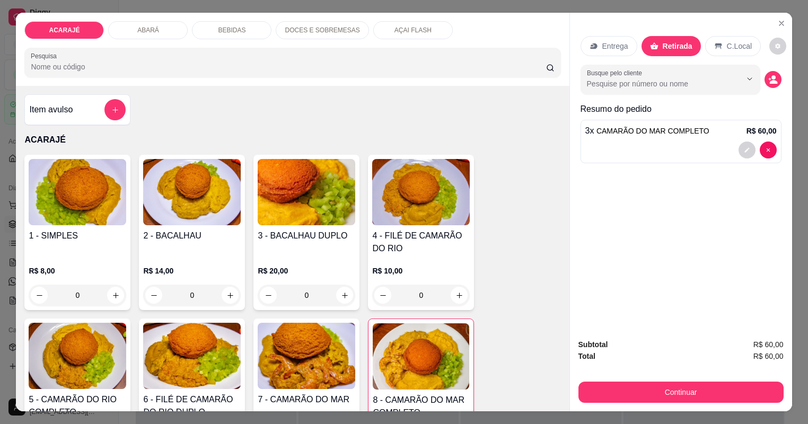
click at [598, 48] on icon at bounding box center [594, 46] width 8 height 8
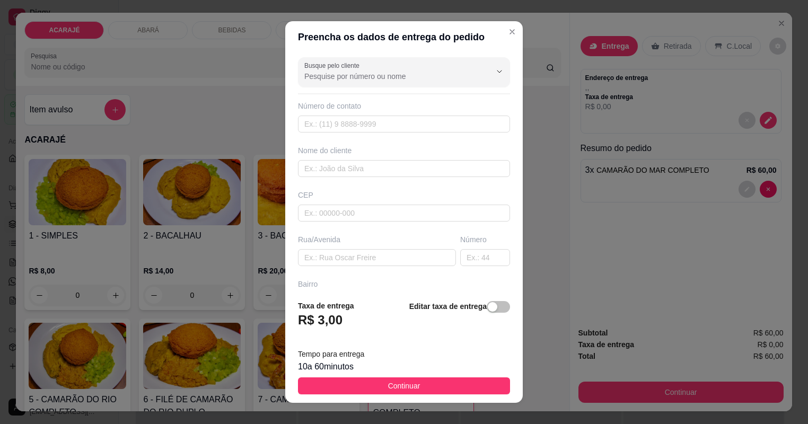
click at [440, 156] on div "Nome do cliente" at bounding box center [404, 161] width 216 height 32
click at [441, 166] on input "text" at bounding box center [404, 168] width 212 height 17
type input "Jaine"
paste input "Rua A Bairro Relíquia Número 33"
type input "Rua A Bairro Relíquia Número 33"
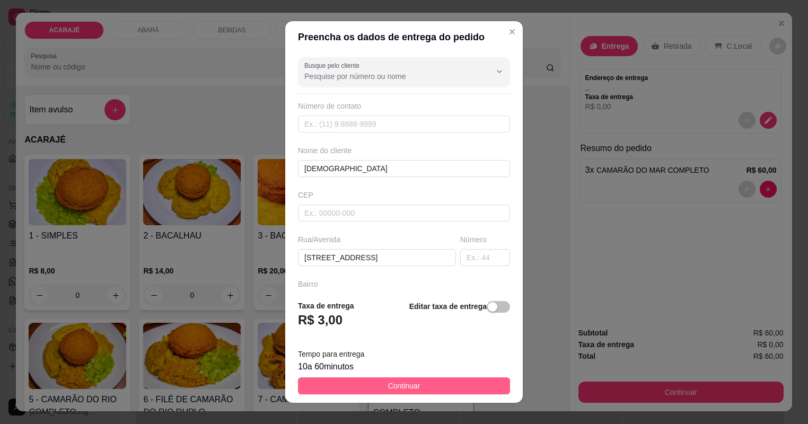
click at [429, 386] on button "Continuar" at bounding box center [404, 386] width 212 height 17
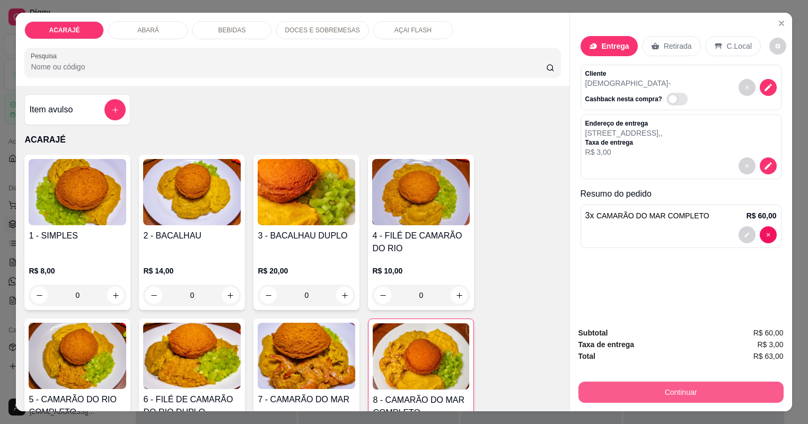
click at [616, 394] on button "Continuar" at bounding box center [680, 392] width 205 height 21
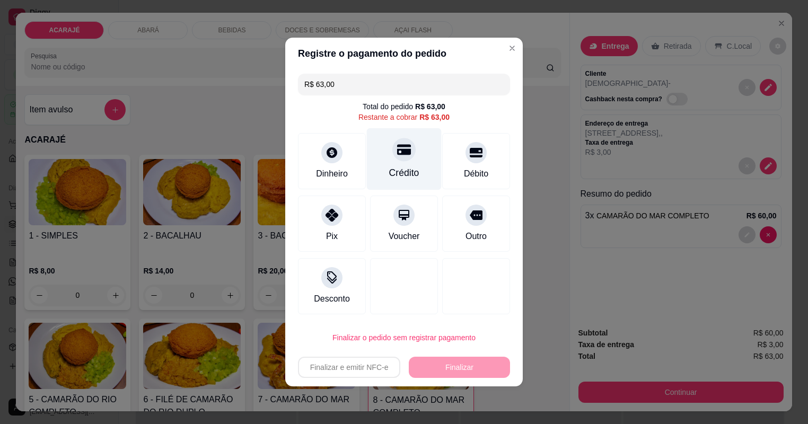
click at [406, 159] on div at bounding box center [403, 149] width 23 height 23
type input "R$ 0,00"
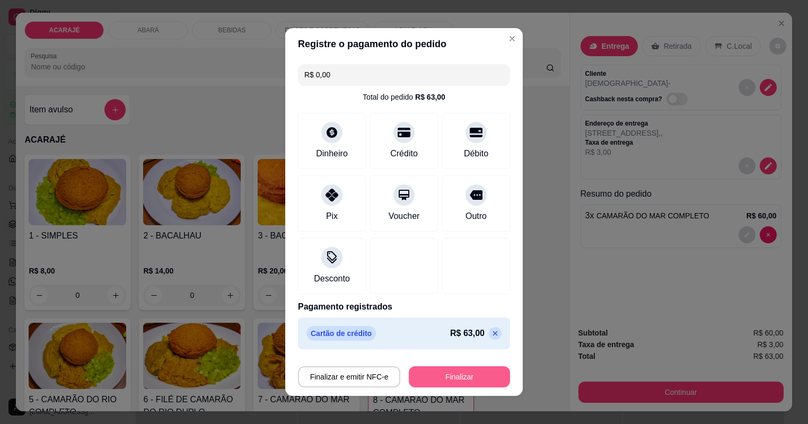
click at [448, 379] on button "Finalizar" at bounding box center [459, 376] width 101 height 21
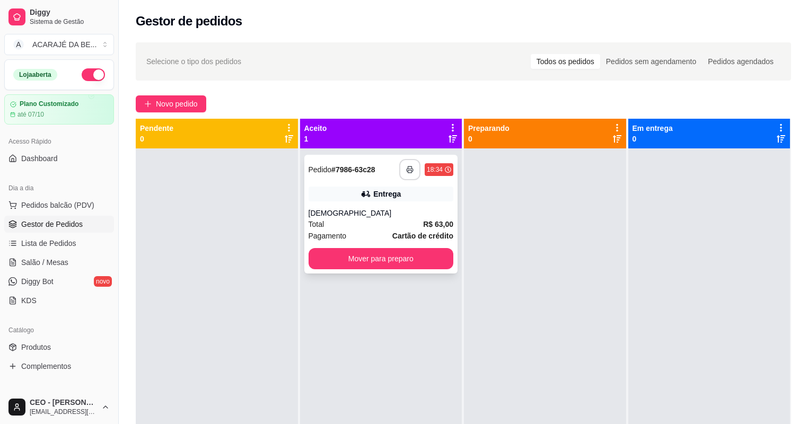
click at [406, 170] on icon "button" at bounding box center [409, 169] width 7 height 7
click at [401, 263] on button "Mover para preparo" at bounding box center [381, 259] width 141 height 21
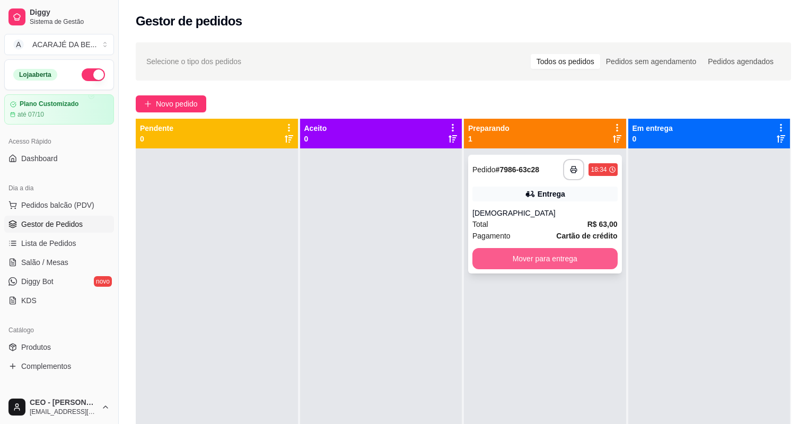
click at [517, 249] on button "Mover para entrega" at bounding box center [544, 258] width 145 height 21
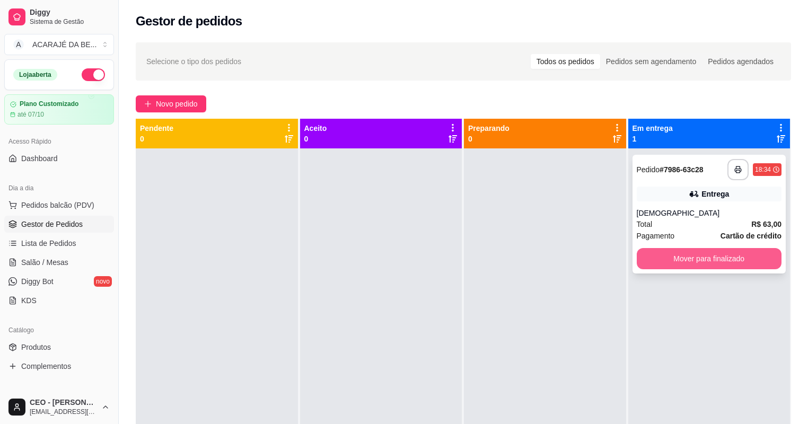
click at [668, 250] on button "Mover para finalizado" at bounding box center [709, 258] width 145 height 21
